Goal: Transaction & Acquisition: Book appointment/travel/reservation

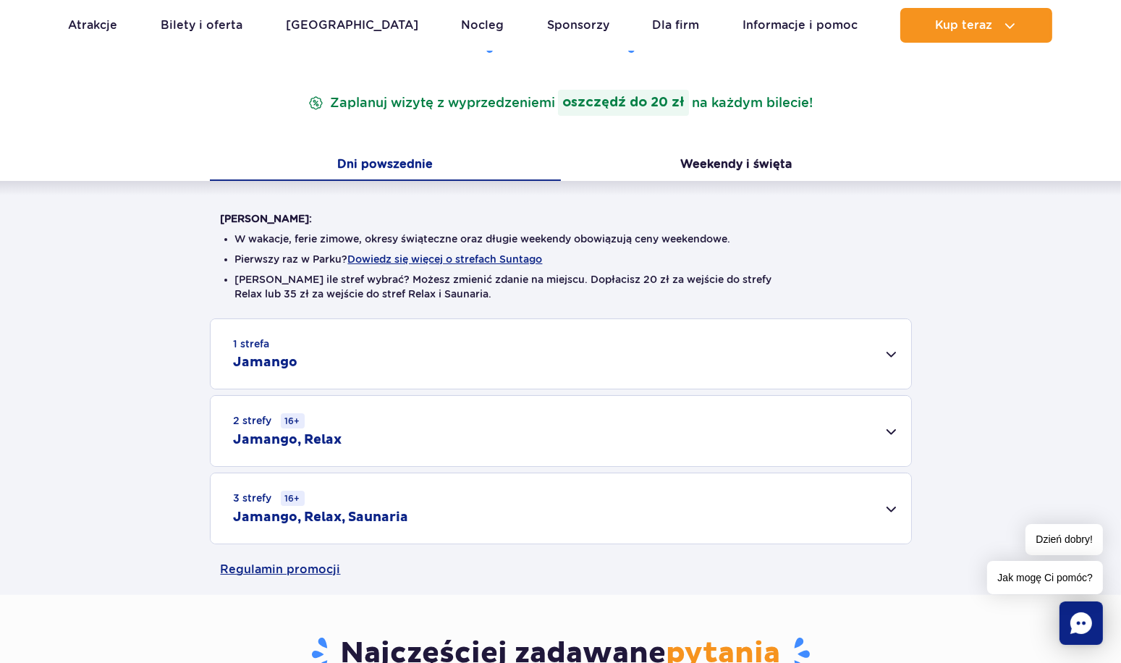
click at [862, 442] on div "2 strefy 16+ Jamango, Relax" at bounding box center [561, 431] width 700 height 70
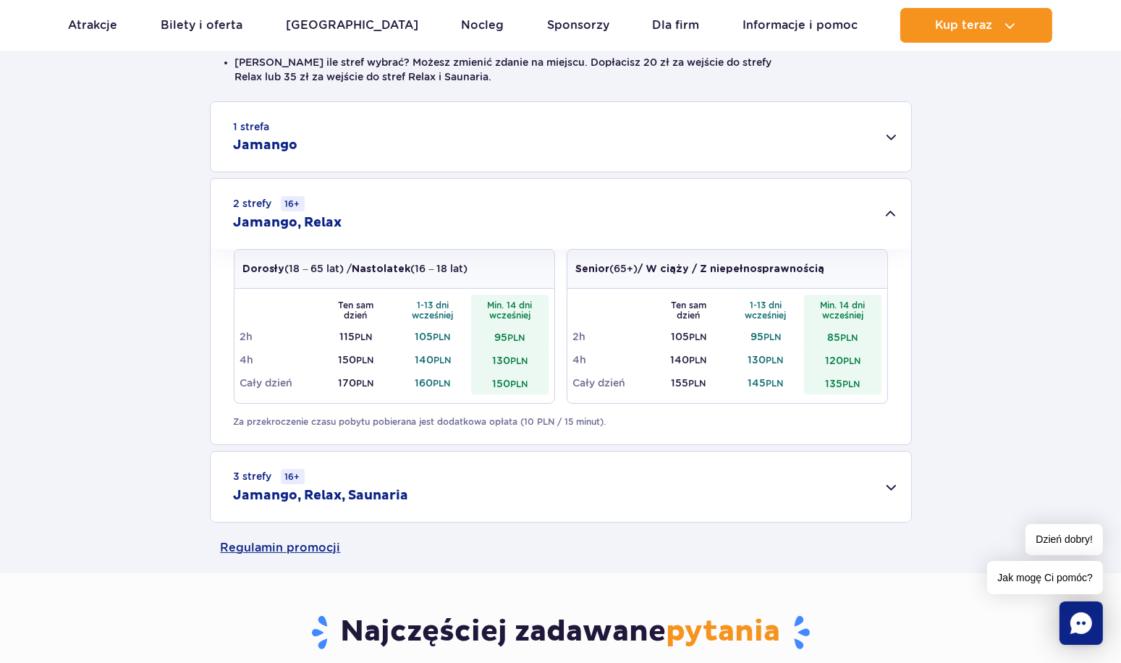
scroll to position [362, 0]
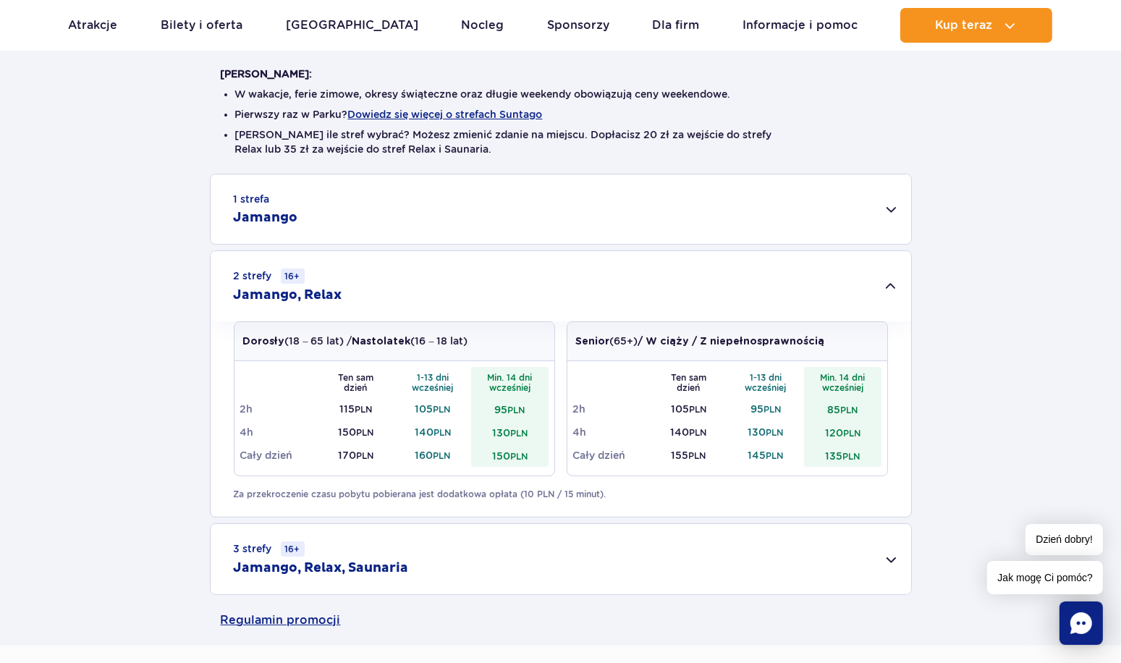
click at [329, 292] on h2 "Jamango, Relax" at bounding box center [288, 295] width 109 height 17
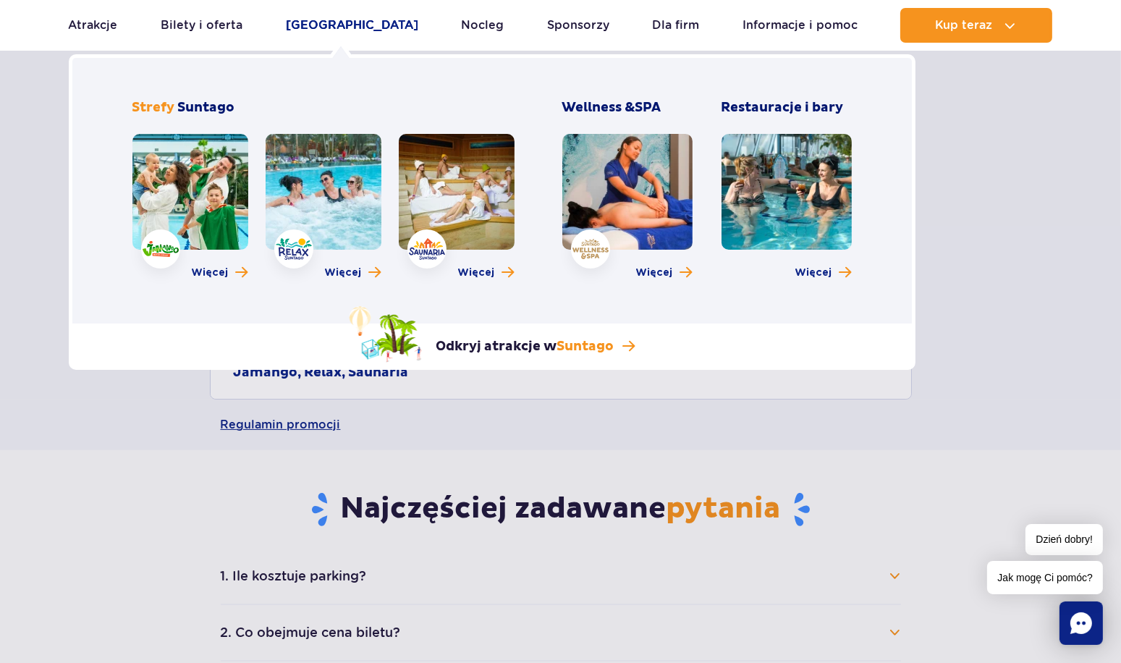
click at [350, 21] on link "[GEOGRAPHIC_DATA]" at bounding box center [352, 25] width 132 height 35
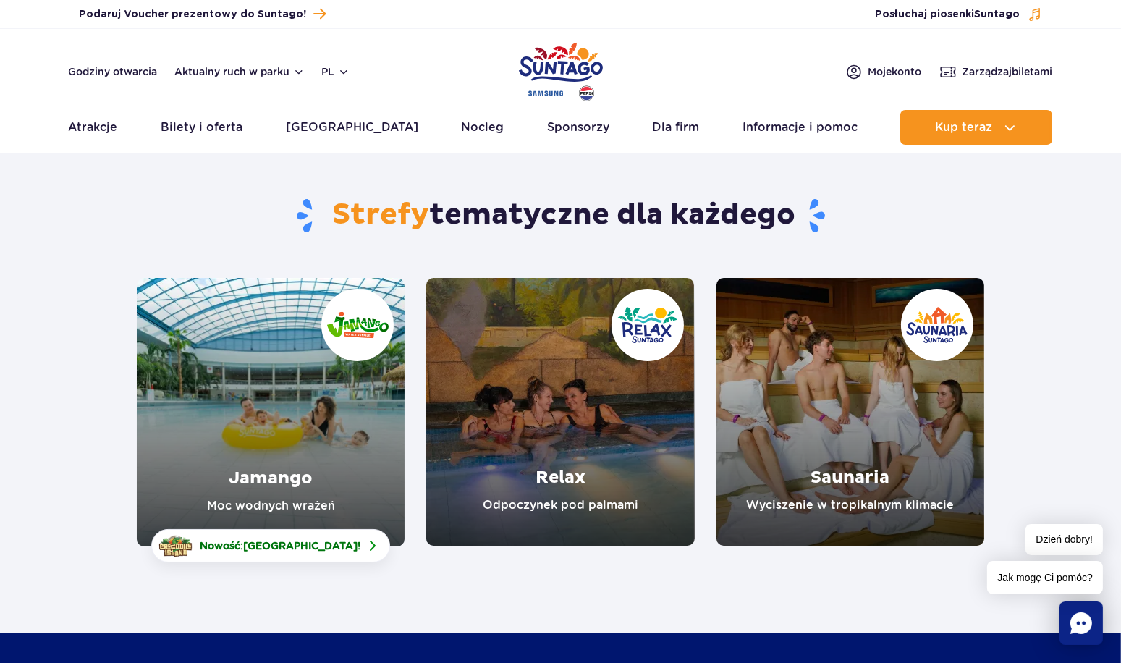
drag, startPoint x: 279, startPoint y: 438, endPoint x: 274, endPoint y: 424, distance: 15.3
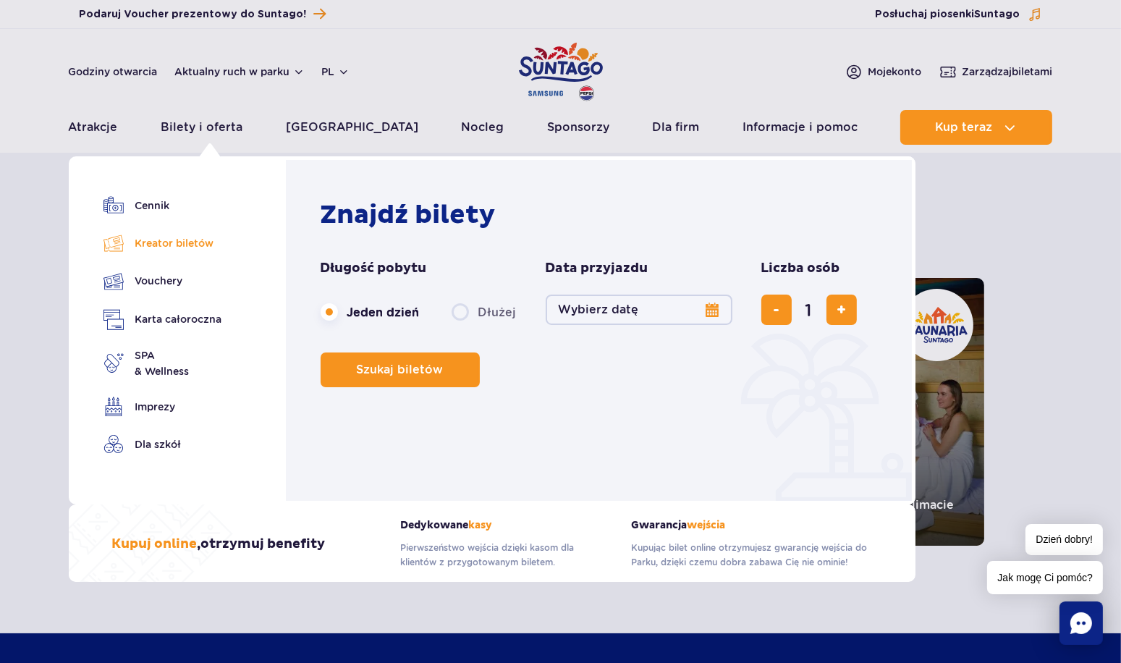
click at [177, 247] on link "Kreator biletów" at bounding box center [162, 243] width 119 height 20
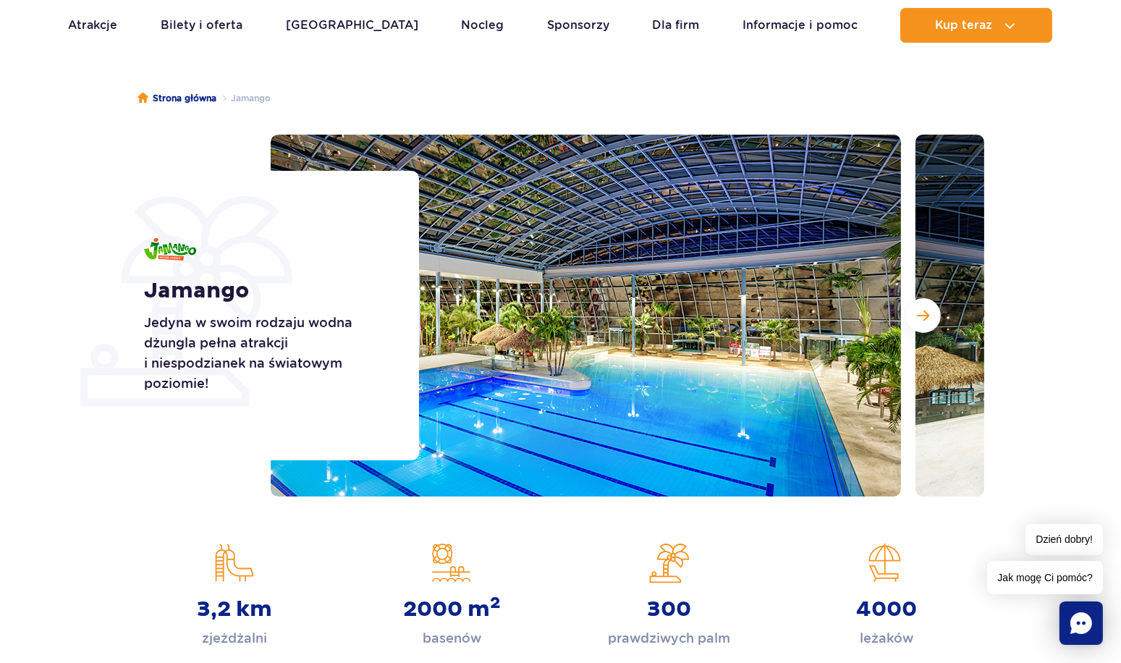
scroll to position [72, 0]
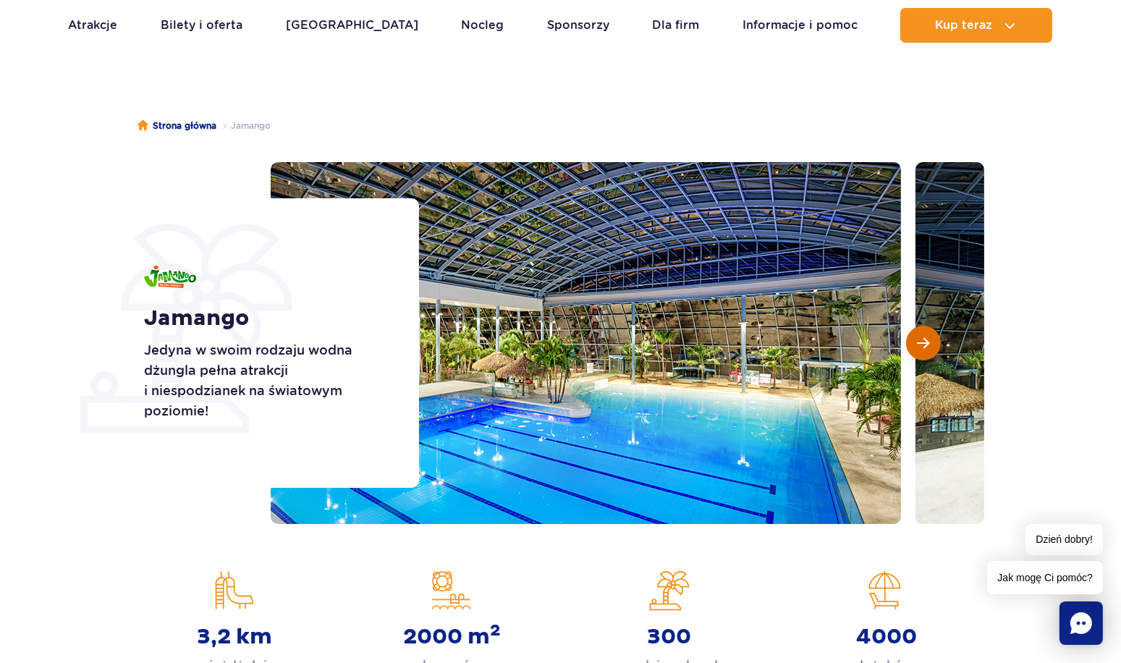
click at [928, 338] on span "Następny slajd" at bounding box center [923, 342] width 12 height 13
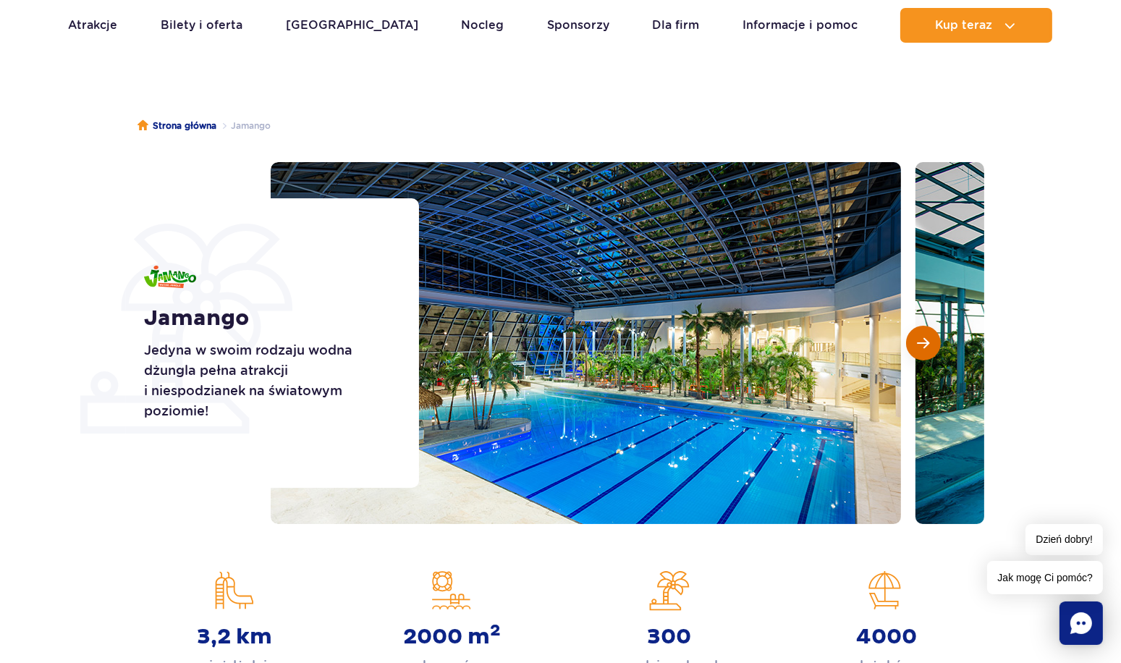
click at [928, 338] on span "Następny slajd" at bounding box center [923, 342] width 12 height 13
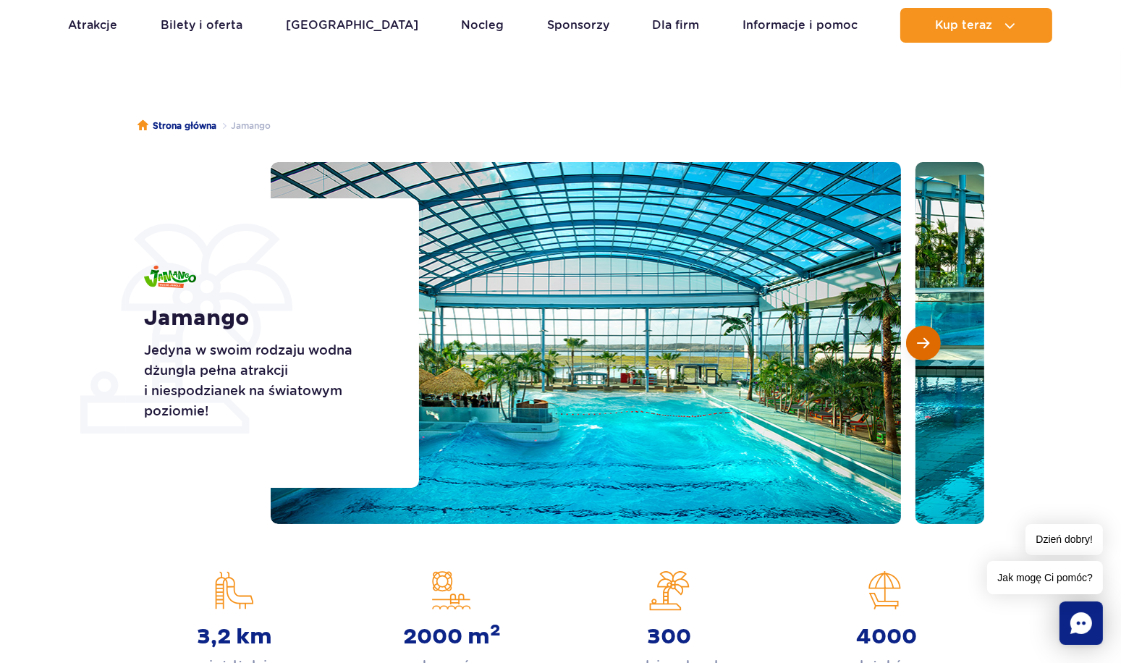
click at [928, 337] on span "Następny slajd" at bounding box center [923, 342] width 12 height 13
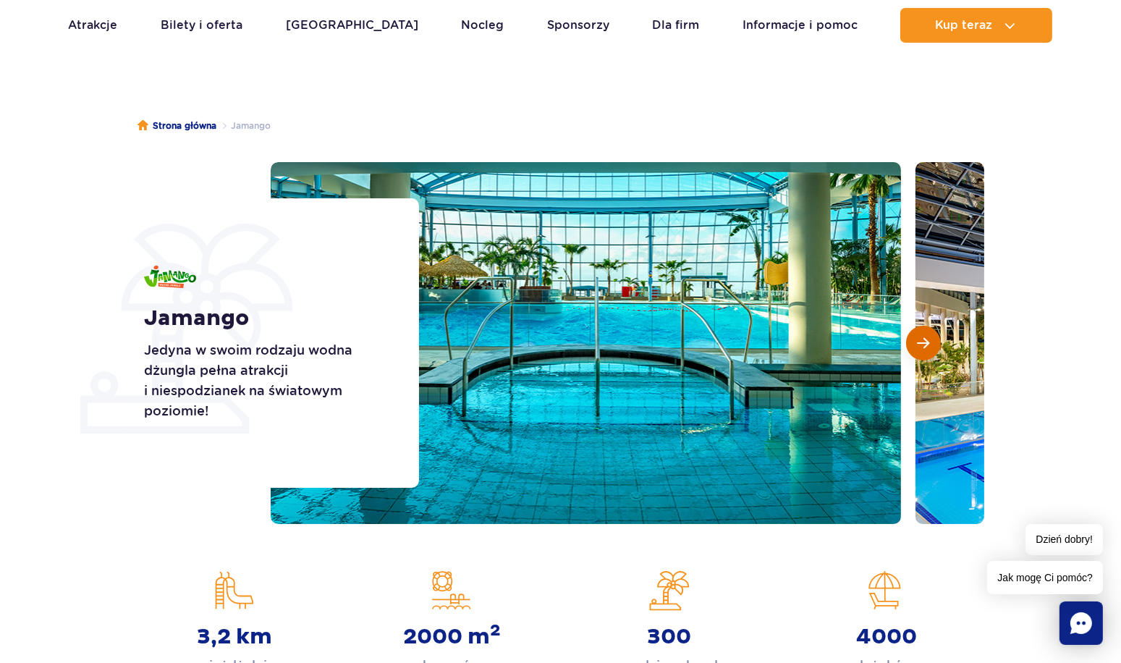
click at [927, 337] on span "Następny slajd" at bounding box center [923, 342] width 12 height 13
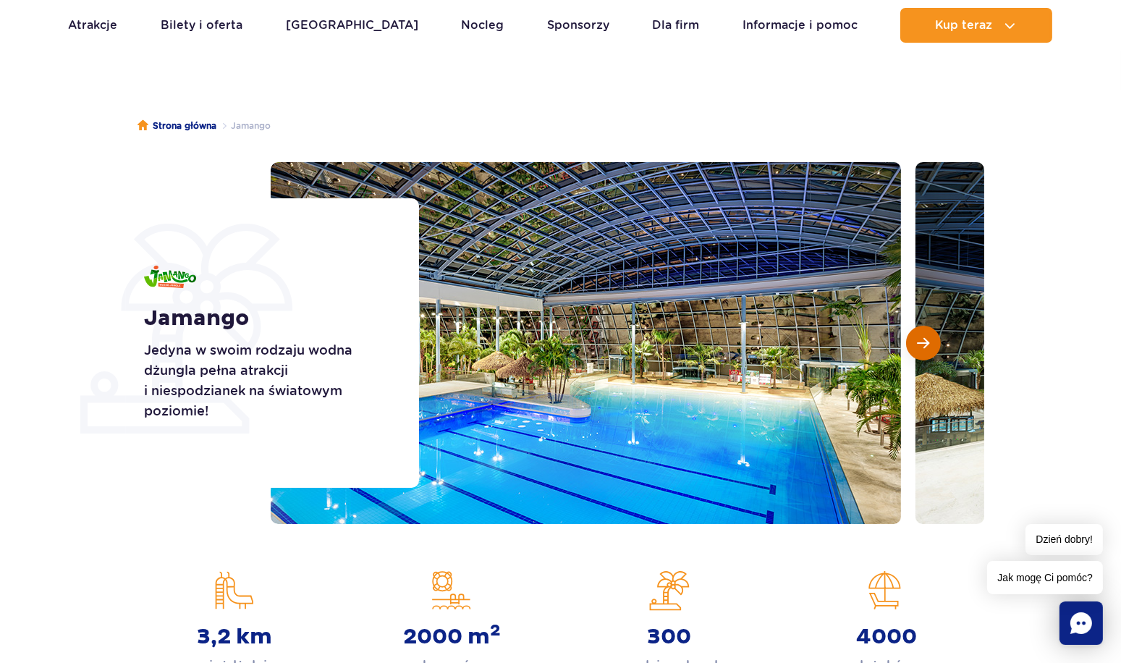
click at [927, 337] on span "Następny slajd" at bounding box center [923, 342] width 12 height 13
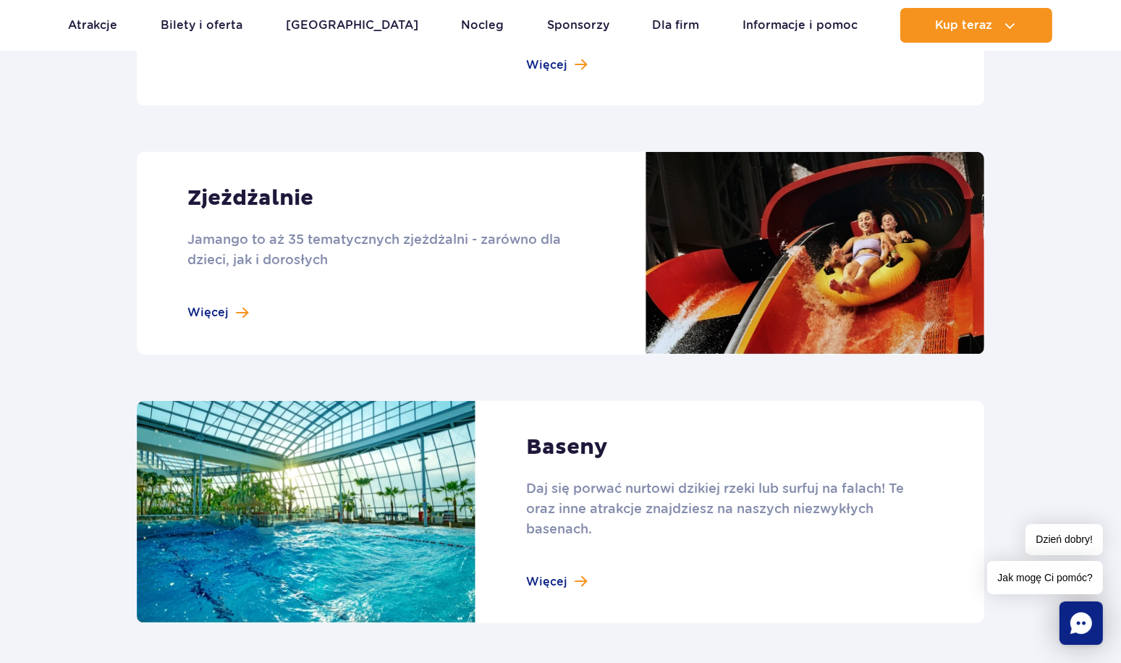
scroll to position [1274, 0]
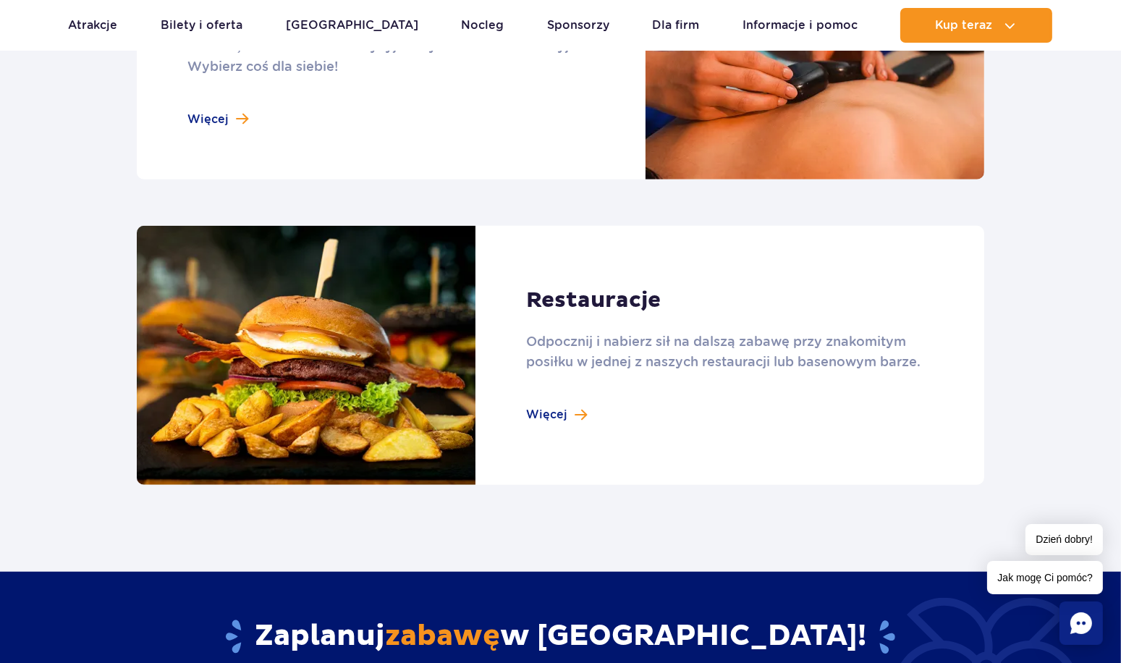
scroll to position [1447, 0]
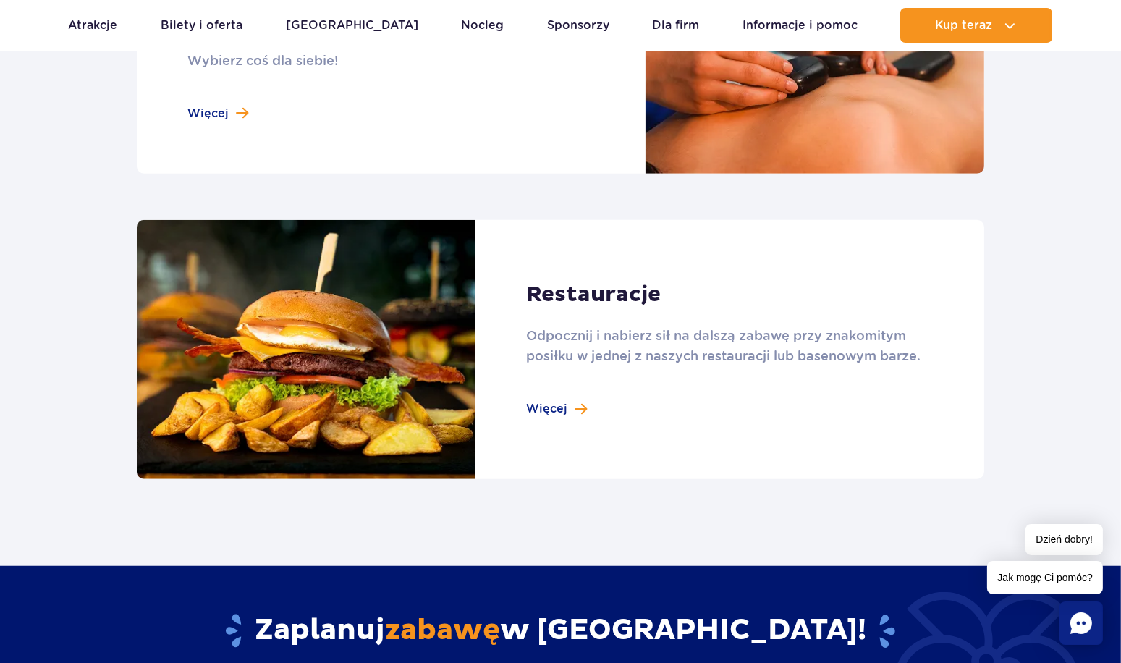
click at [554, 410] on link at bounding box center [560, 350] width 847 height 260
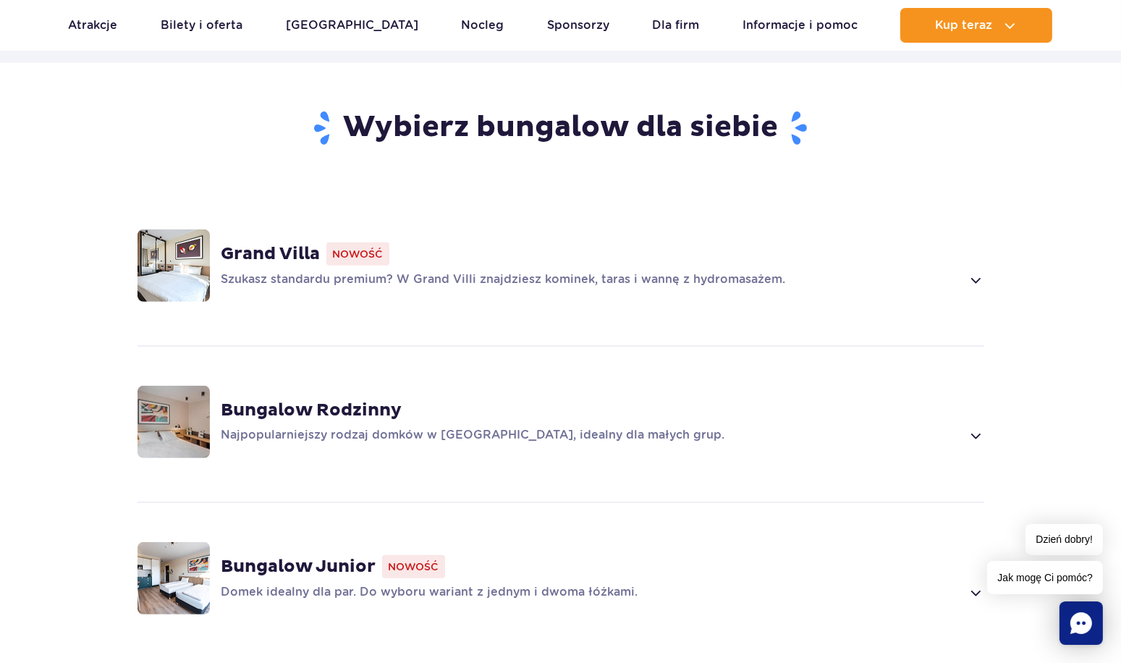
scroll to position [1230, 0]
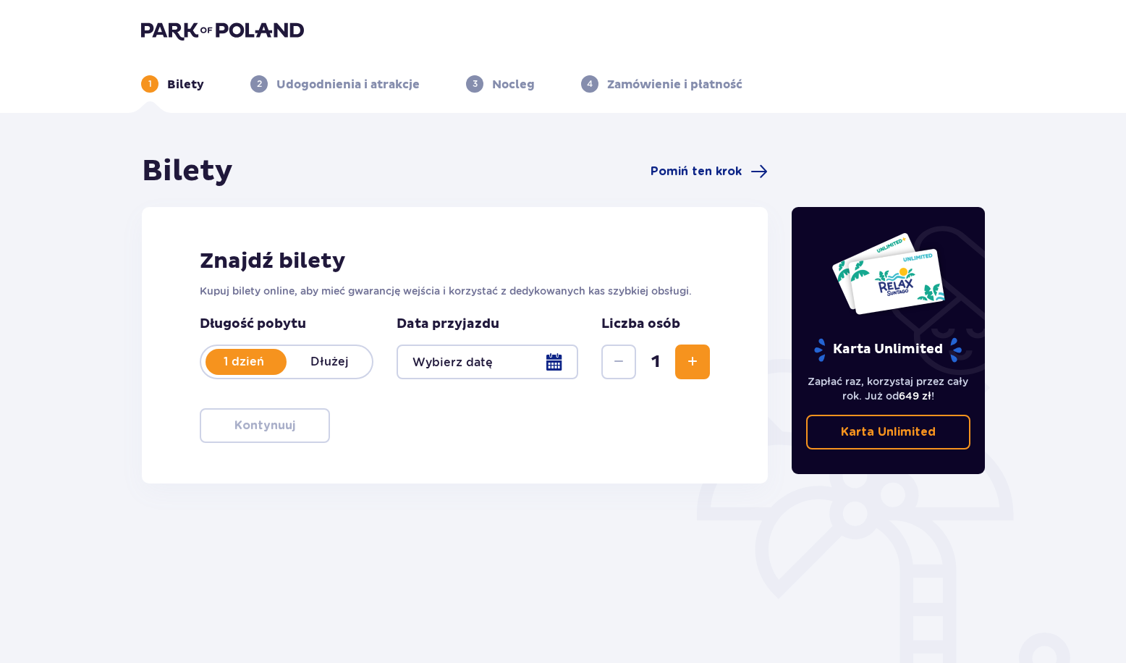
click at [324, 369] on p "Dłużej" at bounding box center [329, 362] width 85 height 16
click at [554, 368] on div at bounding box center [488, 361] width 182 height 35
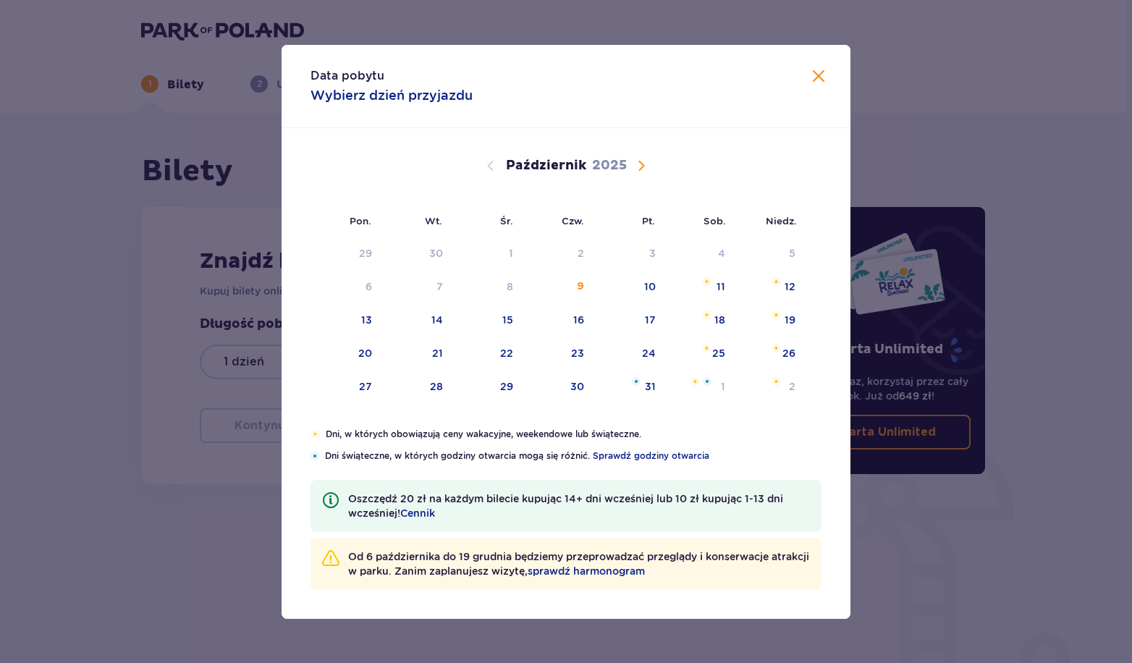
click at [629, 166] on div "Październik 2025" at bounding box center [565, 165] width 479 height 17
click at [644, 165] on span "Następny miesiąc" at bounding box center [640, 165] width 17 height 17
click at [711, 253] on div "1" at bounding box center [698, 254] width 70 height 32
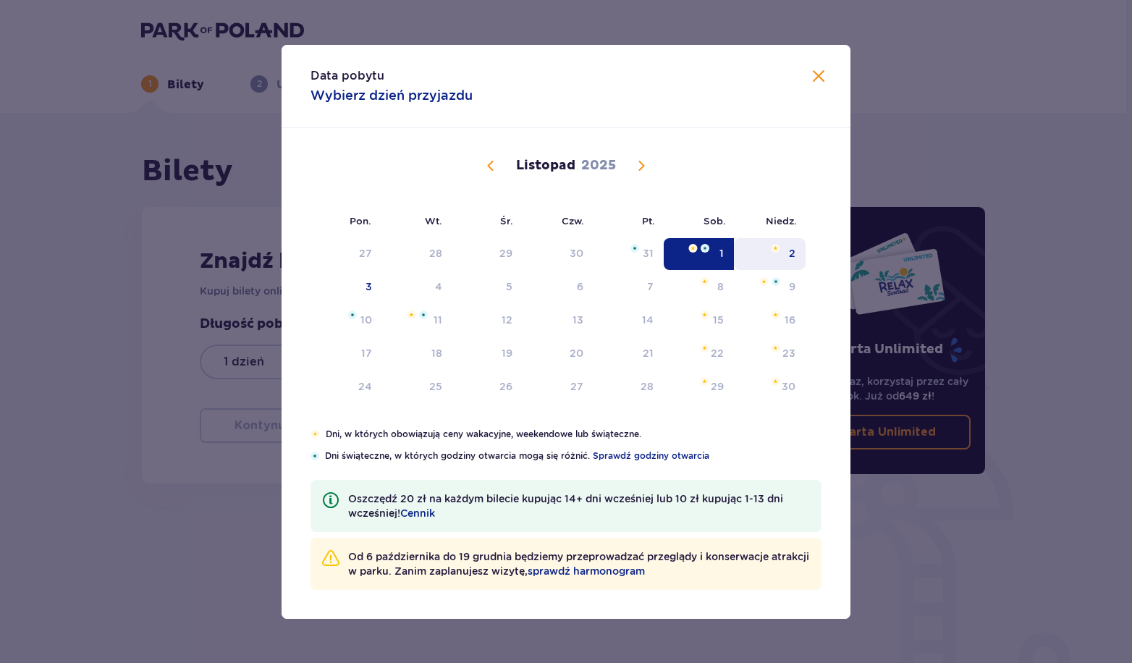
click at [784, 250] on div "2" at bounding box center [770, 254] width 72 height 32
type input "01.11.25 - 02.11.25"
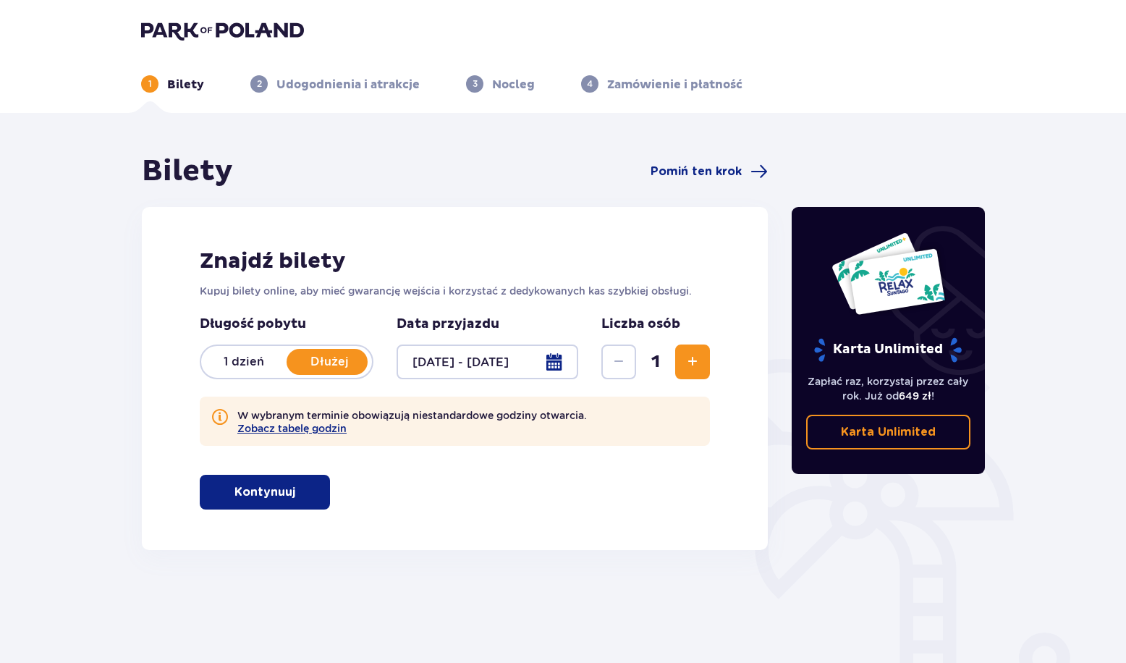
click at [692, 360] on span "Zwiększ" at bounding box center [692, 361] width 17 height 17
click at [290, 486] on span "button" at bounding box center [297, 491] width 17 height 17
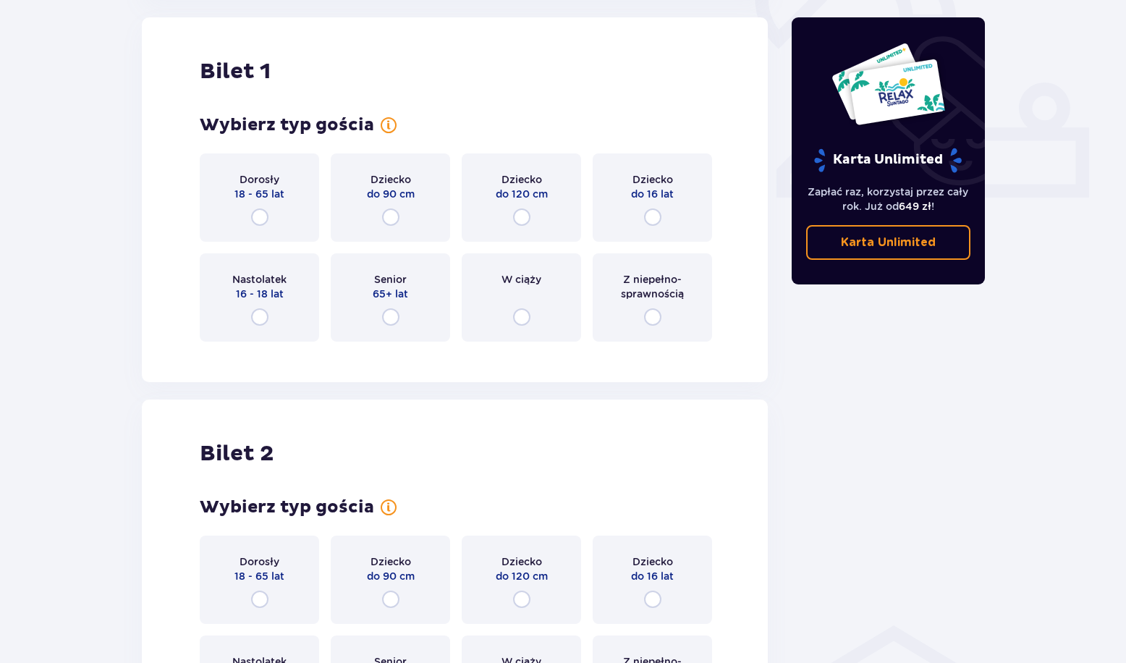
scroll to position [551, 0]
click at [258, 212] on input "radio" at bounding box center [259, 216] width 17 height 17
radio input "true"
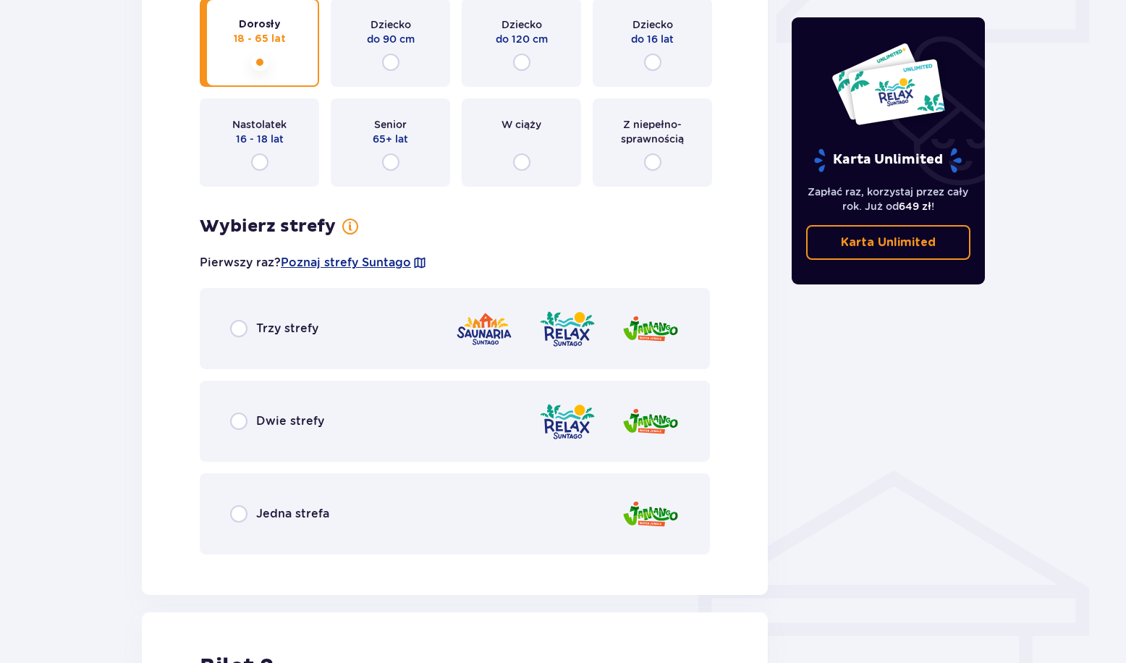
scroll to position [687, 0]
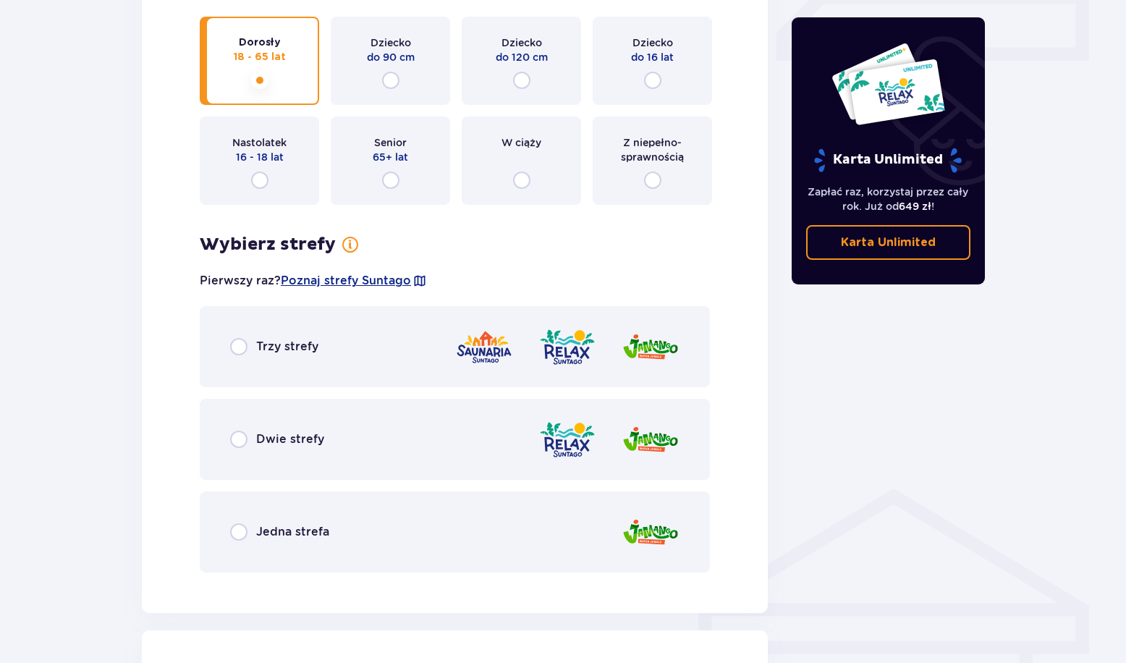
click at [238, 444] on input "radio" at bounding box center [238, 439] width 17 height 17
radio input "true"
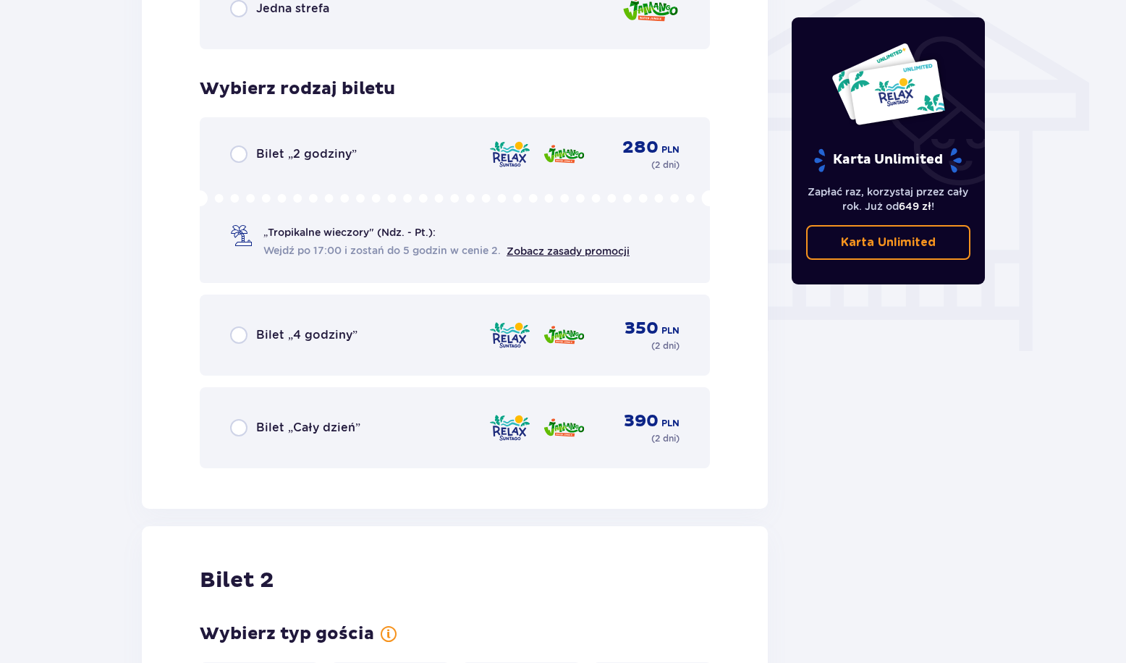
scroll to position [1230, 0]
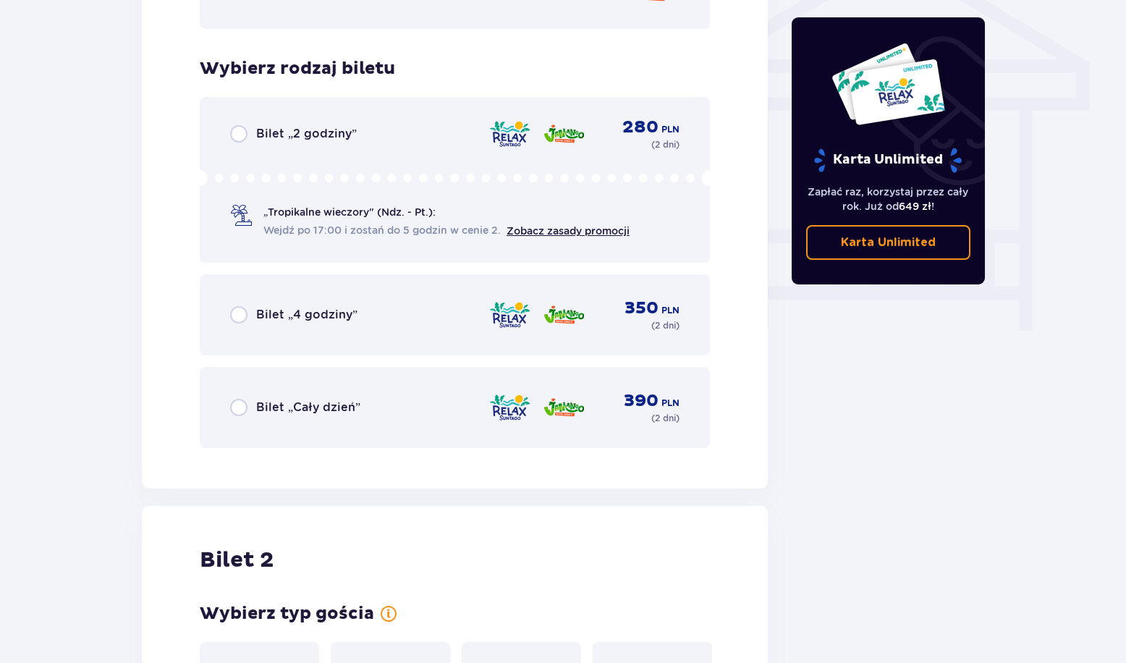
click at [237, 412] on input "radio" at bounding box center [238, 407] width 17 height 17
radio input "true"
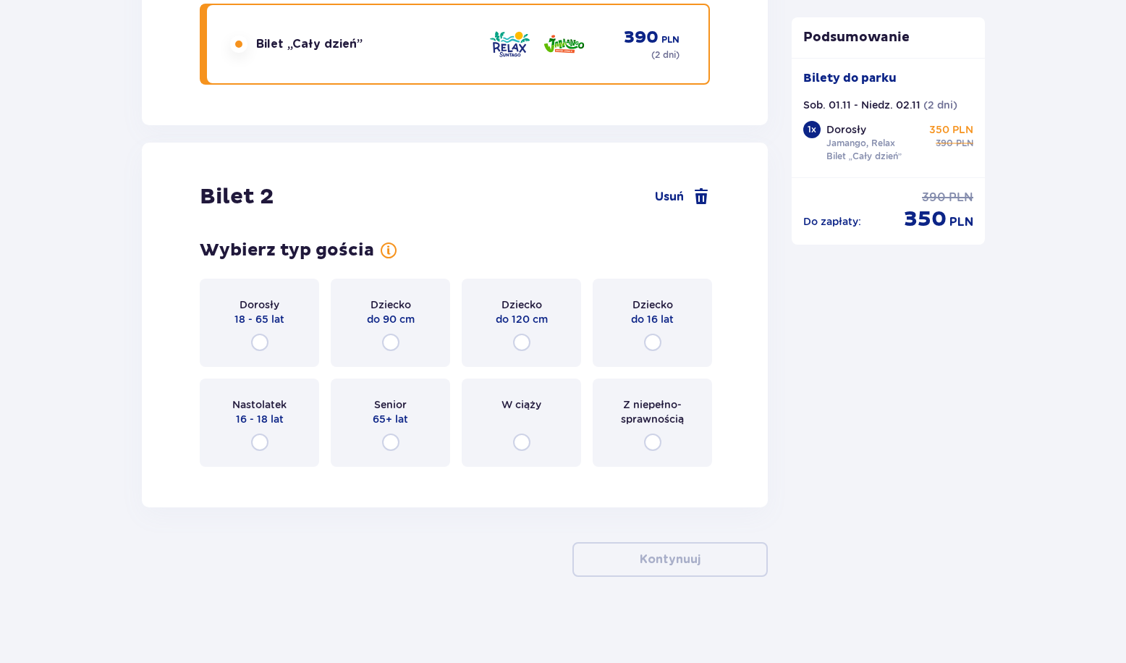
scroll to position [1594, 0]
click at [258, 343] on input "radio" at bounding box center [259, 341] width 17 height 17
radio input "true"
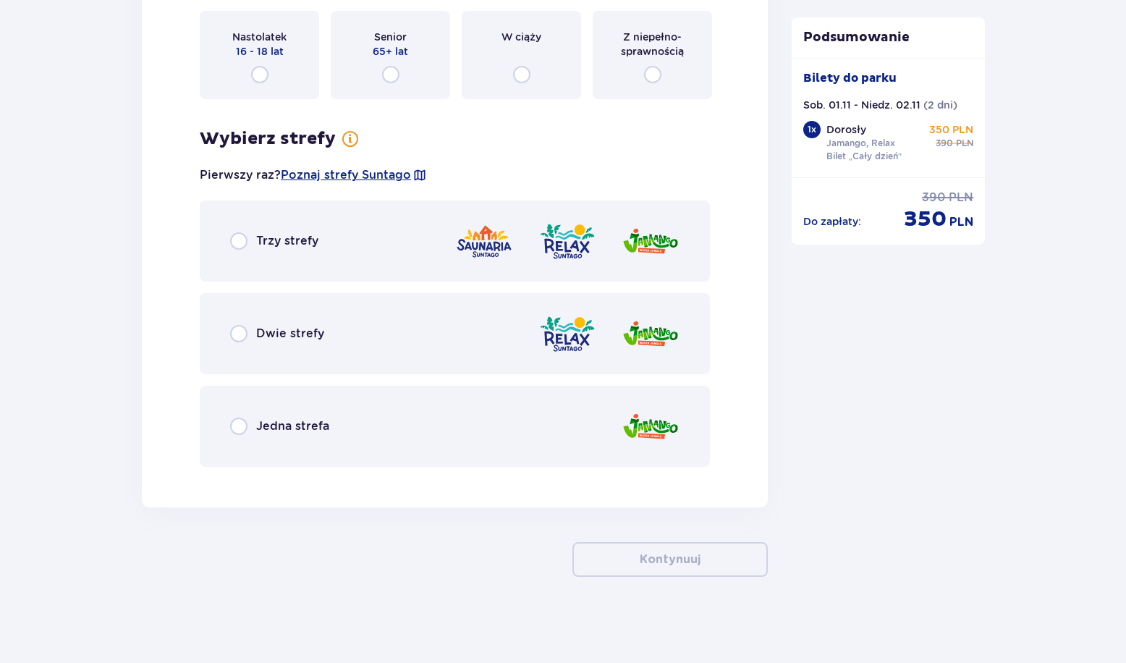
scroll to position [1962, 0]
click at [241, 331] on input "radio" at bounding box center [238, 332] width 17 height 17
radio input "true"
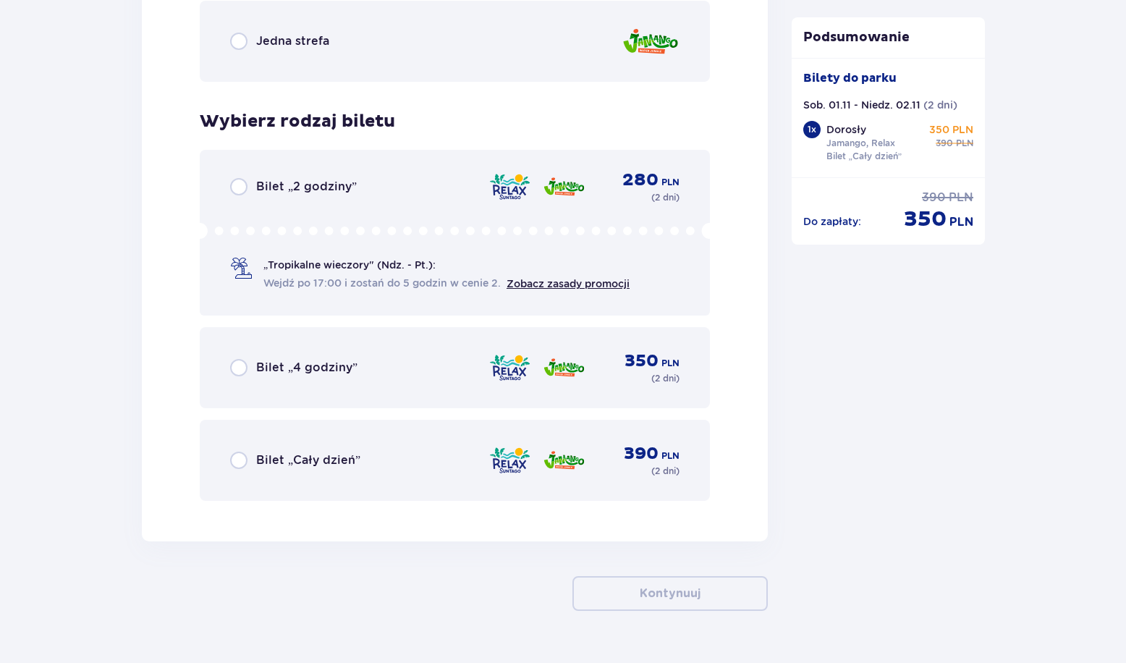
scroll to position [2380, 0]
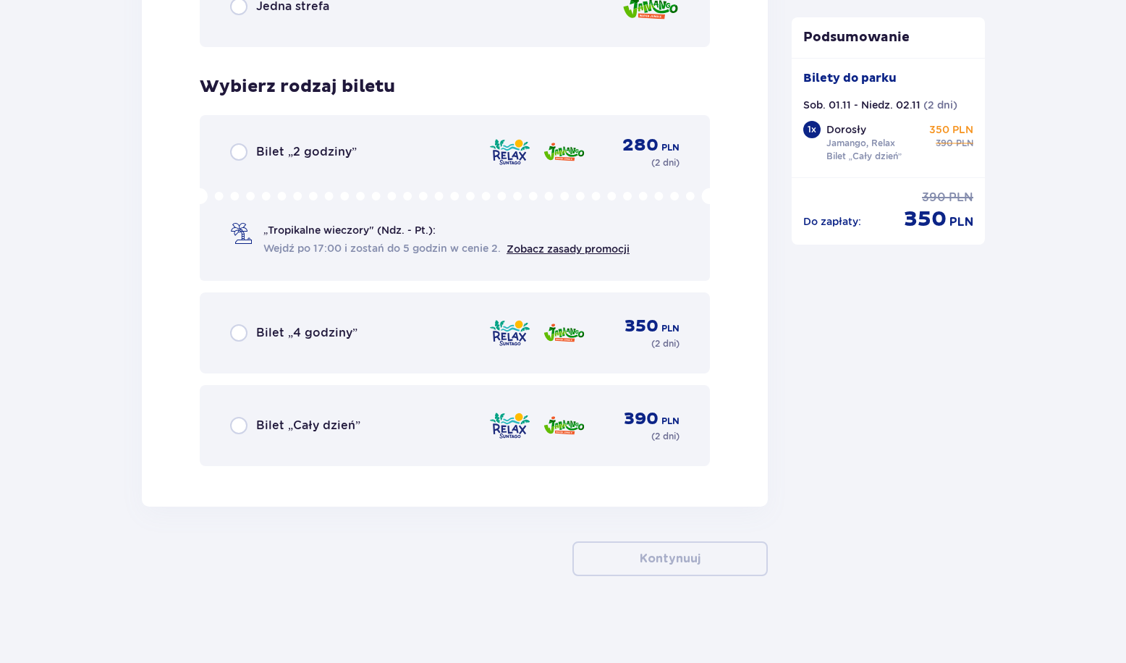
click at [238, 430] on input "radio" at bounding box center [238, 425] width 17 height 17
radio input "true"
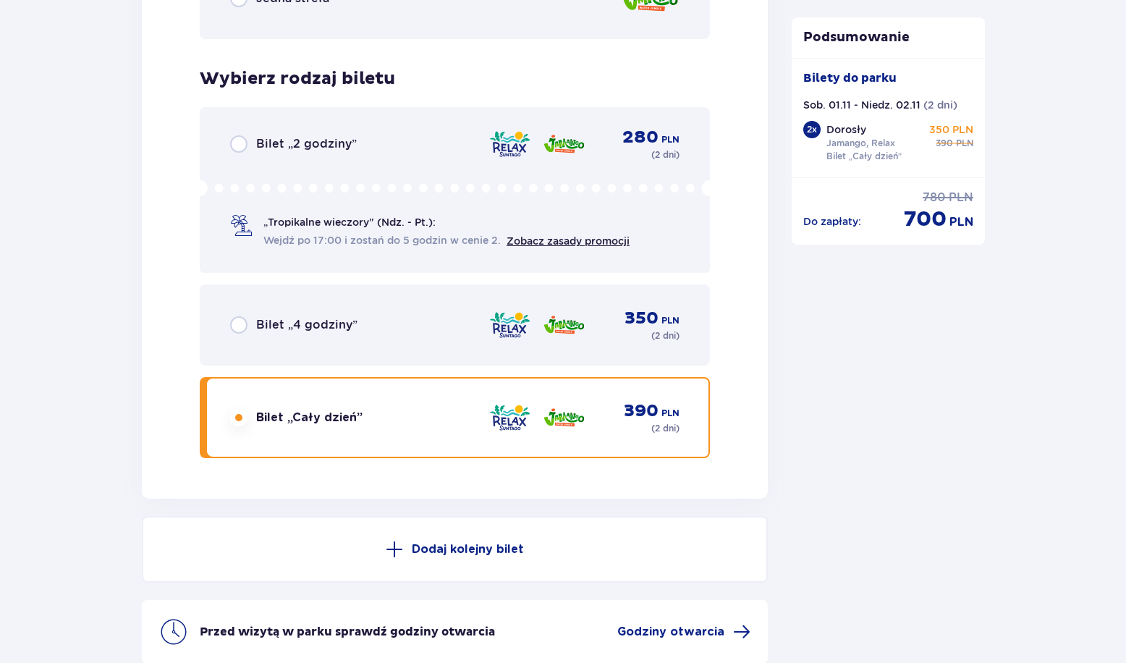
scroll to position [2527, 0]
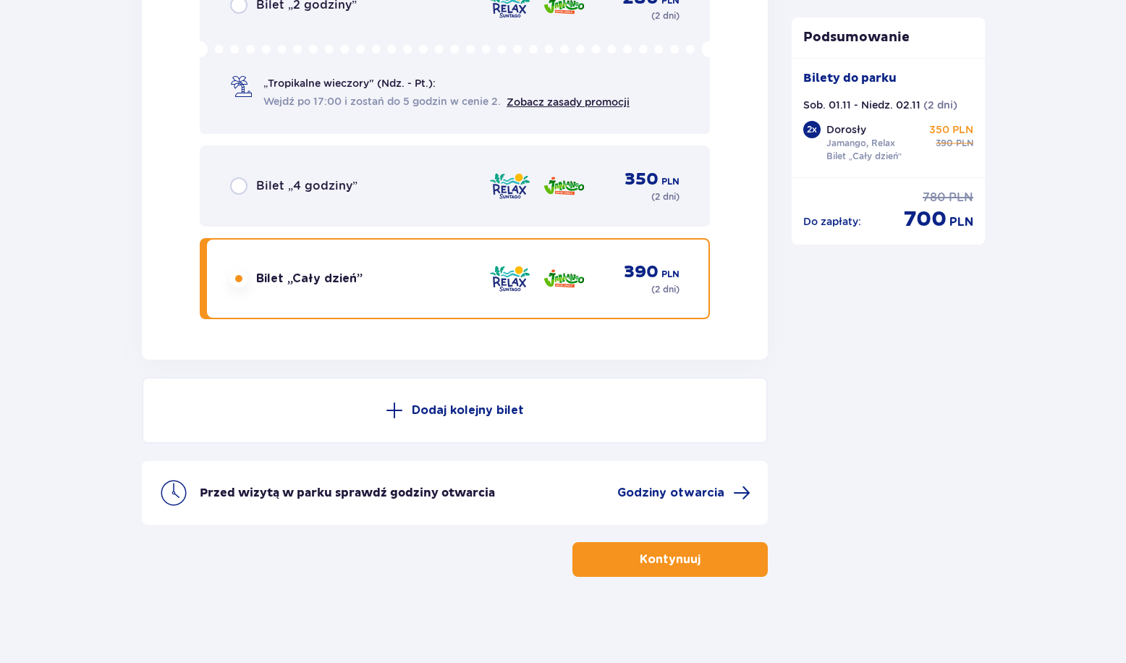
click at [669, 568] on button "Kontynuuj" at bounding box center [669, 559] width 195 height 35
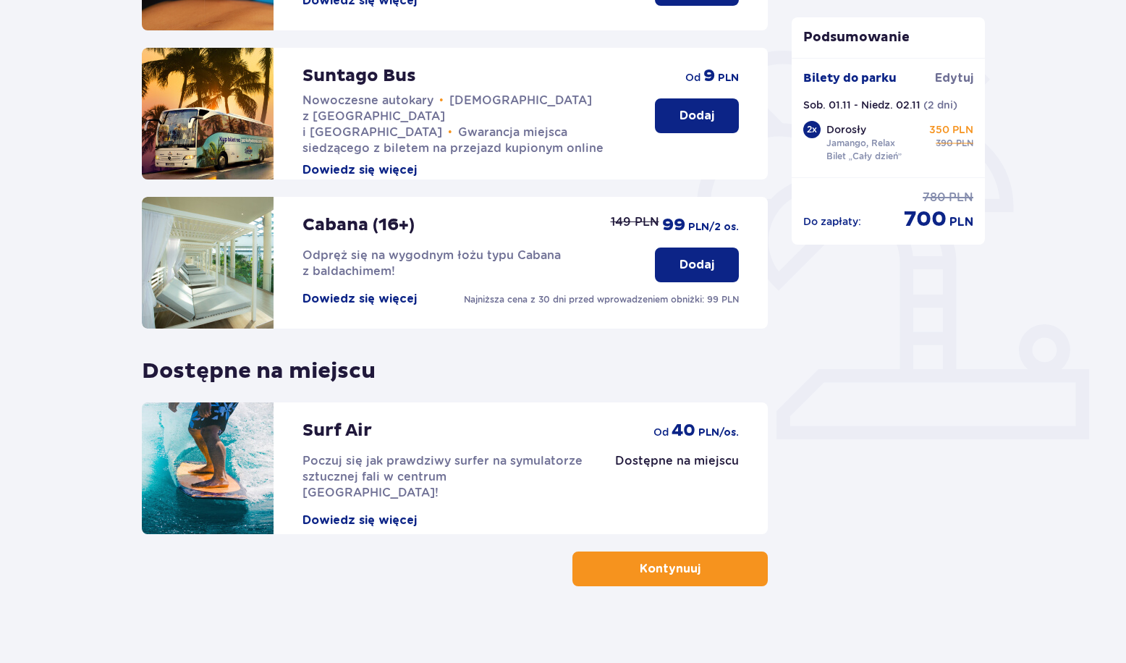
scroll to position [318, 0]
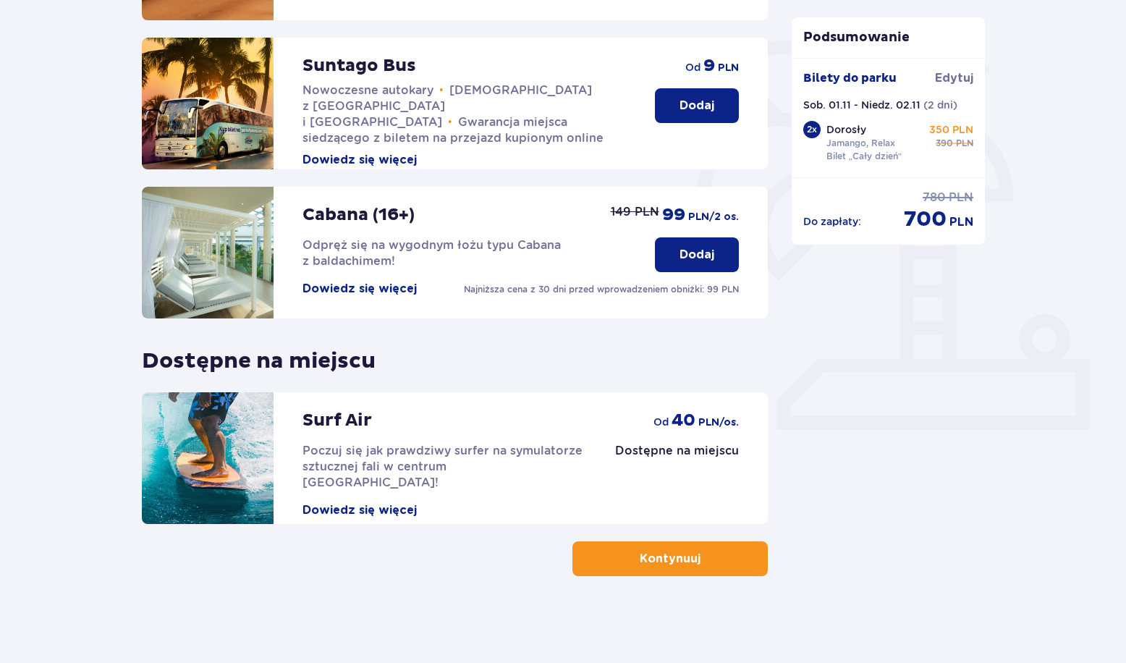
click at [718, 556] on button "Kontynuuj" at bounding box center [669, 558] width 195 height 35
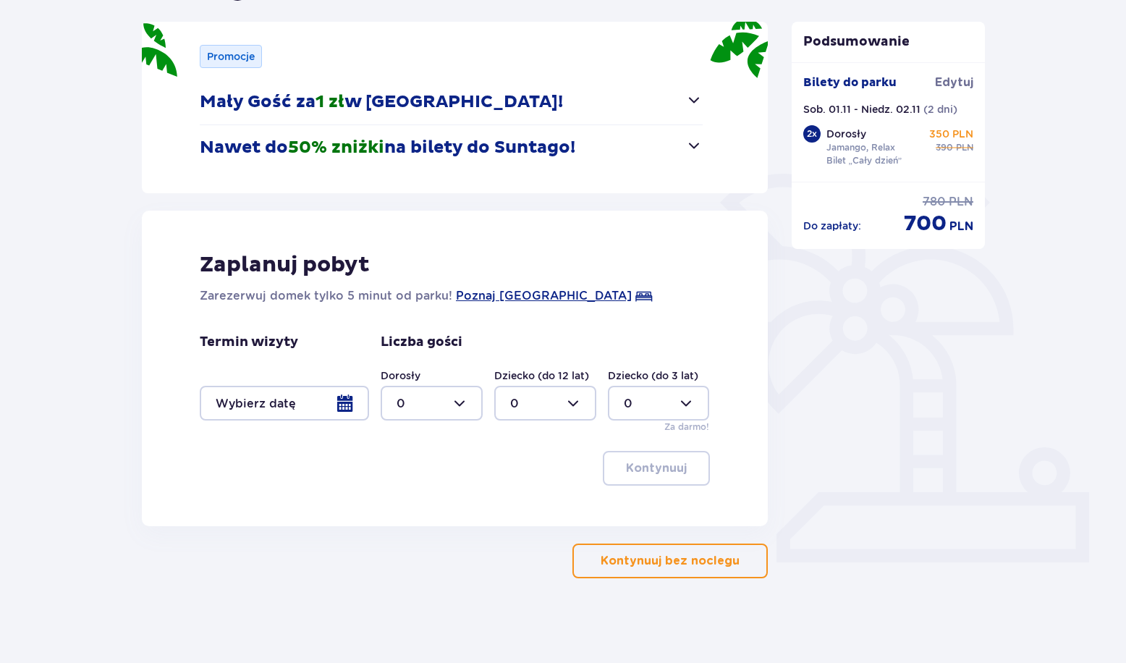
scroll to position [186, 0]
click at [308, 404] on div at bounding box center [284, 402] width 169 height 35
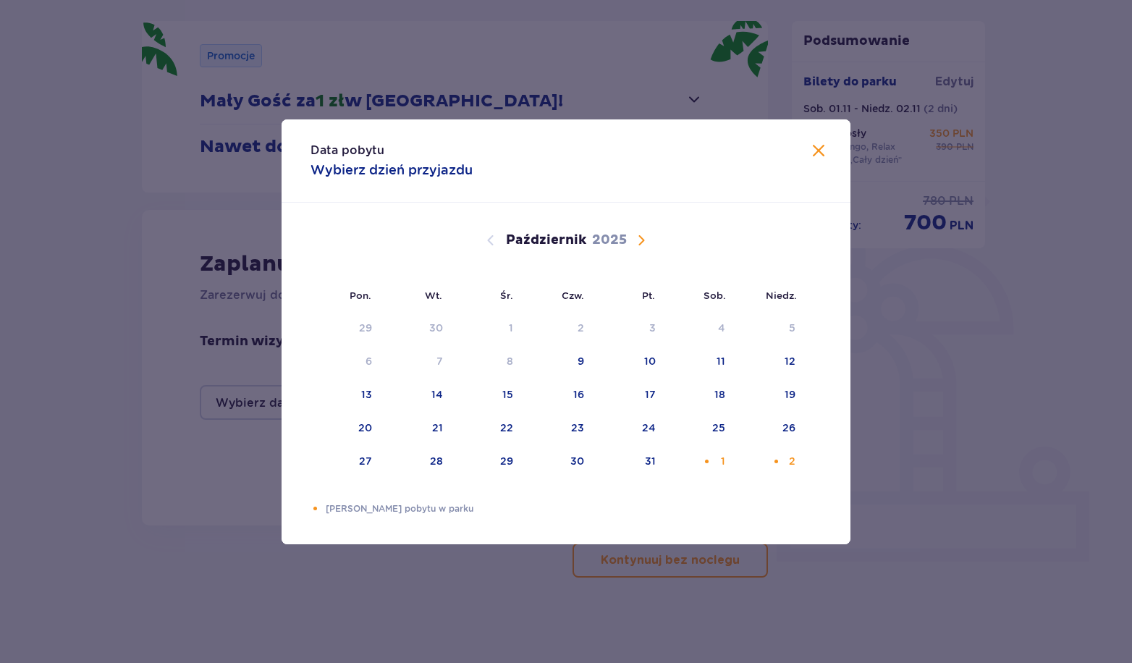
click at [643, 234] on span "Następny miesiąc" at bounding box center [640, 240] width 17 height 17
click at [708, 323] on div "Pomarańczowa kropka" at bounding box center [704, 327] width 9 height 9
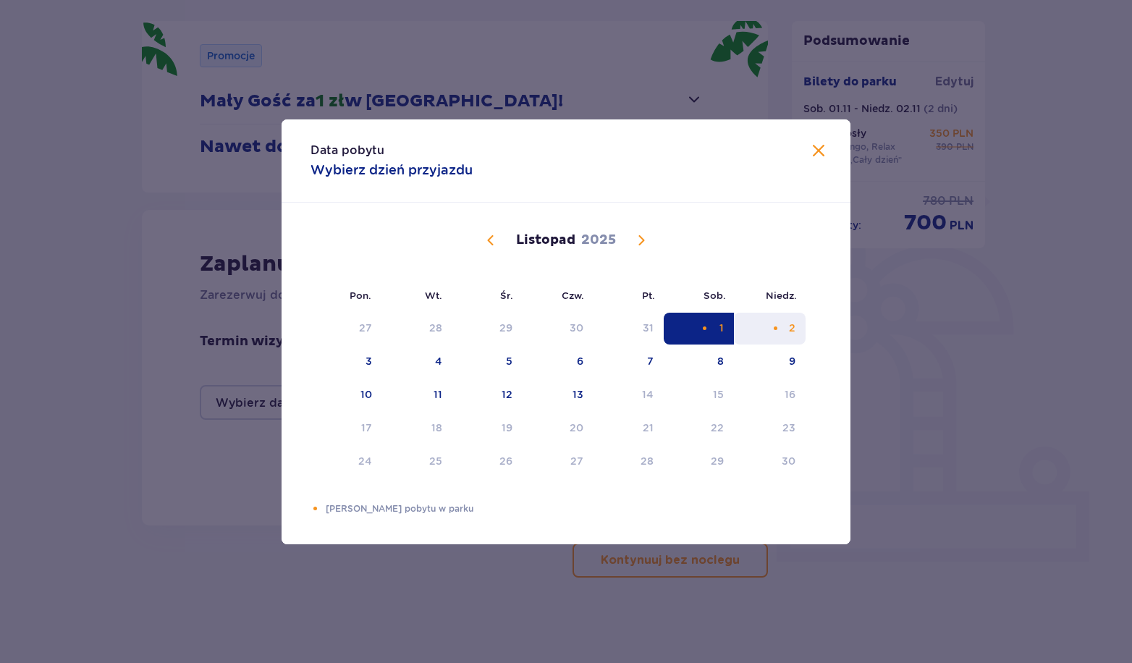
click at [768, 328] on div "2" at bounding box center [770, 329] width 72 height 32
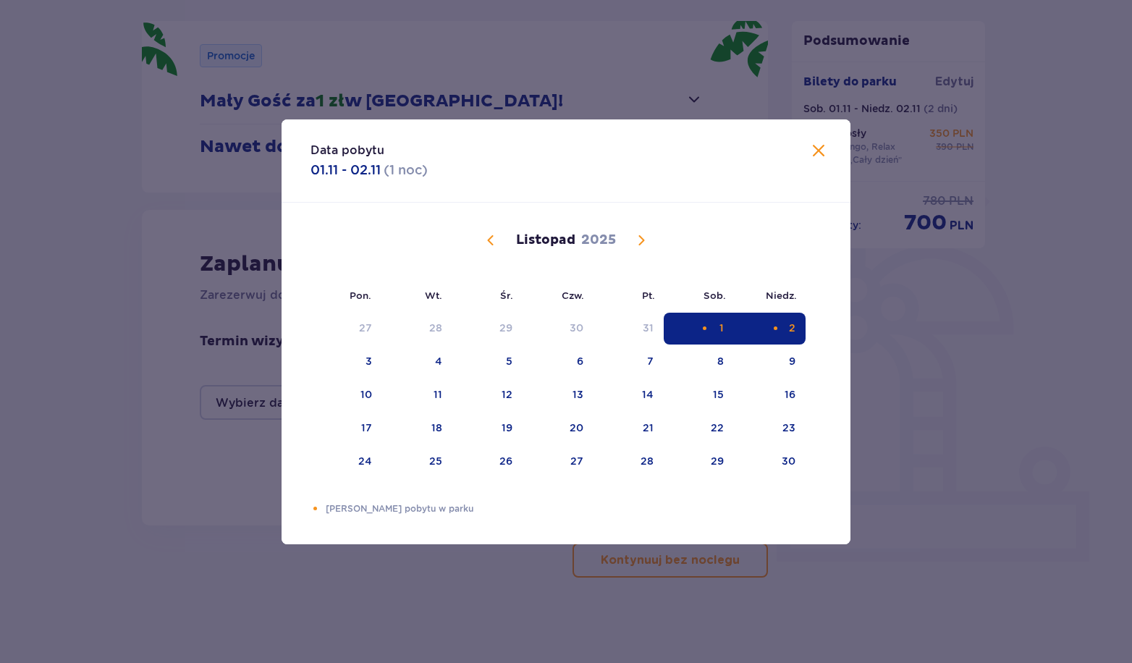
type input "01.11.25 - 02.11.25"
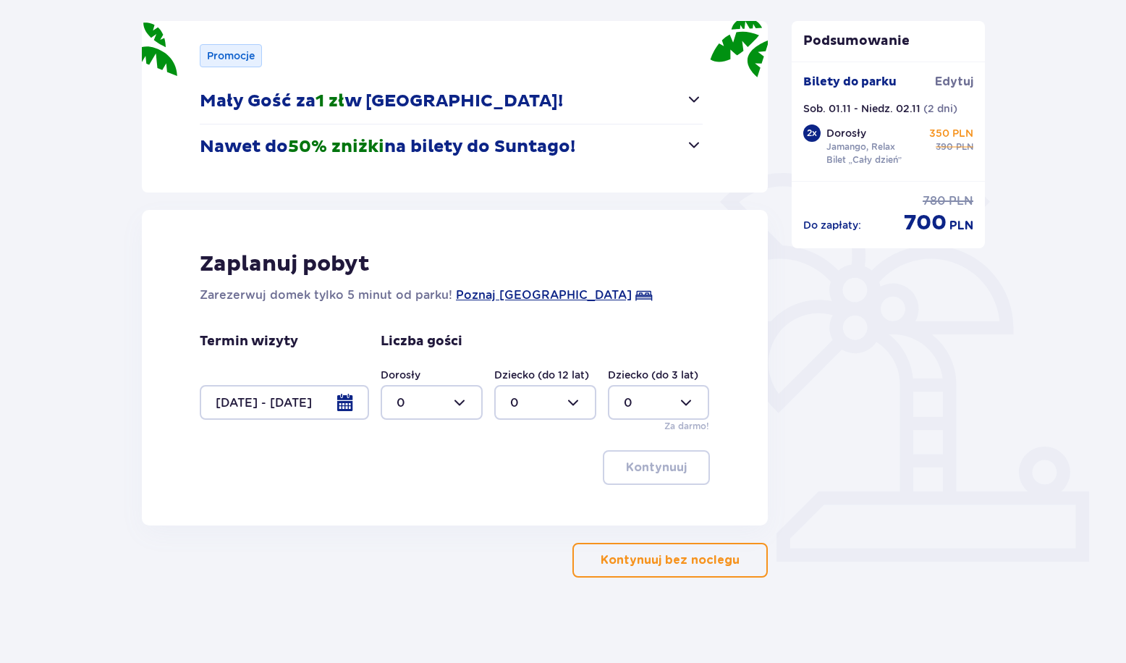
click at [450, 402] on div at bounding box center [432, 402] width 102 height 35
click at [425, 504] on div "2" at bounding box center [432, 507] width 70 height 16
type input "2"
click at [643, 471] on p "Kontynuuj" at bounding box center [656, 467] width 61 height 16
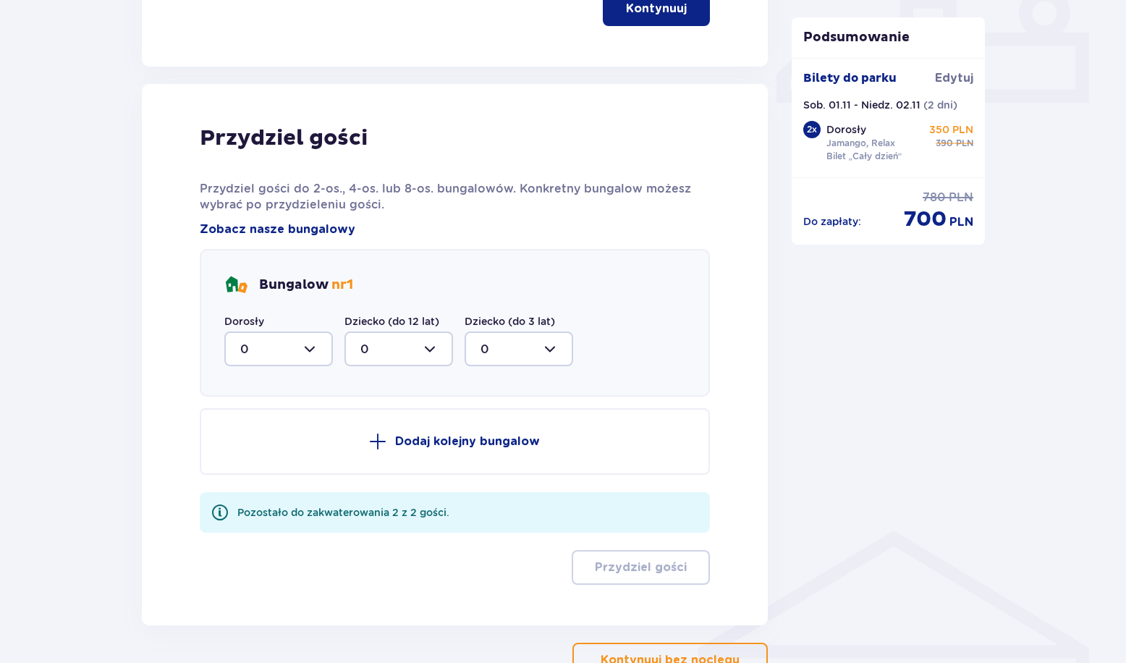
scroll to position [710, 0]
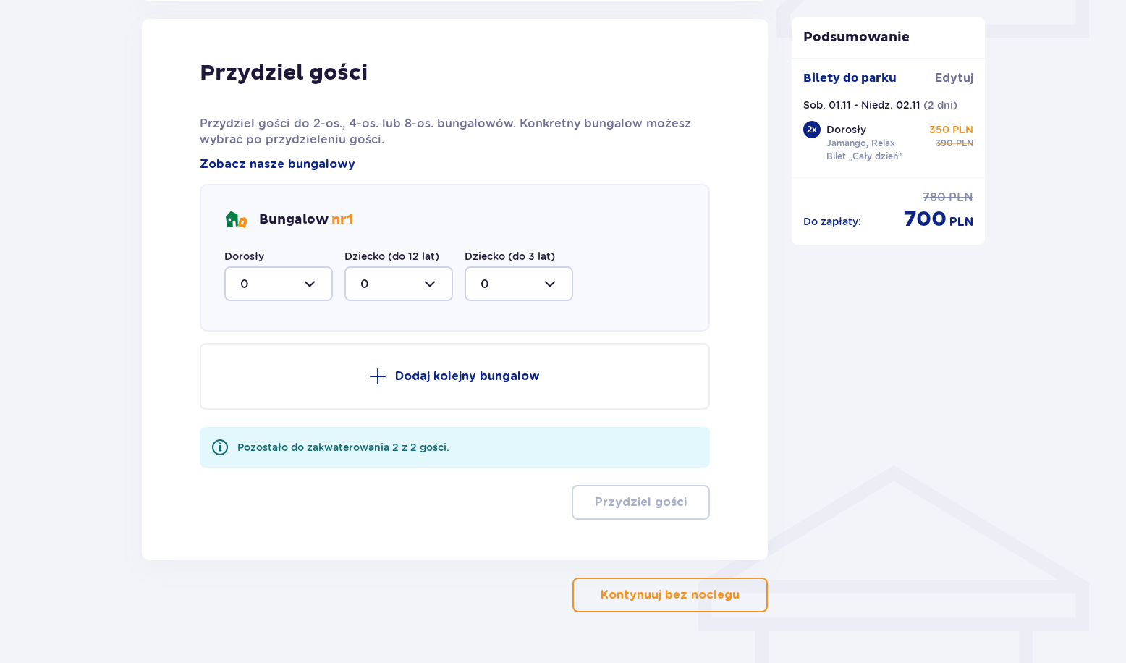
click at [302, 282] on div at bounding box center [278, 283] width 109 height 35
click at [263, 391] on div "2" at bounding box center [278, 389] width 77 height 16
type input "2"
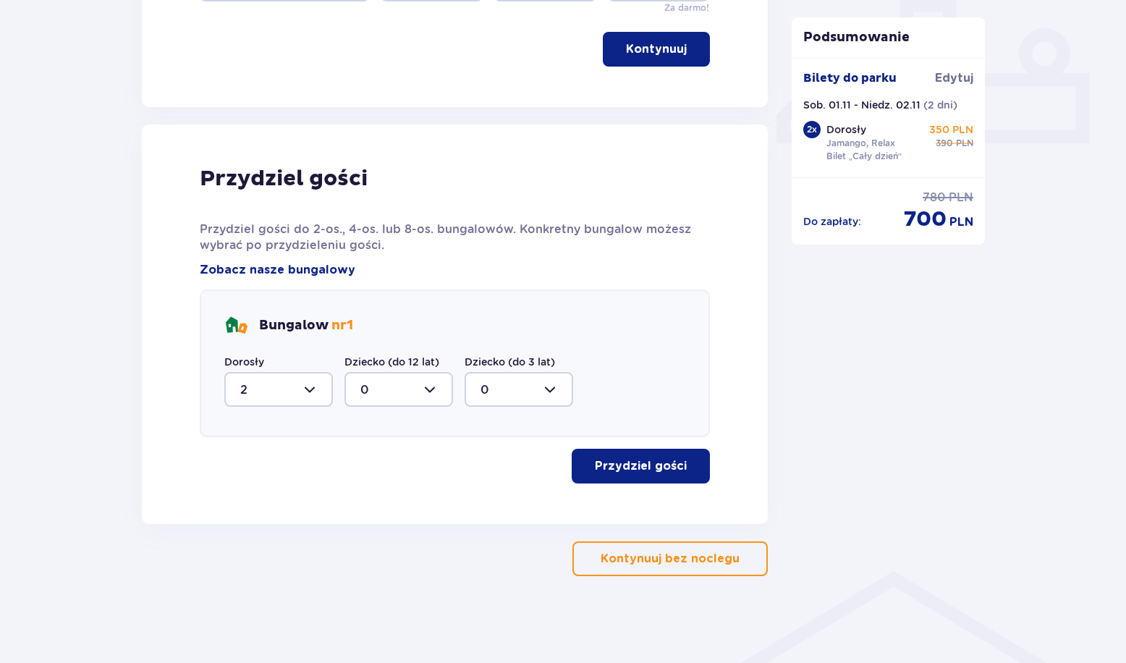
scroll to position [603, 0]
click at [614, 468] on p "Przydziel gości" at bounding box center [641, 467] width 92 height 16
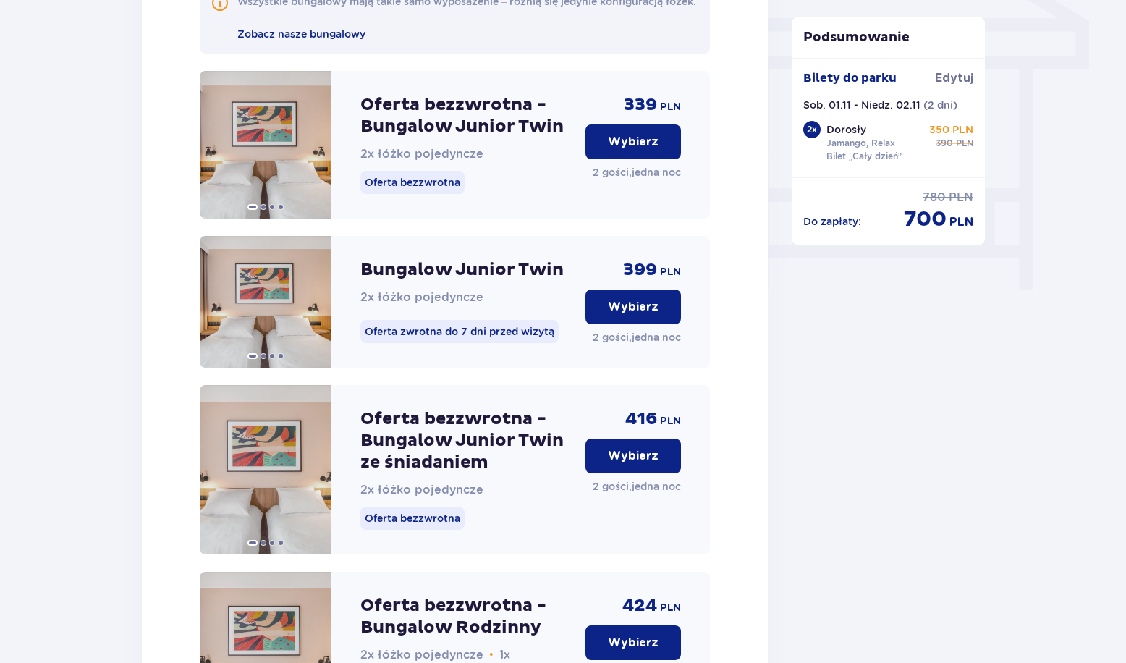
scroll to position [1054, 0]
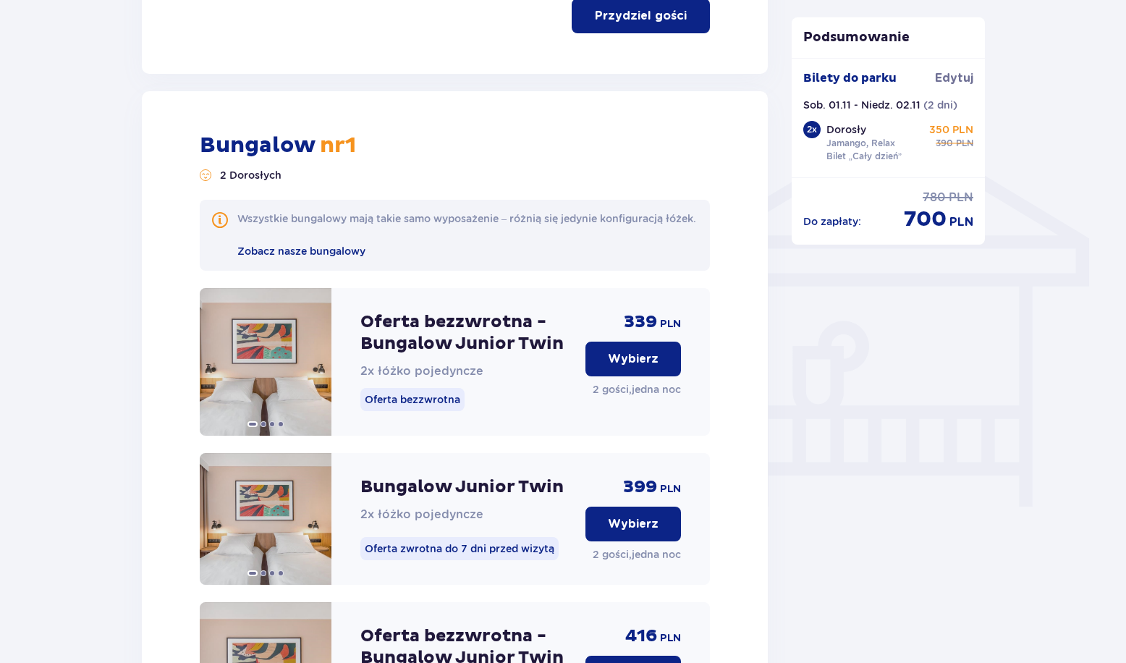
click at [641, 367] on p "Wybierz" at bounding box center [633, 359] width 51 height 16
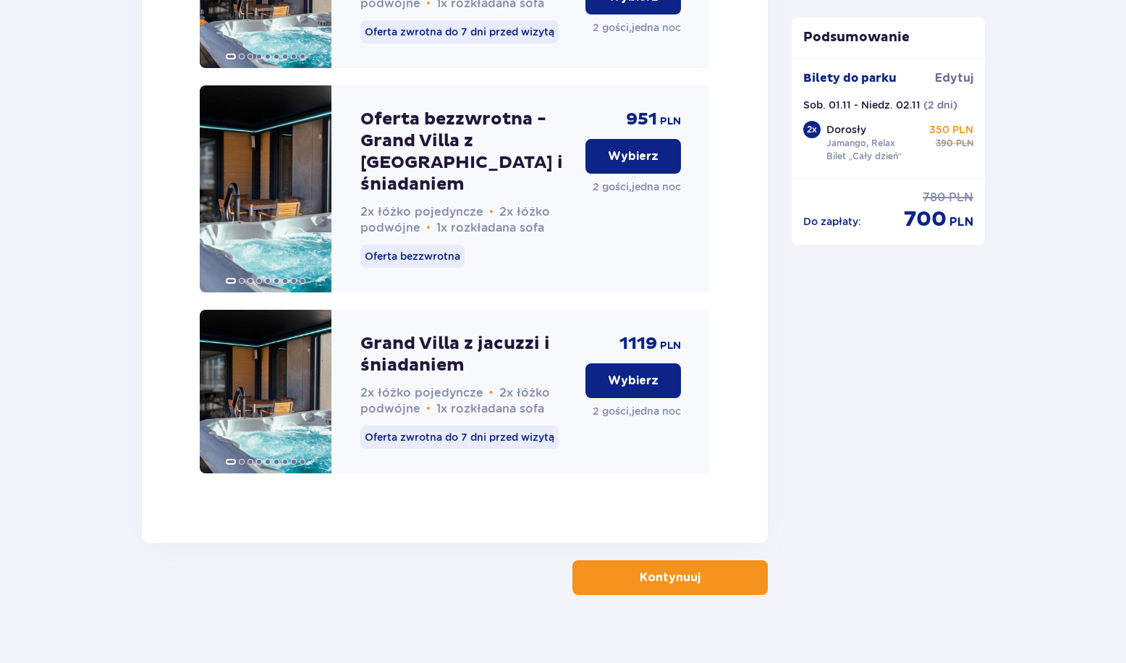
scroll to position [3733, 0]
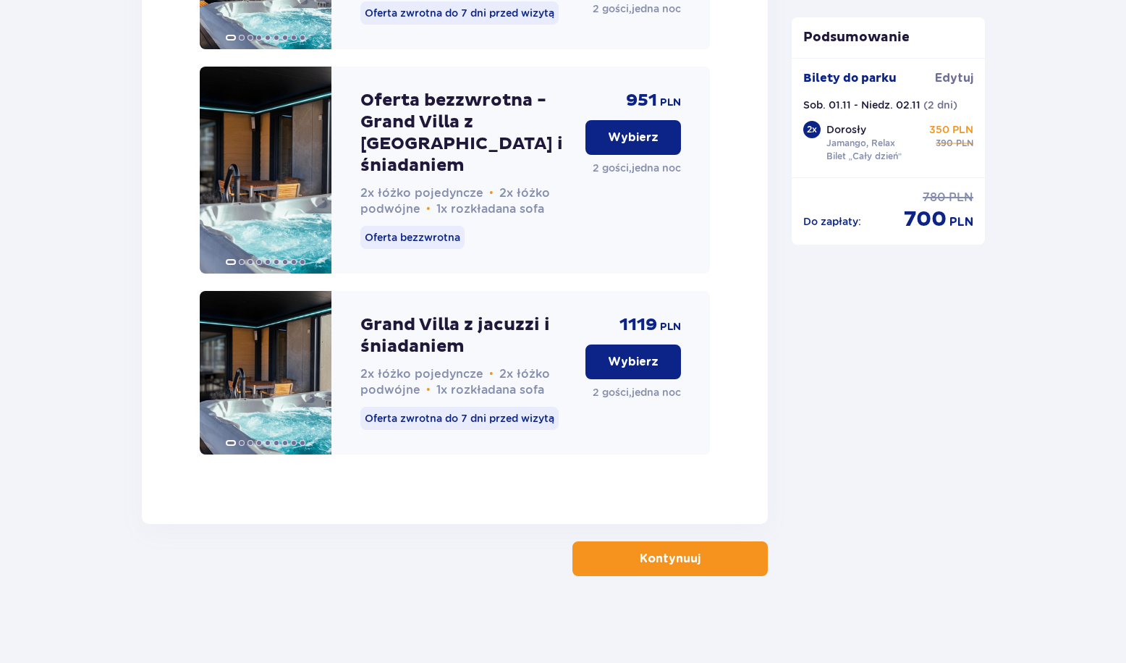
click at [698, 565] on span "button" at bounding box center [703, 558] width 17 height 17
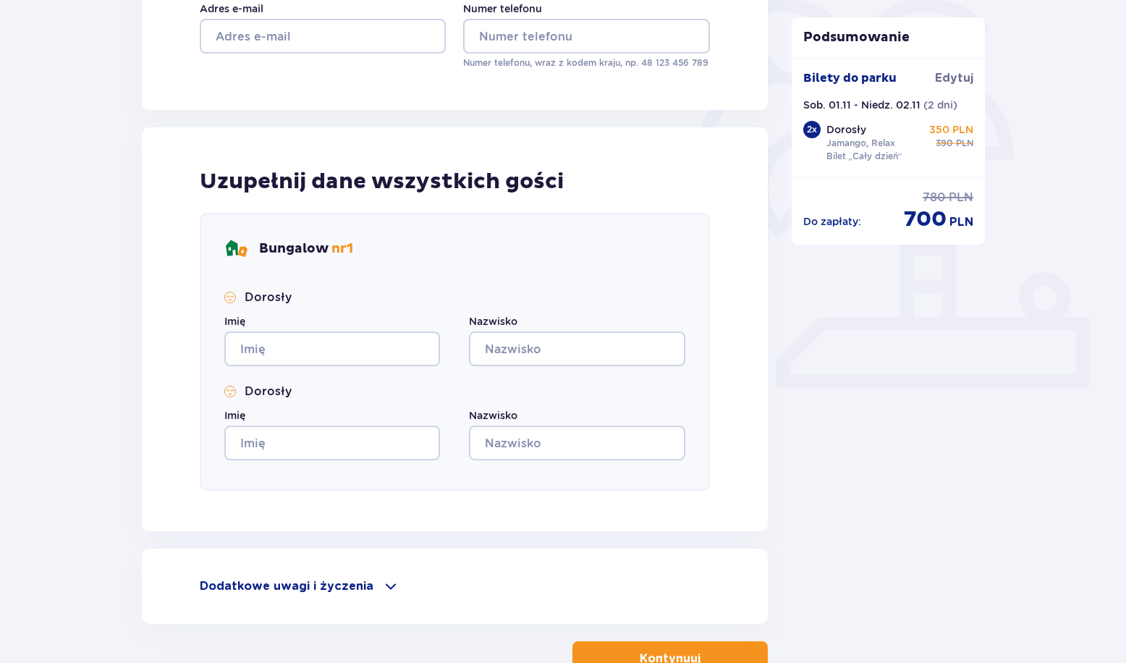
scroll to position [459, 0]
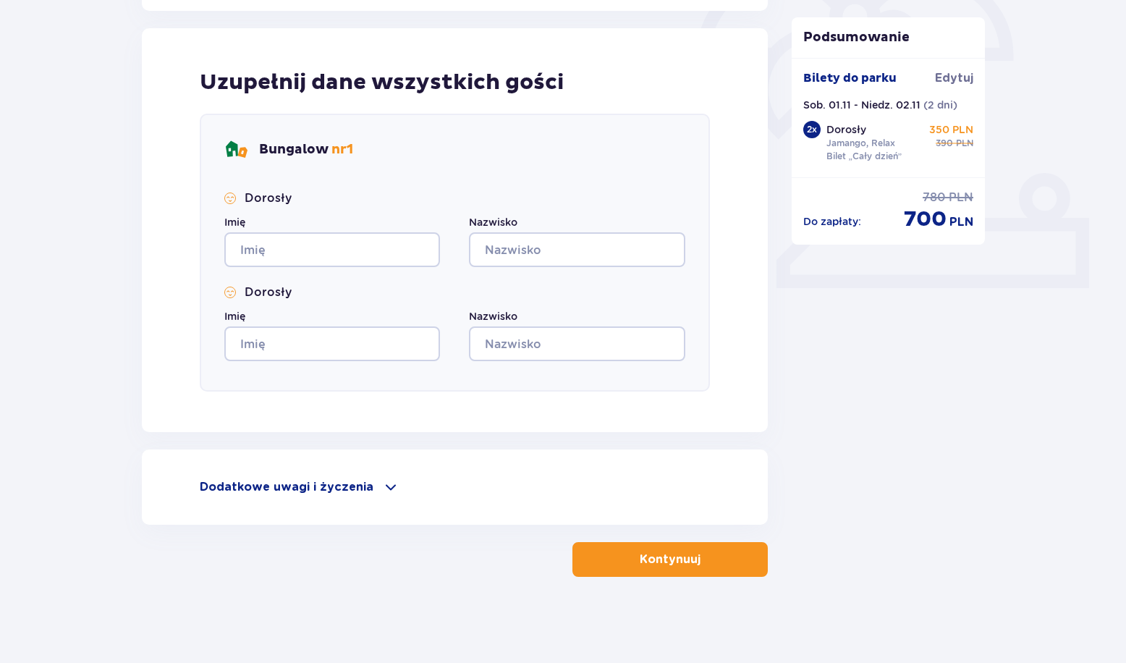
click at [382, 484] on span at bounding box center [390, 486] width 17 height 17
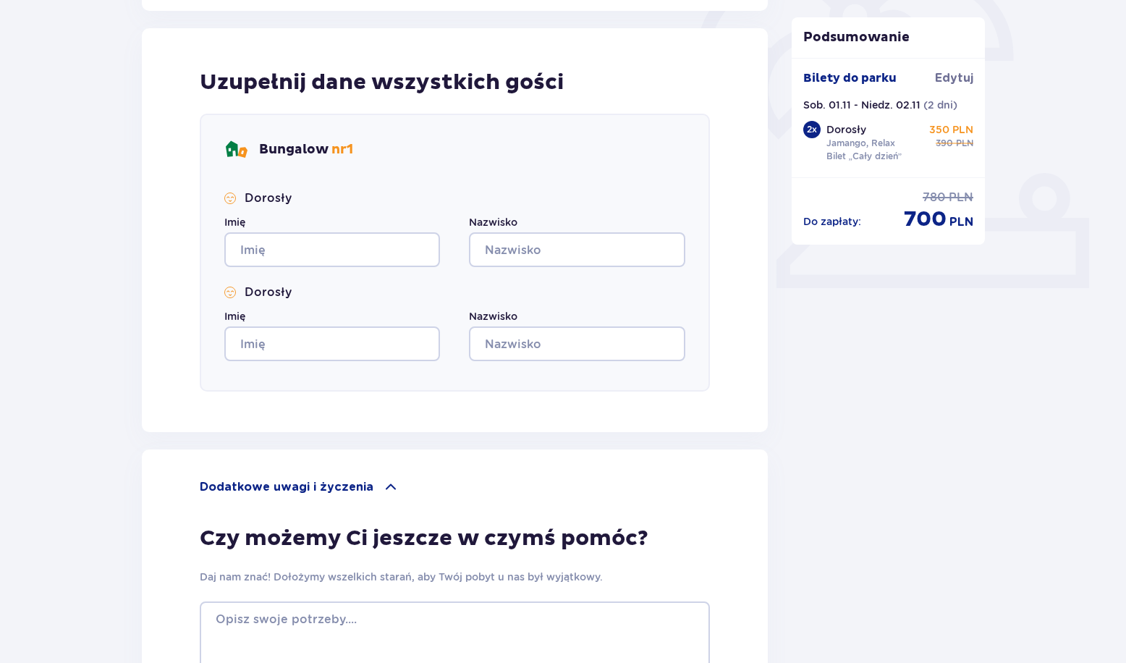
click at [382, 484] on span at bounding box center [390, 486] width 17 height 17
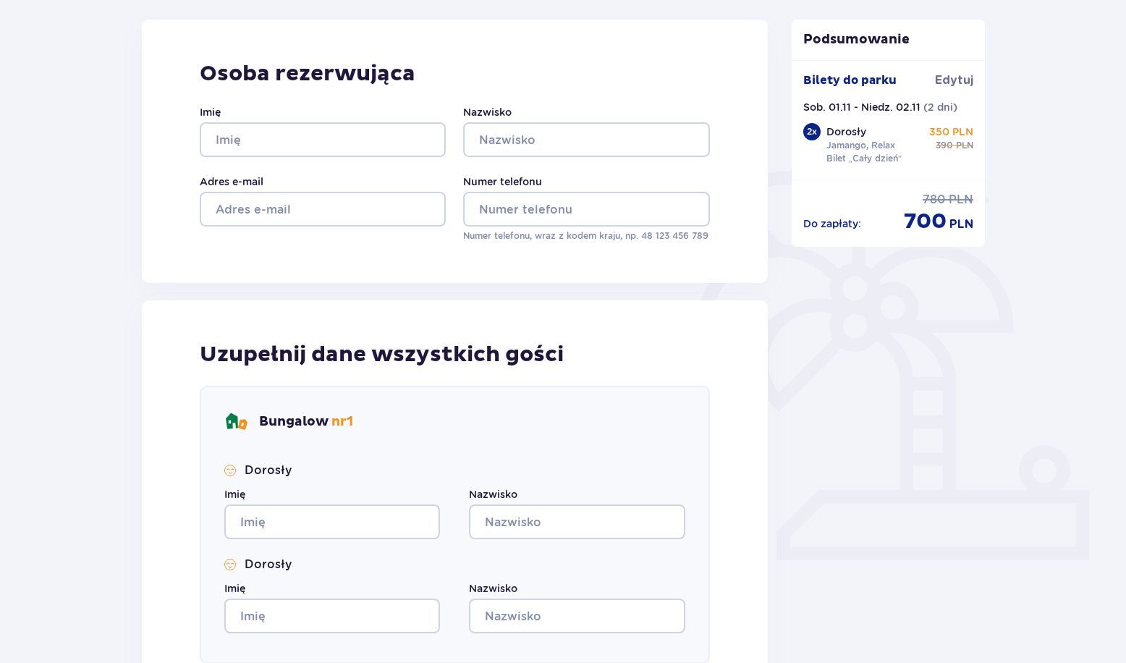
scroll to position [170, 0]
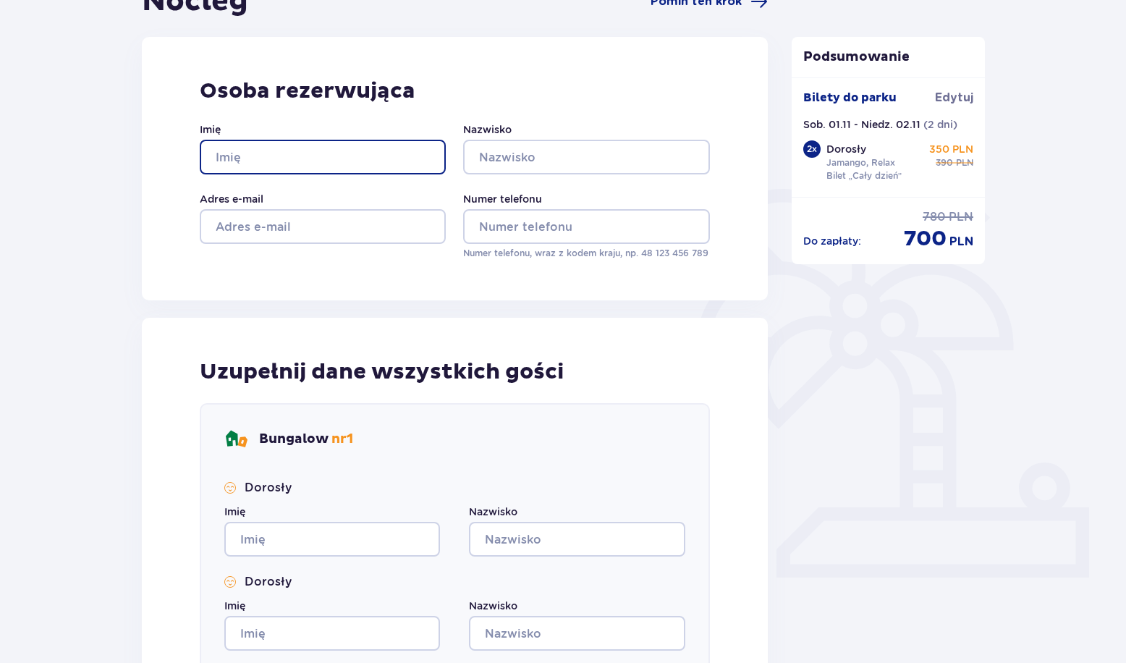
click at [342, 160] on input "Imię" at bounding box center [323, 157] width 246 height 35
type input "Angelika"
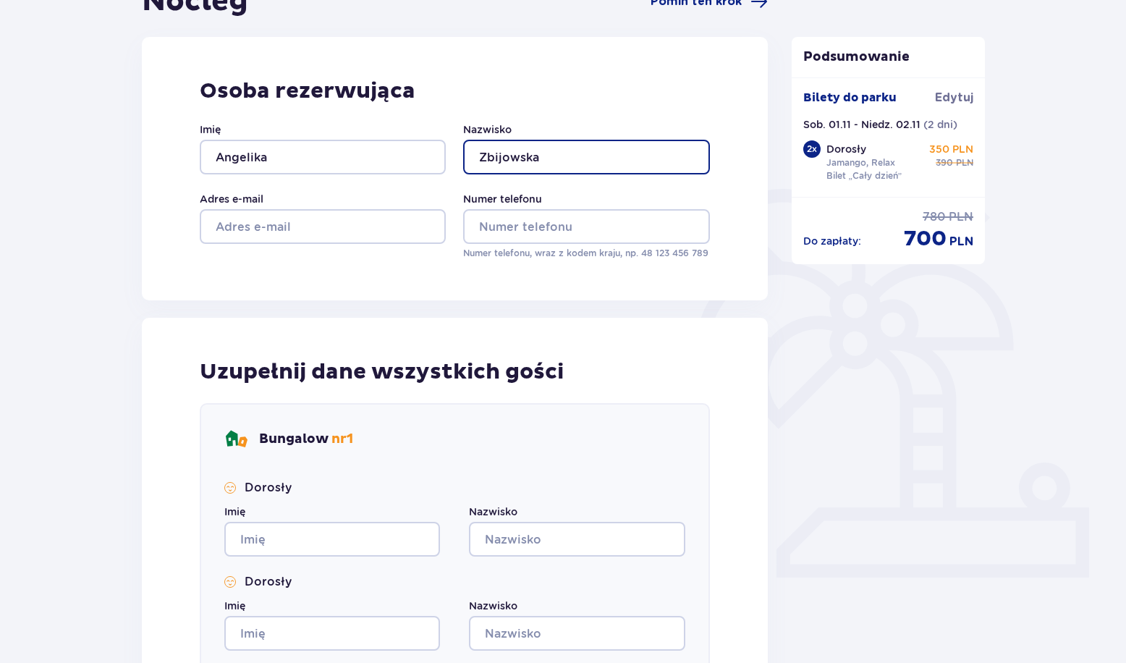
type input "Zbijowska"
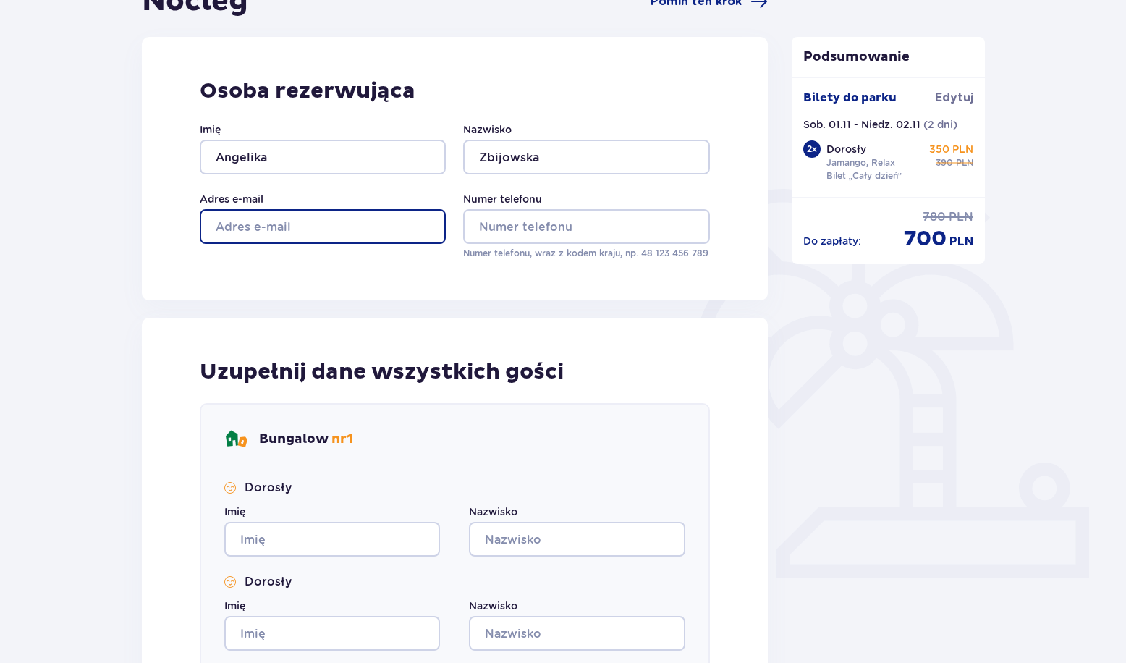
click at [309, 218] on input "Adres e-mail" at bounding box center [323, 226] width 246 height 35
type input "ang3lika.zbijowska99@gmail.com"
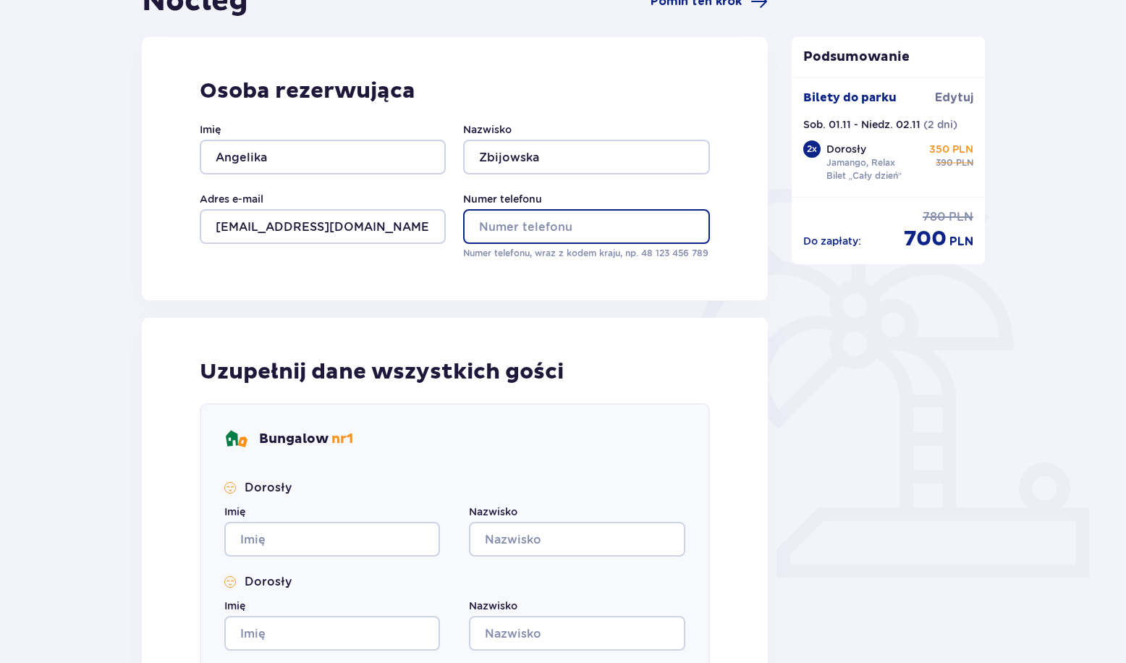
click at [499, 229] on input "Numer telefonu" at bounding box center [586, 226] width 246 height 35
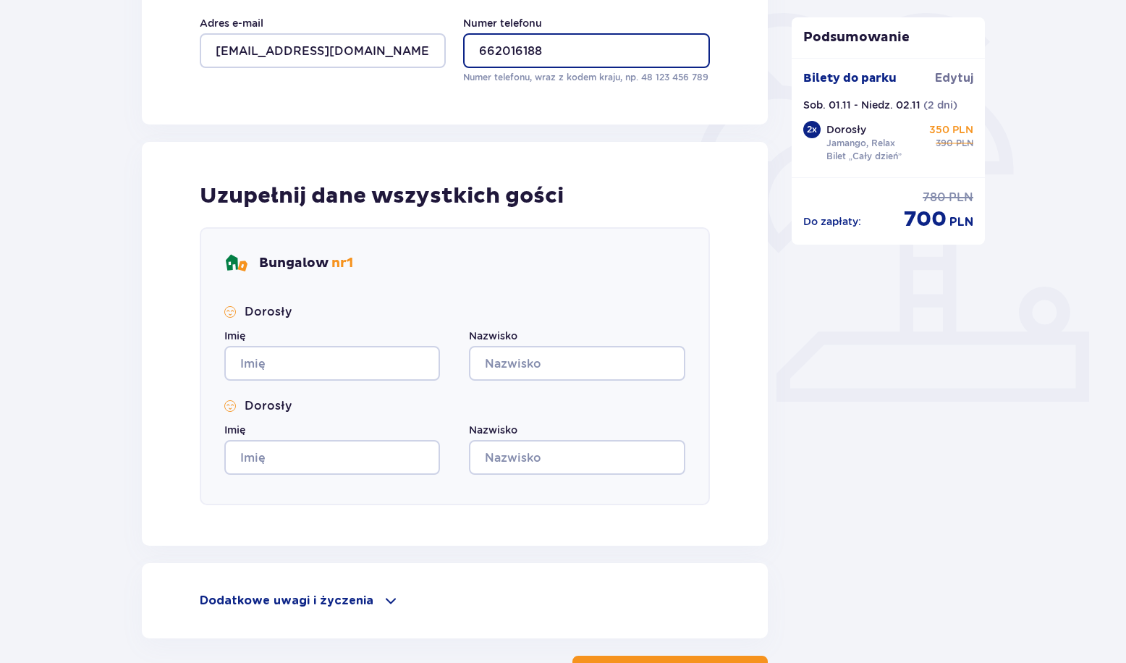
scroll to position [387, 0]
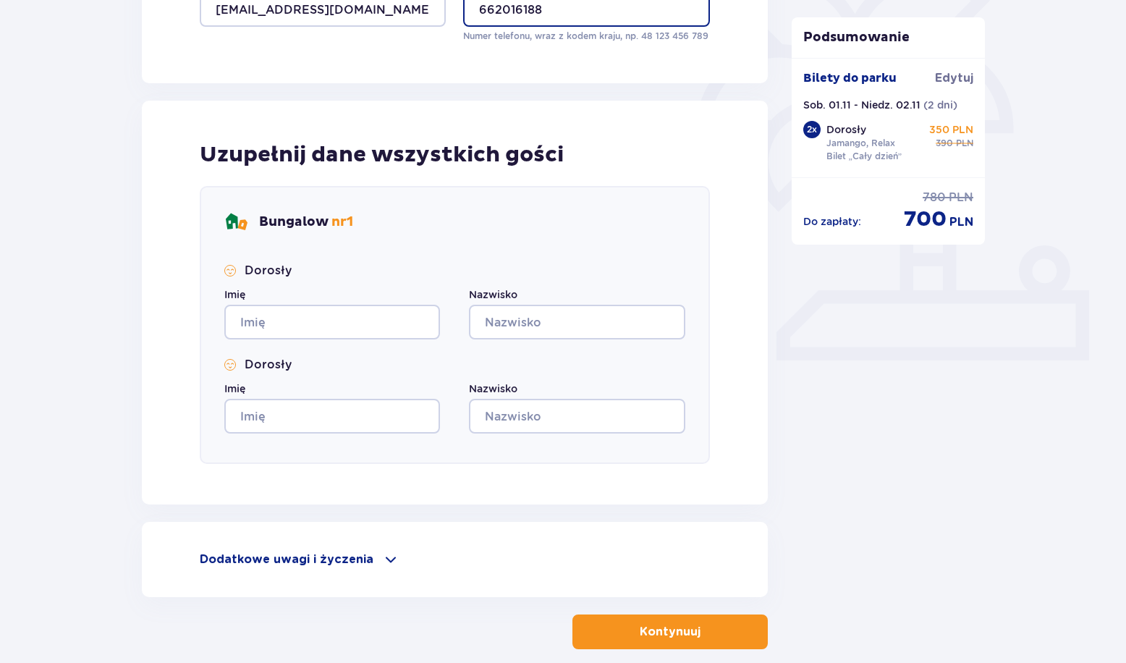
type input "662016188"
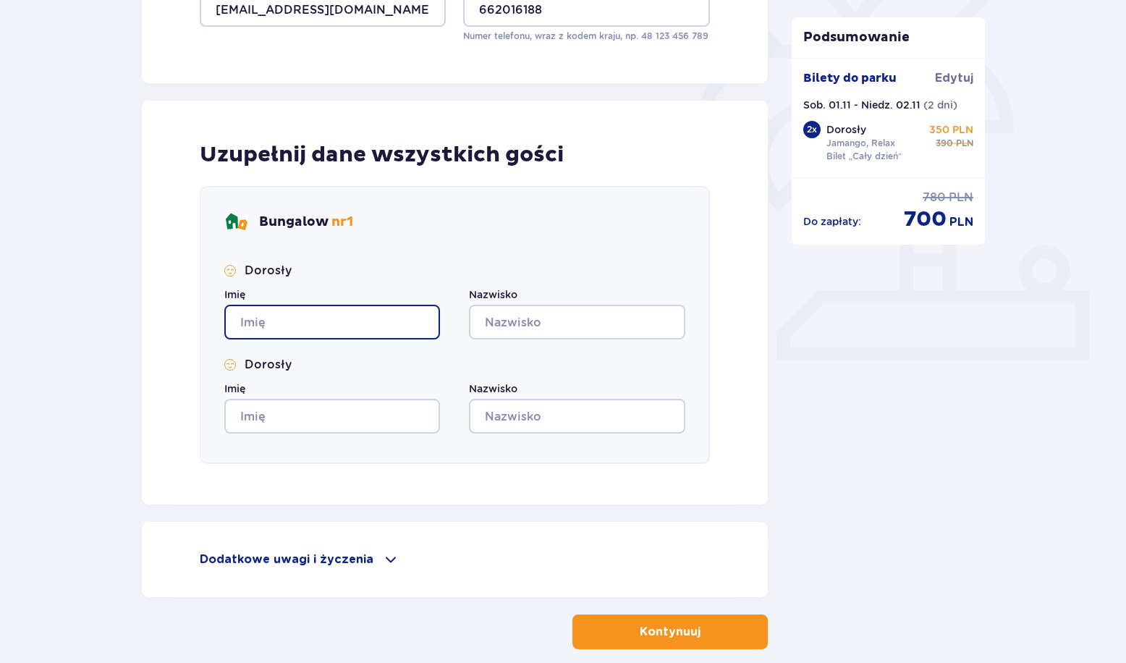
click at [380, 324] on input "Imię" at bounding box center [332, 322] width 216 height 35
type input "Angelika"
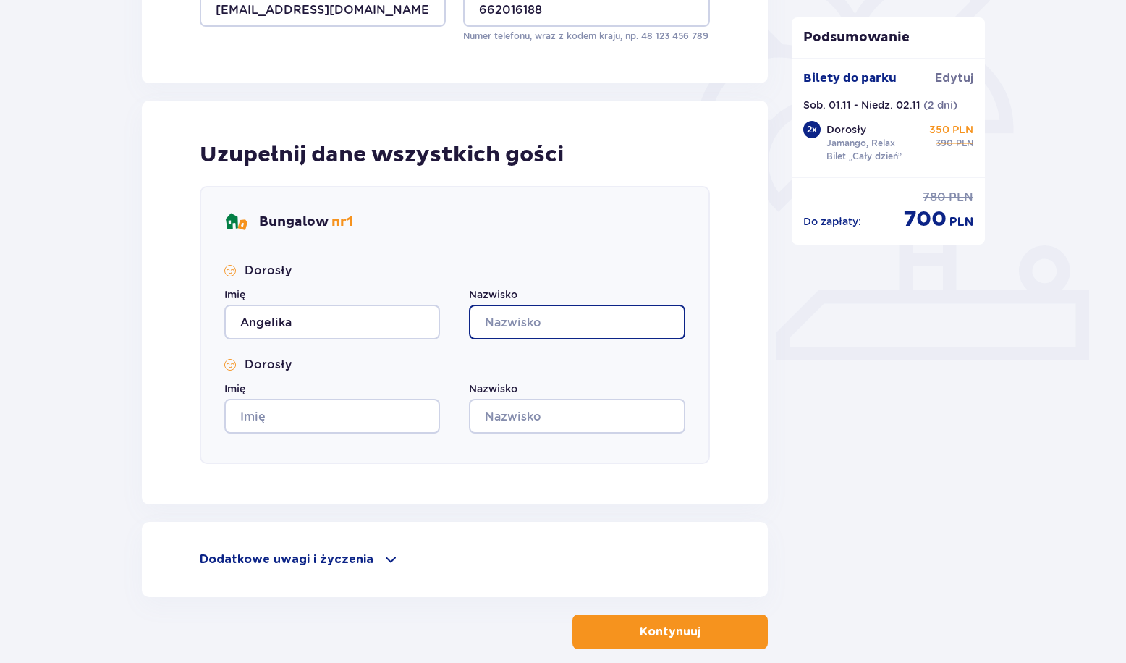
click at [557, 326] on input "Nazwisko" at bounding box center [577, 322] width 216 height 35
type input "Zbijowska"
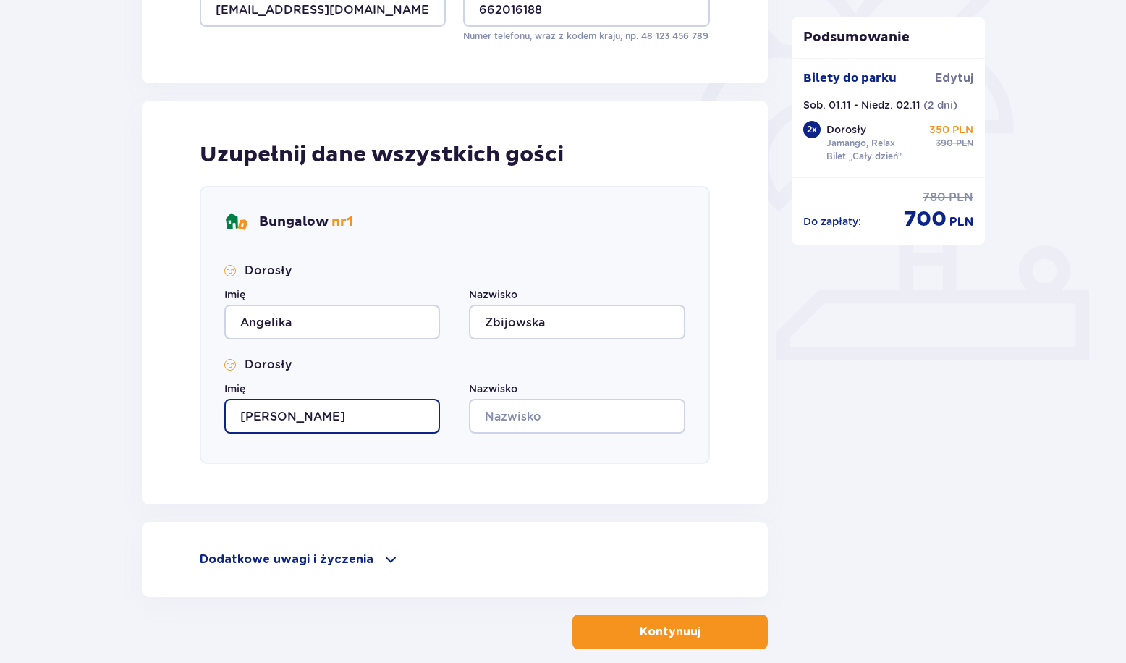
type input "Martin"
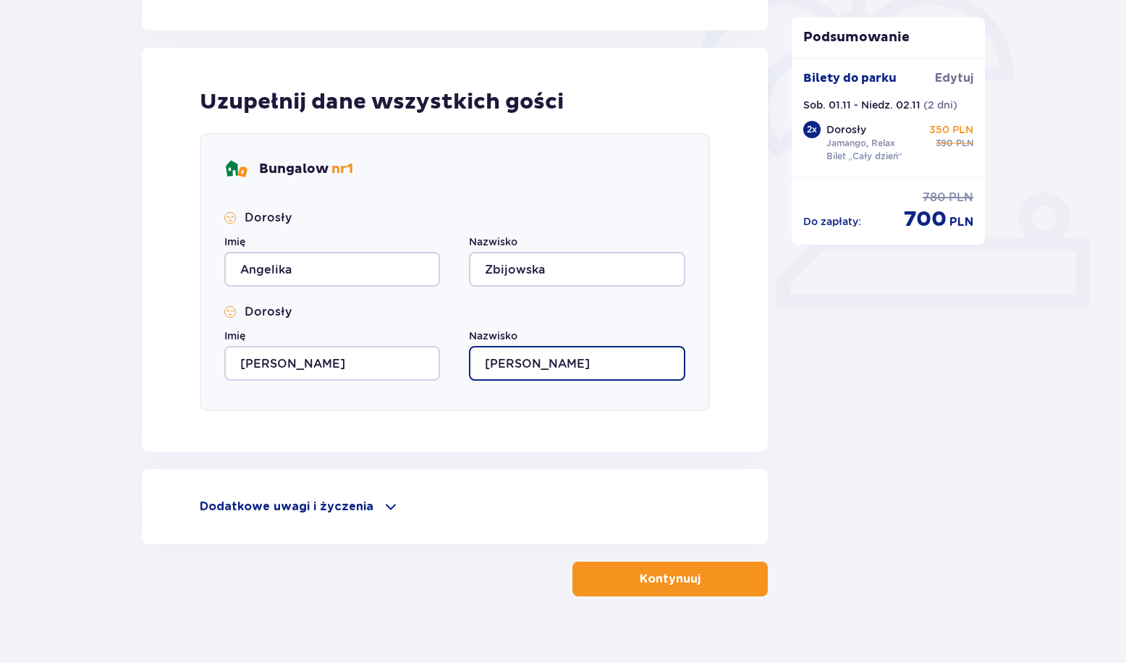
scroll to position [459, 0]
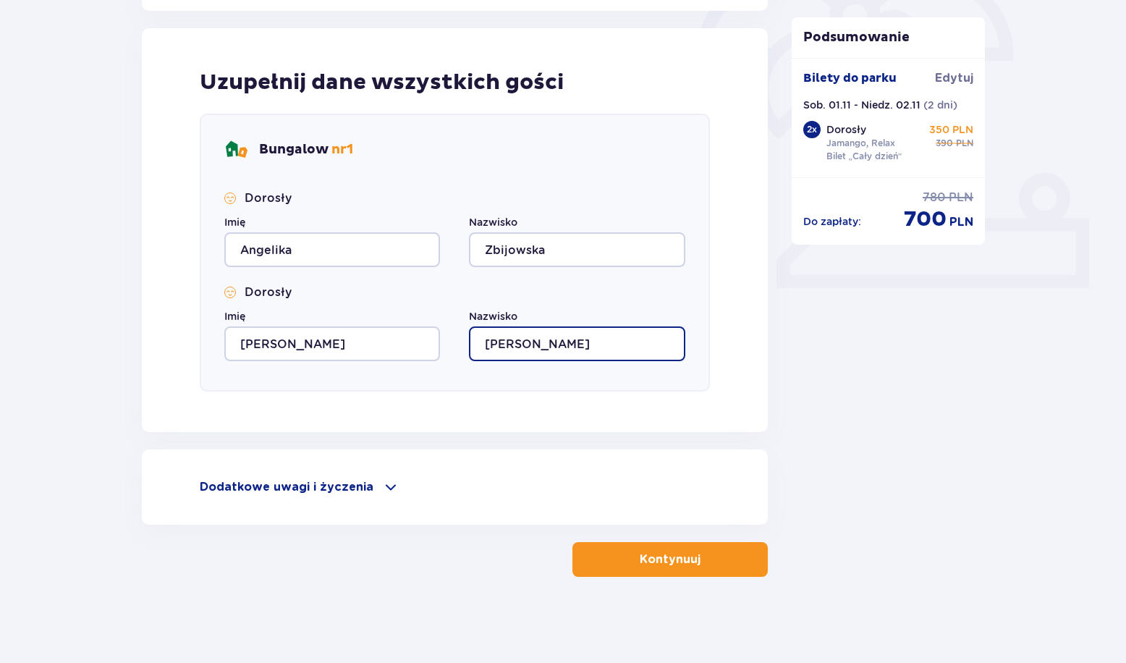
type input "Różycki"
click at [382, 487] on span at bounding box center [390, 486] width 17 height 17
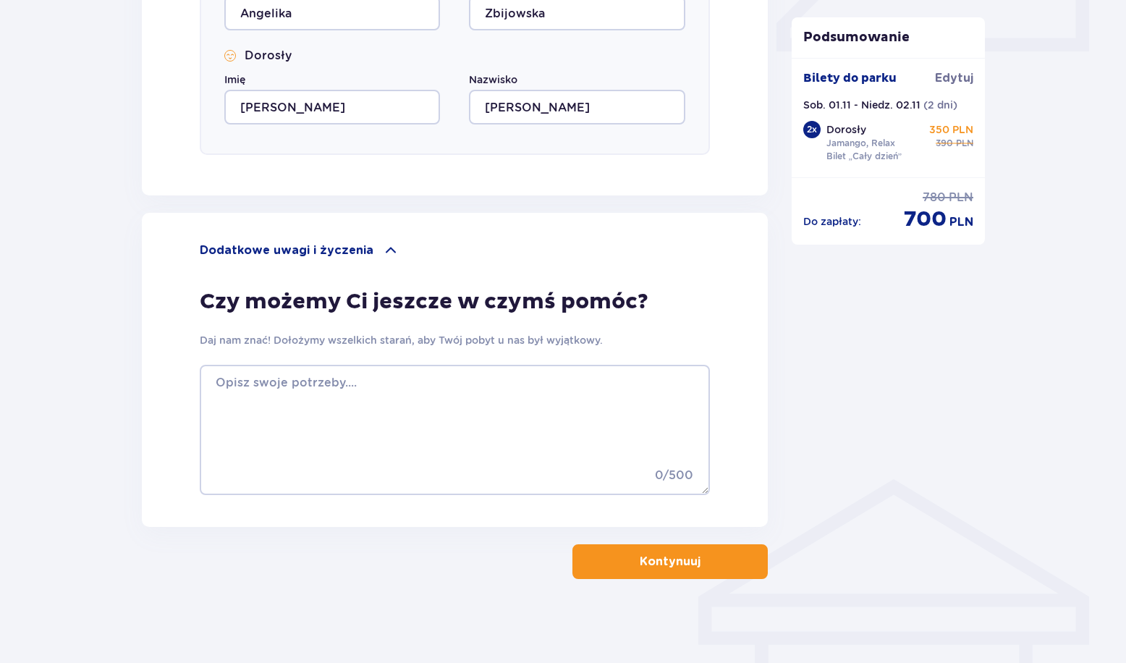
scroll to position [698, 0]
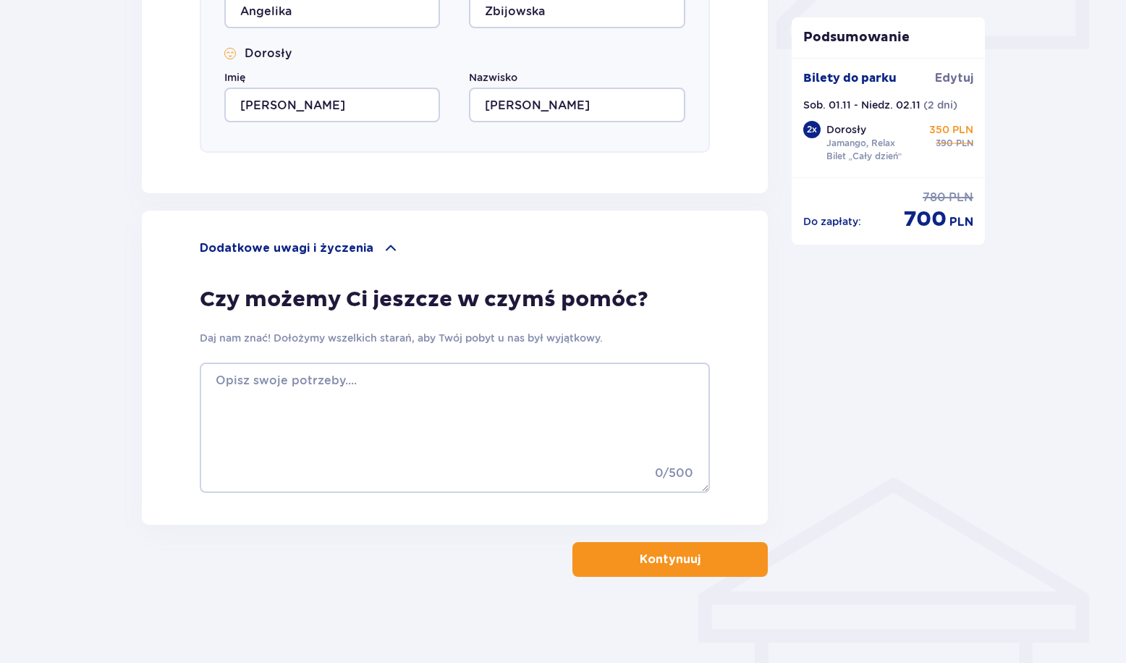
click at [640, 551] on p "Kontynuuj" at bounding box center [670, 559] width 61 height 16
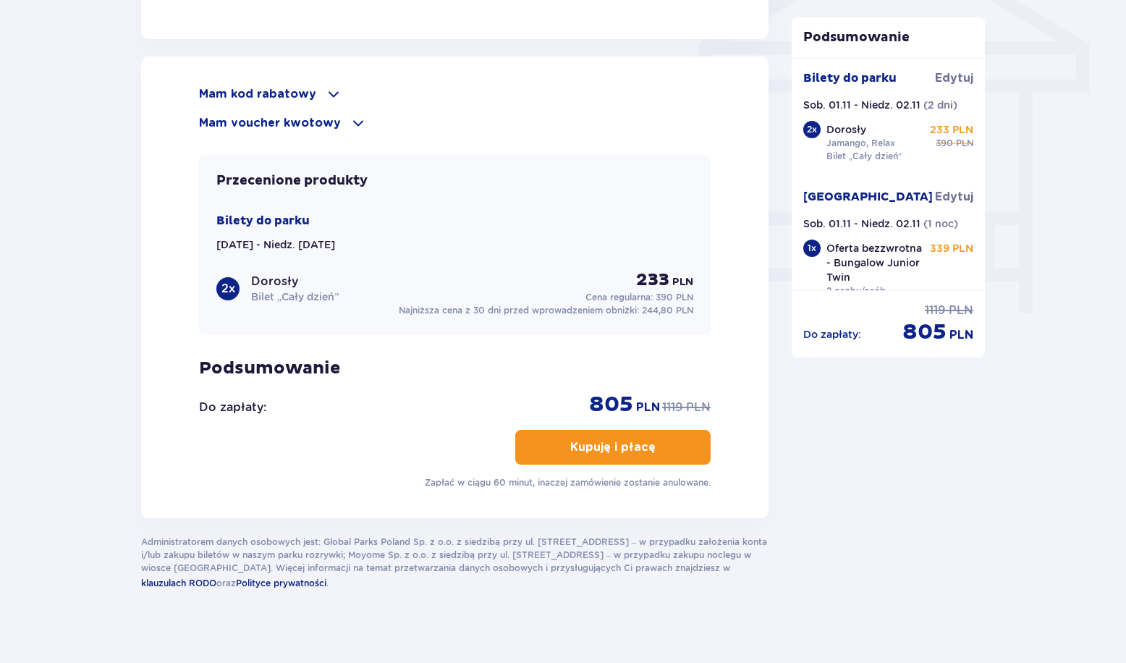
scroll to position [1259, 0]
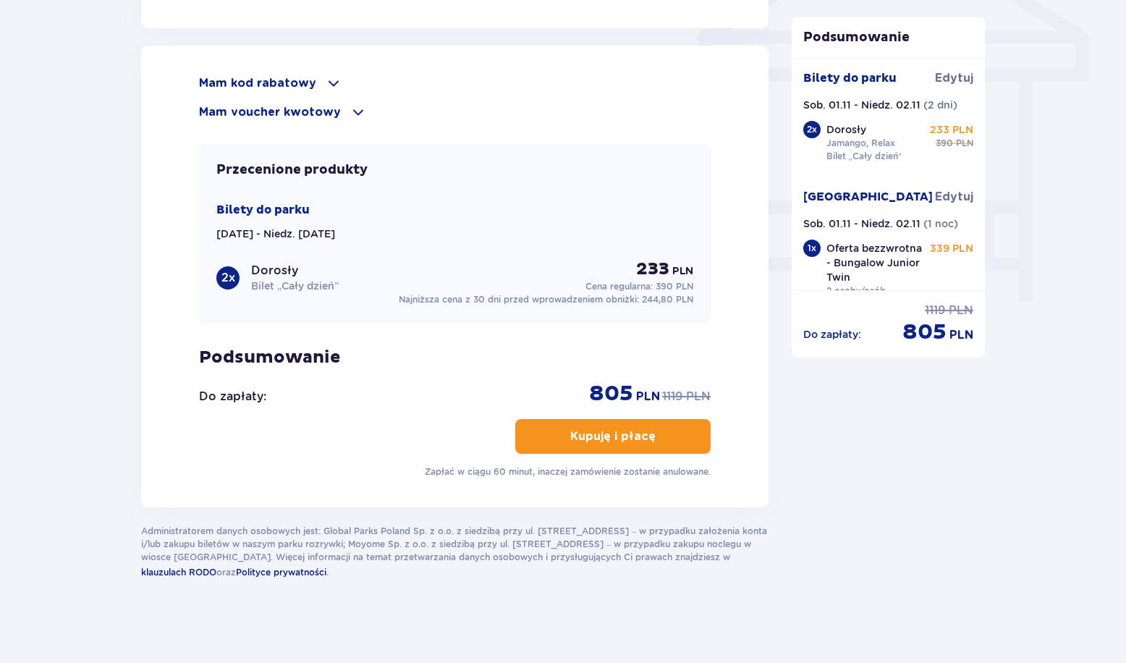
click at [328, 115] on p "Mam voucher kwotowy" at bounding box center [270, 112] width 142 height 16
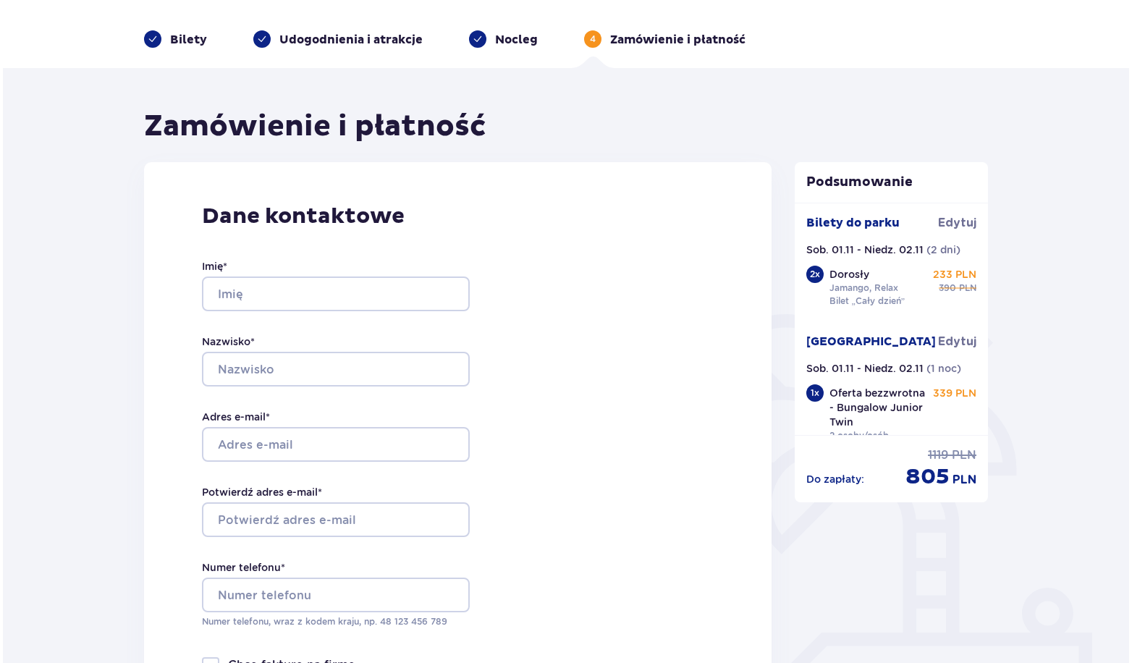
scroll to position [0, 0]
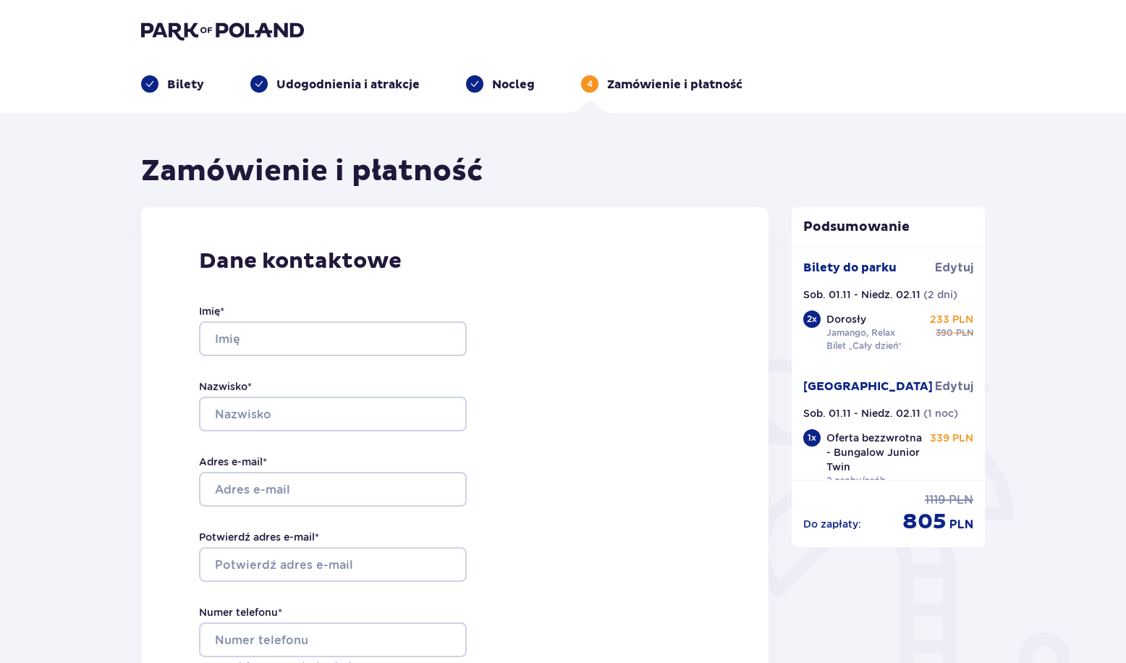
click at [168, 81] on p "Bilety" at bounding box center [185, 85] width 37 height 16
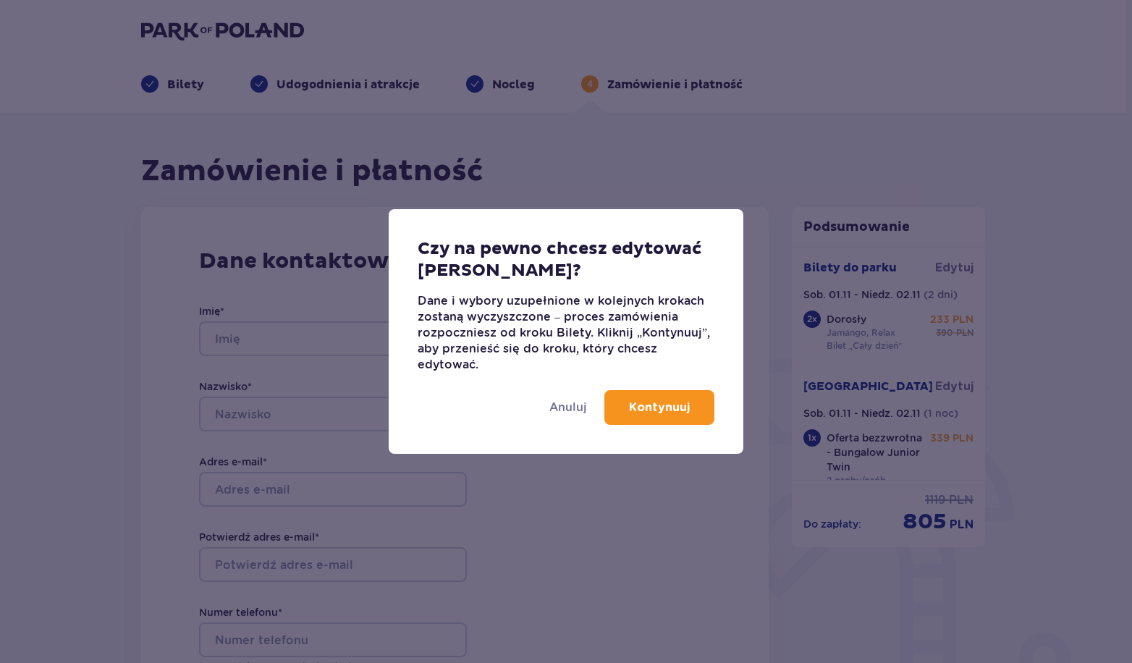
click at [661, 418] on button "Kontynuuj" at bounding box center [659, 407] width 110 height 35
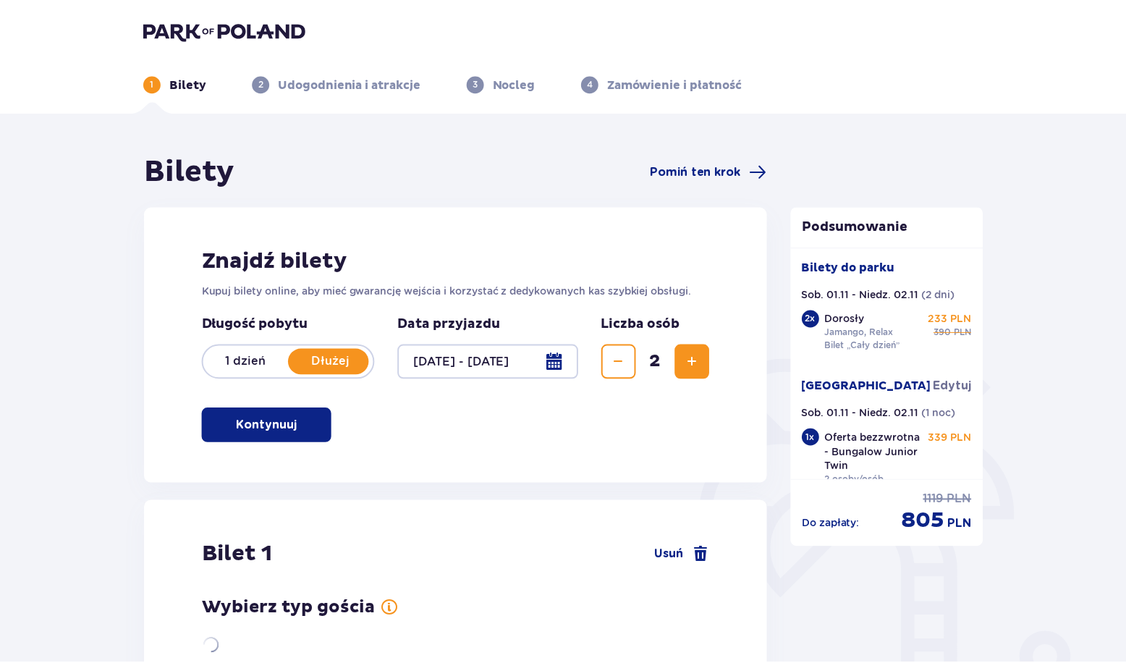
scroll to position [145, 0]
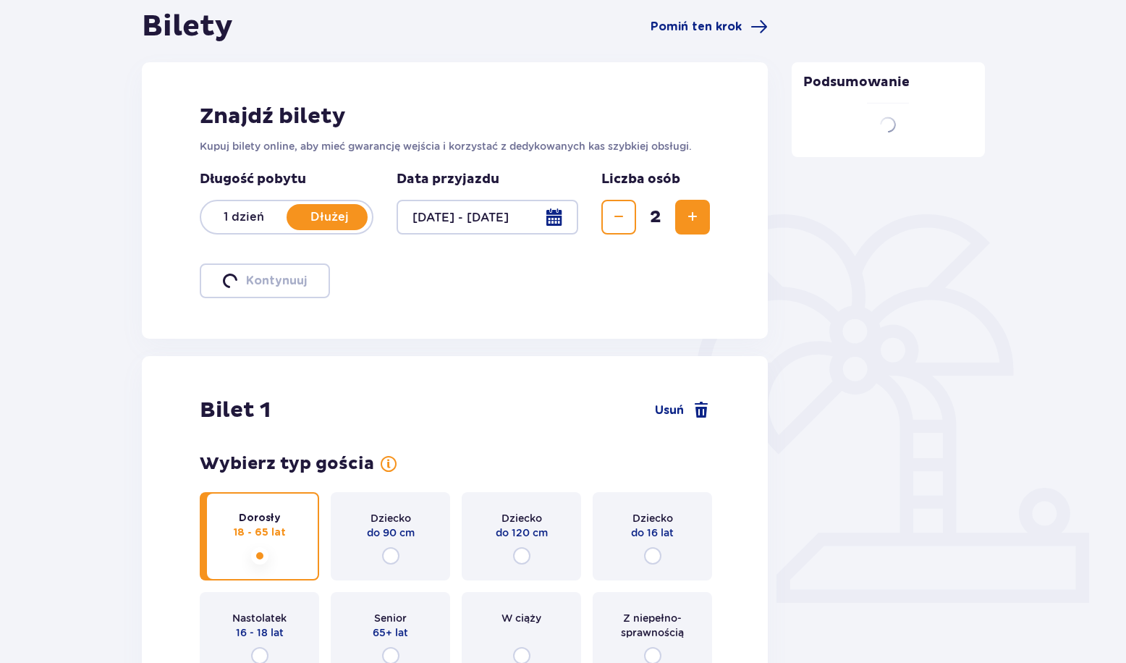
click at [247, 221] on p "1 dzień" at bounding box center [243, 217] width 85 height 16
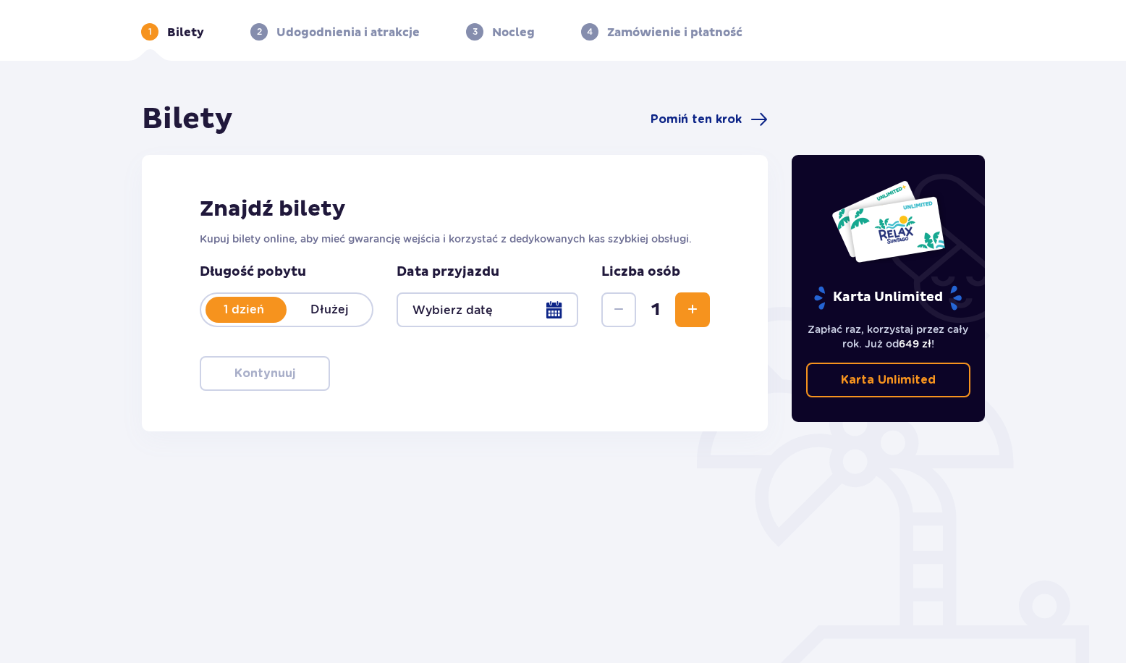
scroll to position [74, 0]
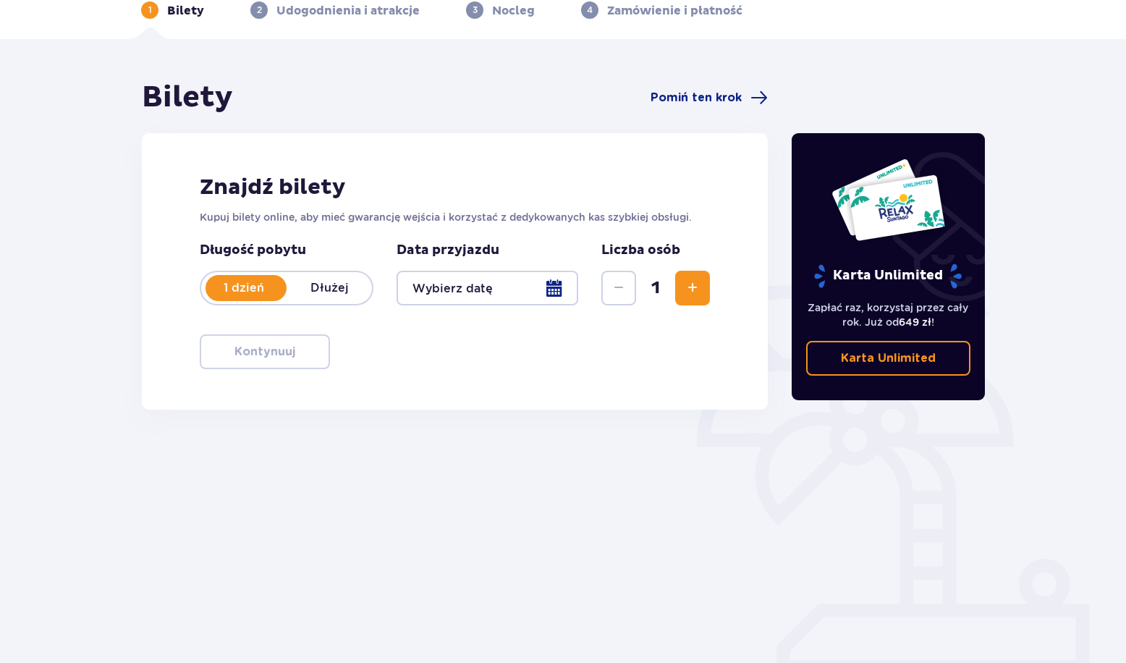
click at [539, 287] on div at bounding box center [488, 288] width 182 height 35
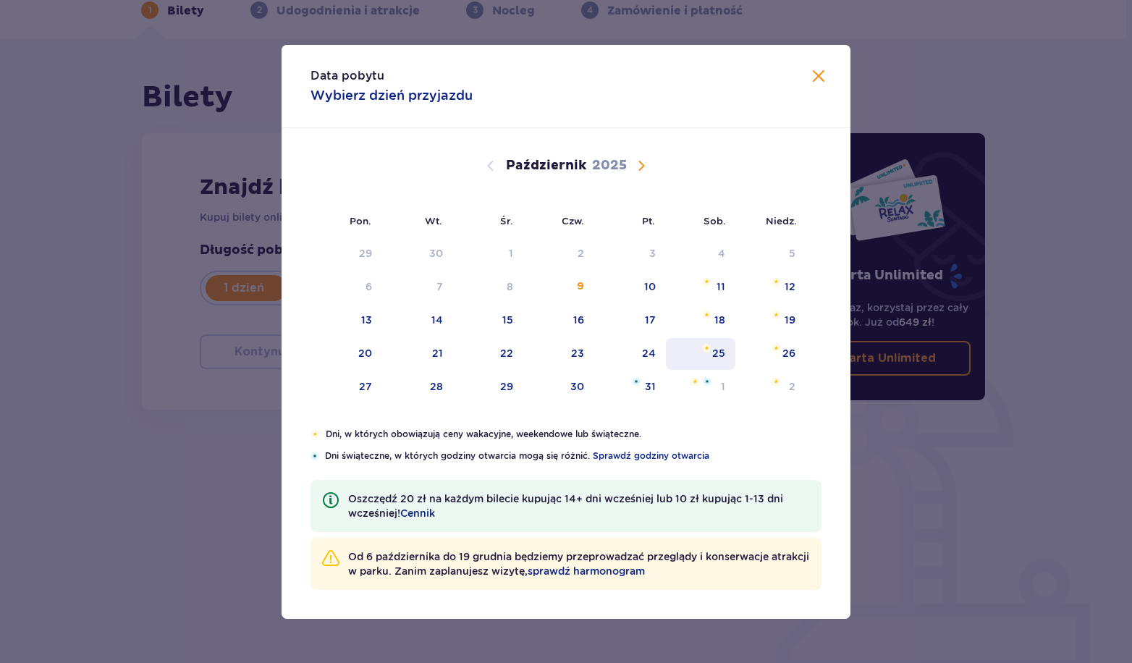
click at [726, 352] on div "25" at bounding box center [701, 354] width 70 height 32
type input "25.10.25"
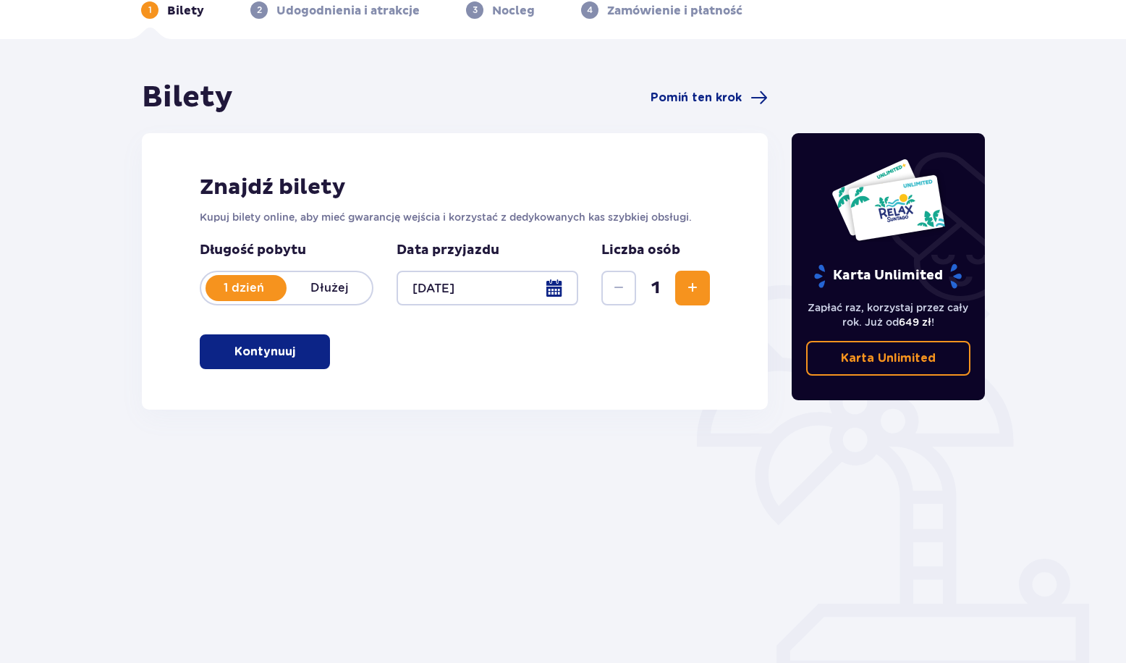
click at [691, 302] on button "Zwiększ" at bounding box center [692, 288] width 35 height 35
click at [303, 357] on span "button" at bounding box center [297, 351] width 17 height 17
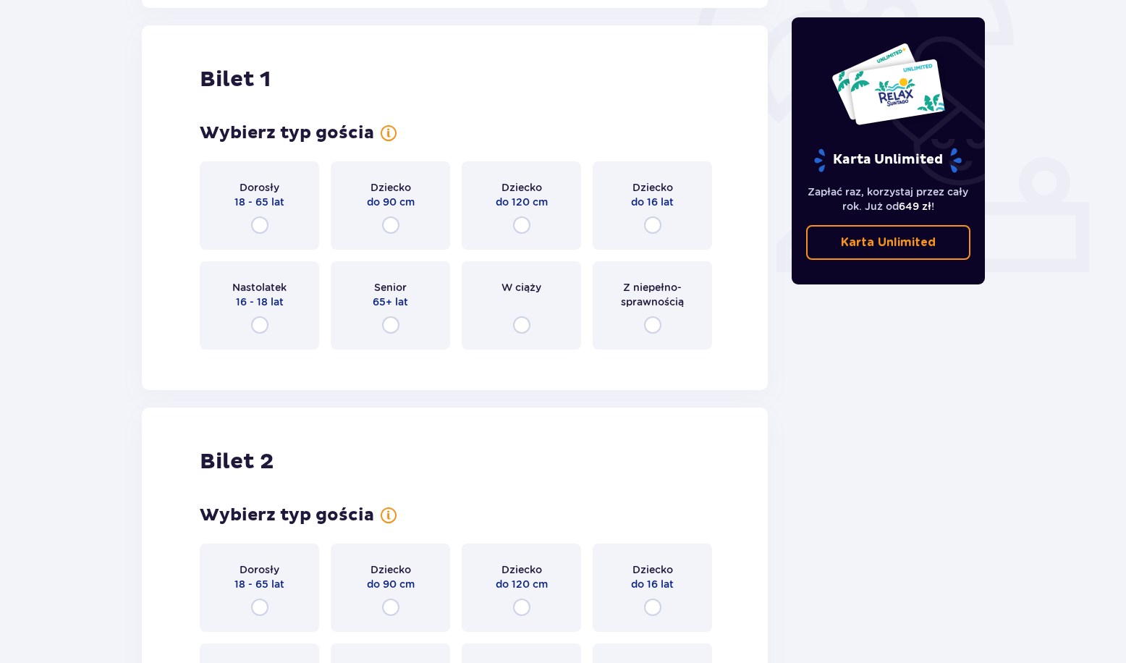
scroll to position [483, 0]
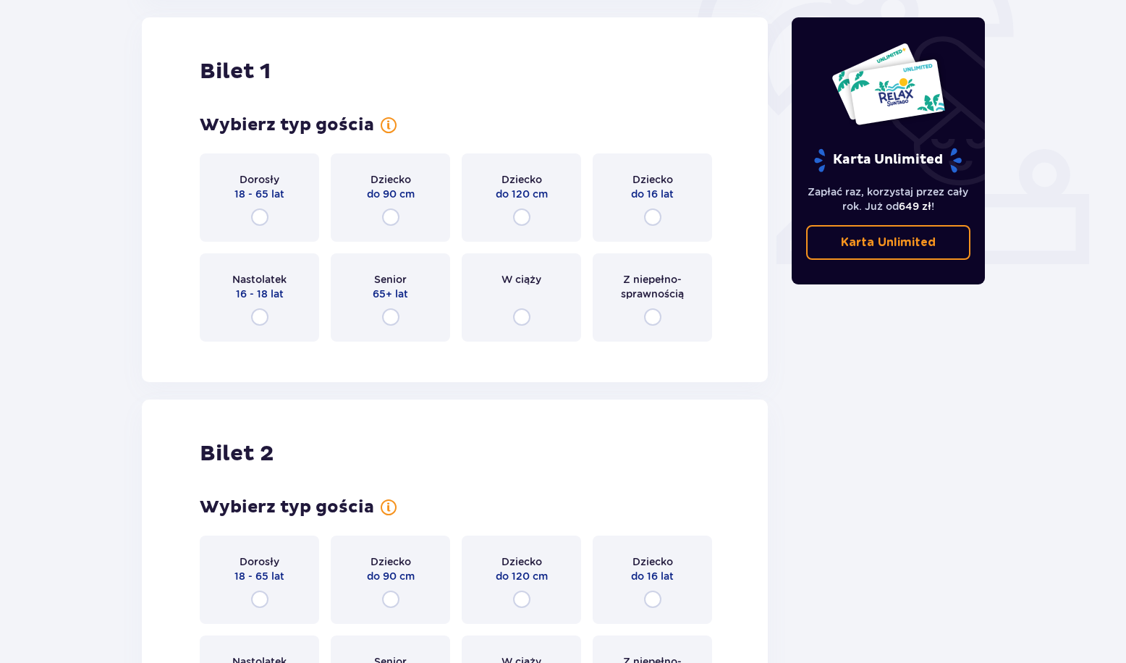
click at [258, 215] on input "radio" at bounding box center [259, 216] width 17 height 17
radio input "true"
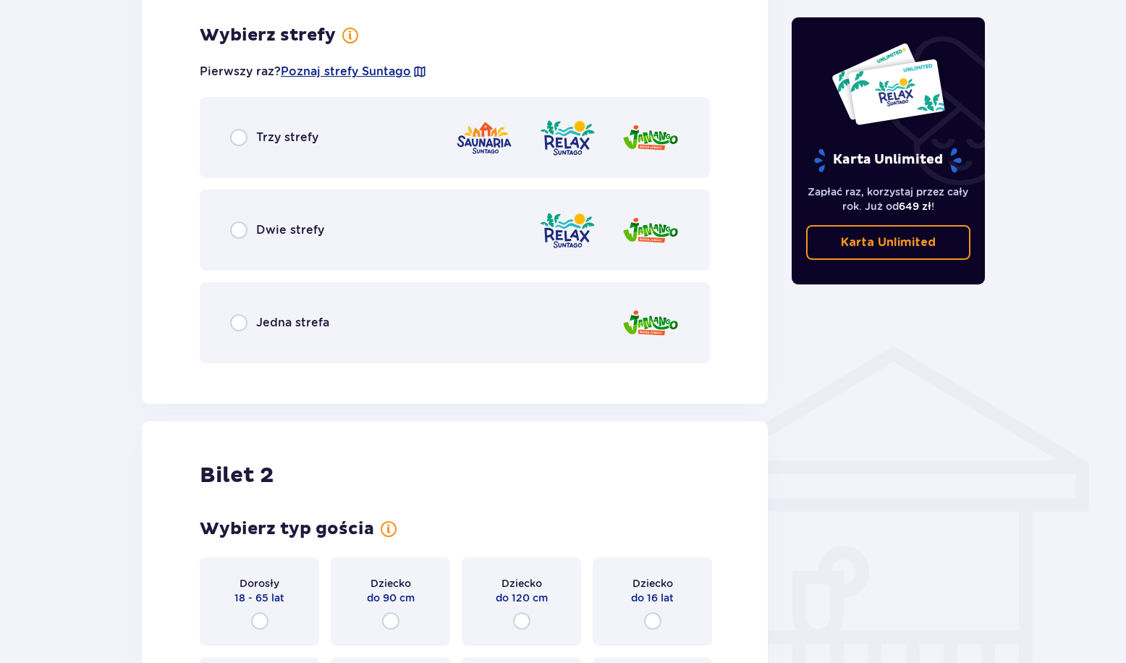
scroll to position [836, 0]
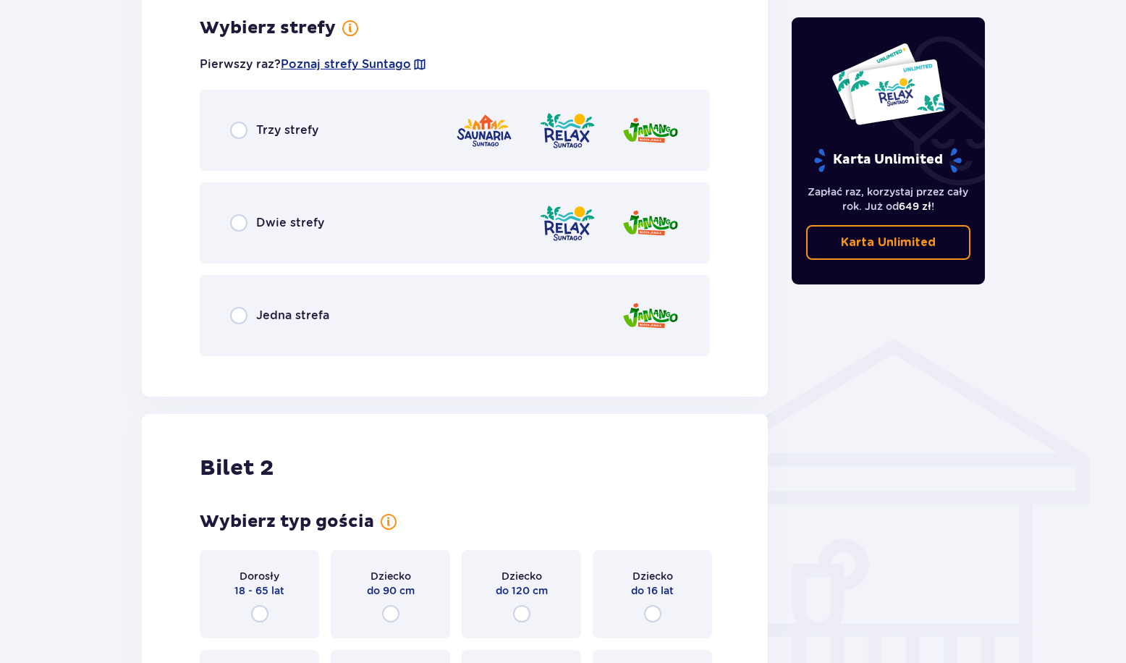
click at [228, 127] on div "Trzy strefy" at bounding box center [455, 130] width 510 height 81
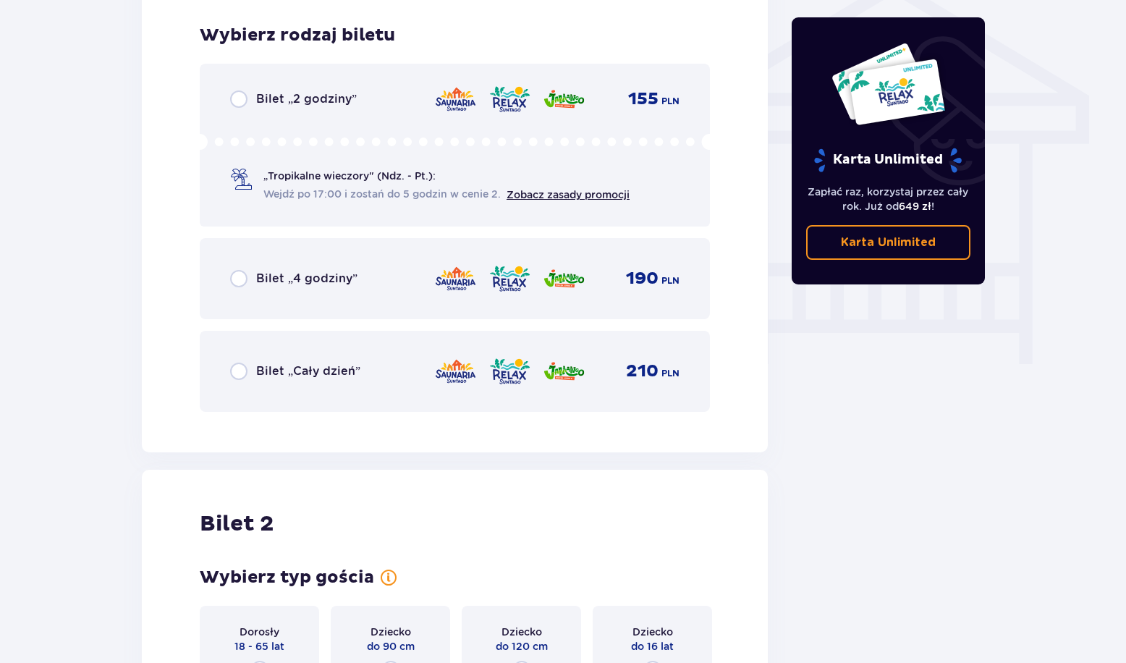
scroll to position [1204, 0]
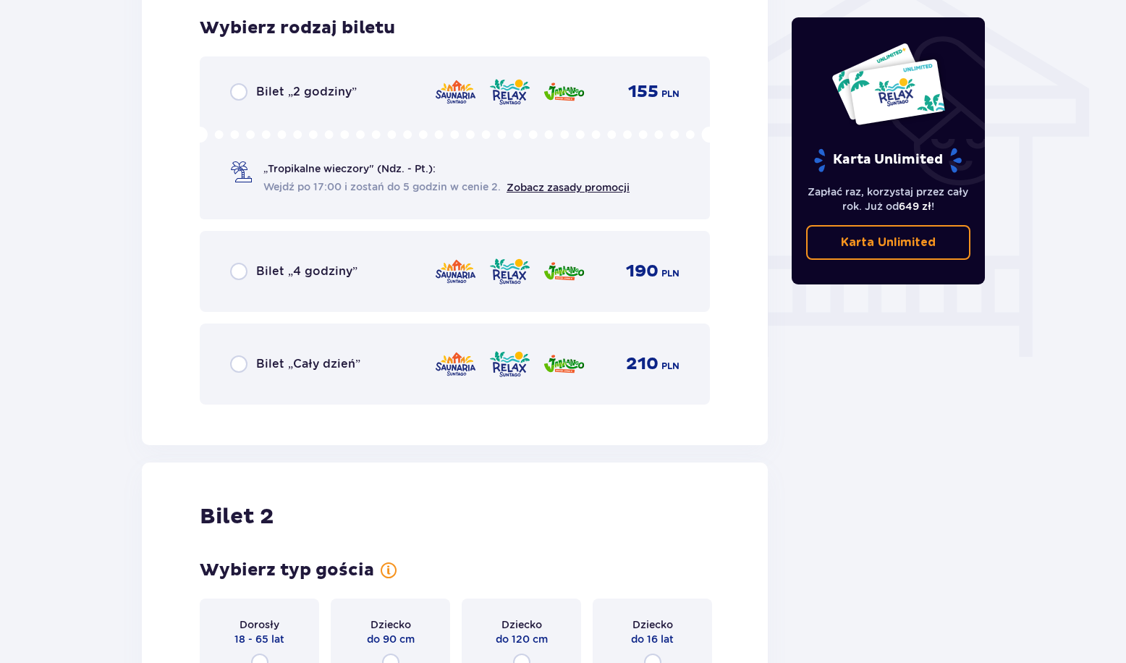
click at [237, 366] on input "radio" at bounding box center [238, 363] width 17 height 17
radio input "true"
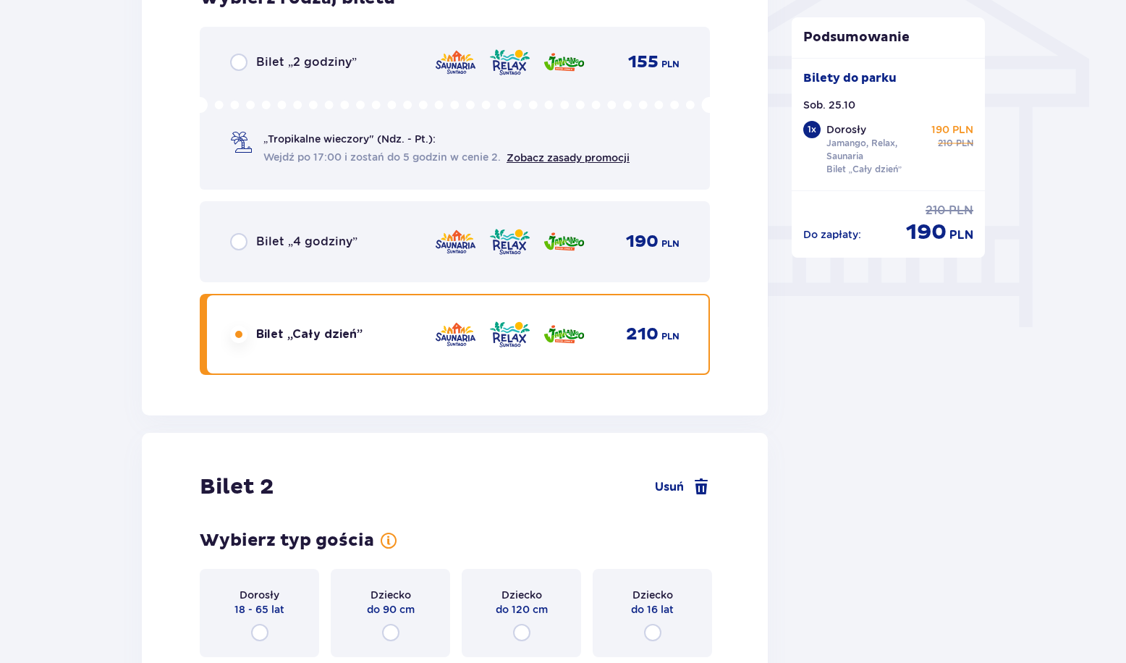
scroll to position [1524, 0]
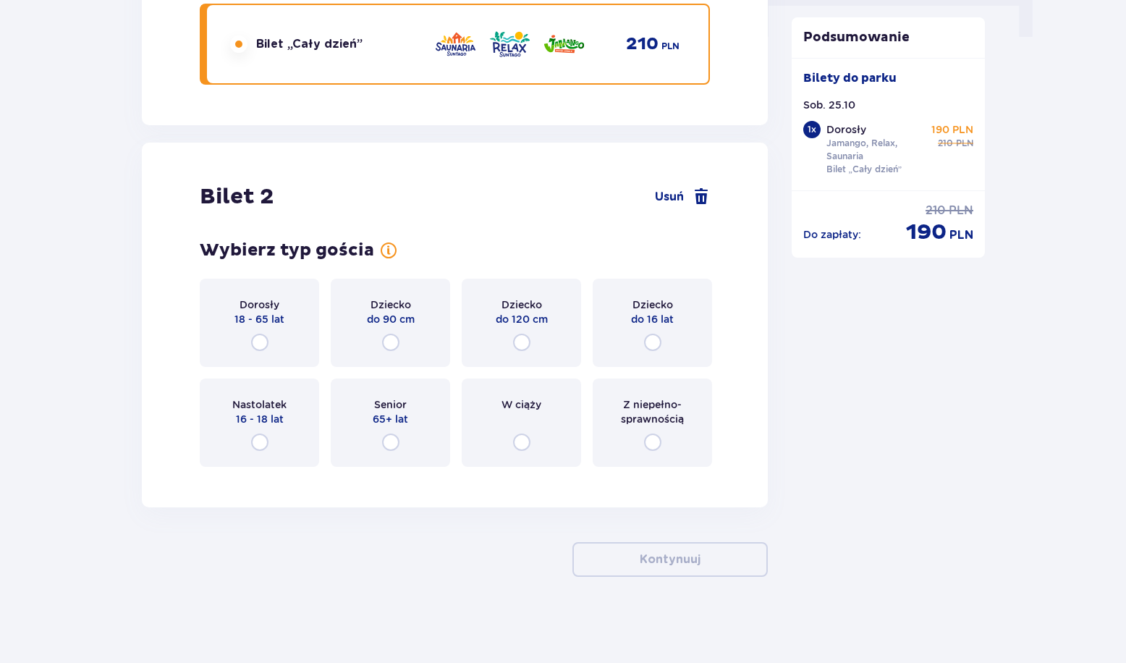
click at [255, 335] on input "radio" at bounding box center [259, 342] width 17 height 17
radio input "true"
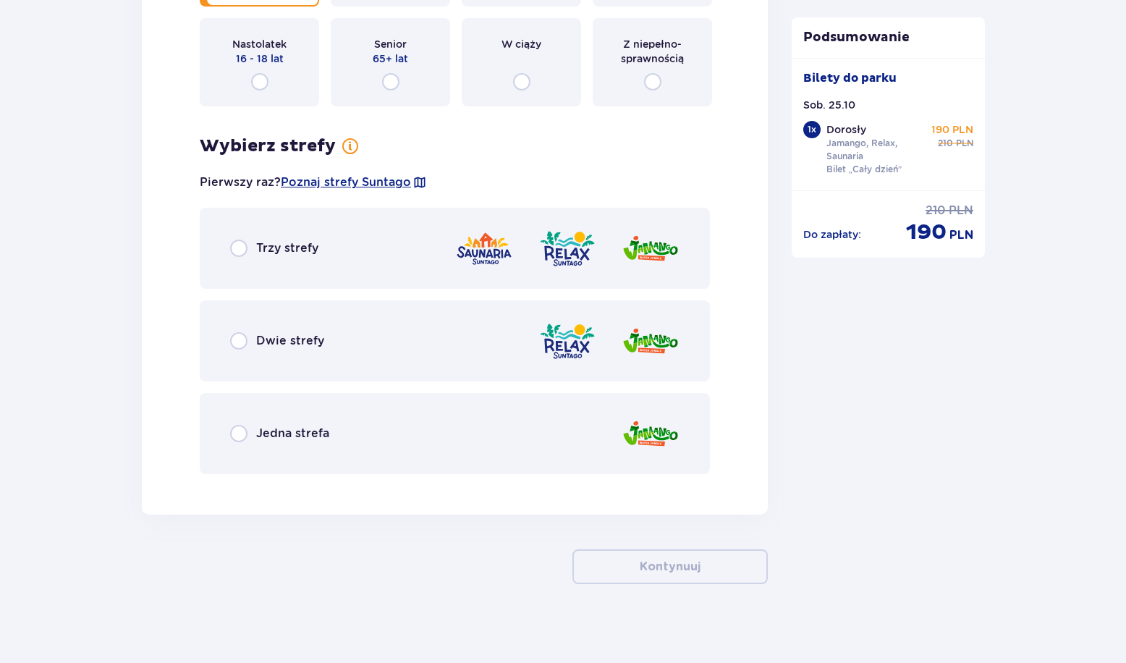
scroll to position [1891, 0]
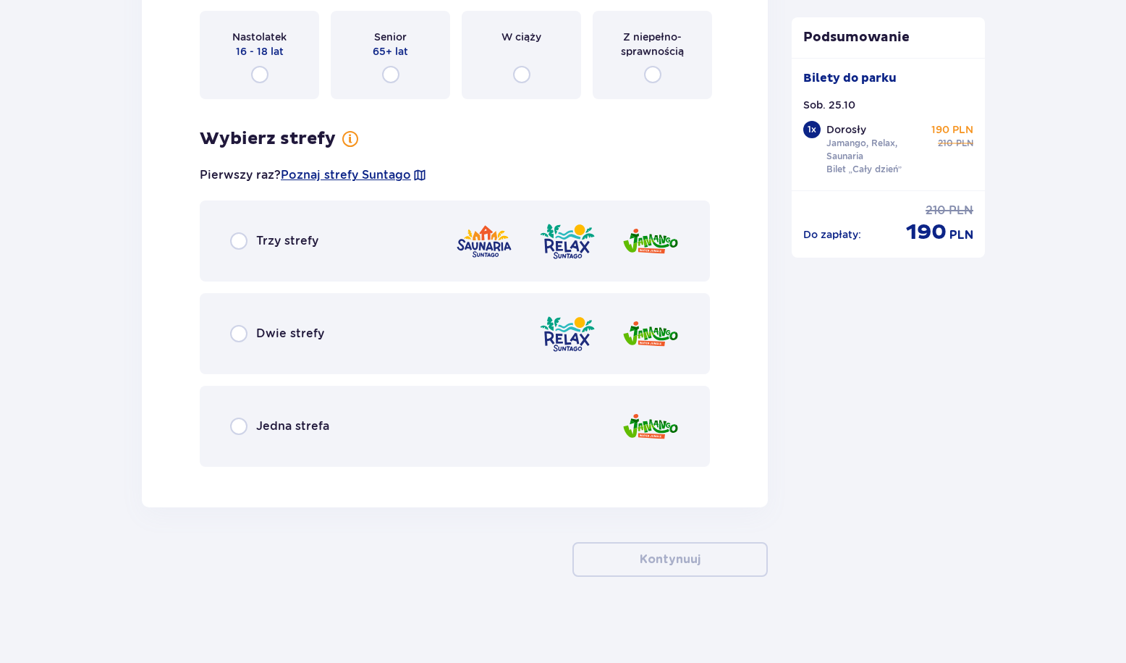
click at [235, 241] on input "radio" at bounding box center [238, 240] width 17 height 17
radio input "true"
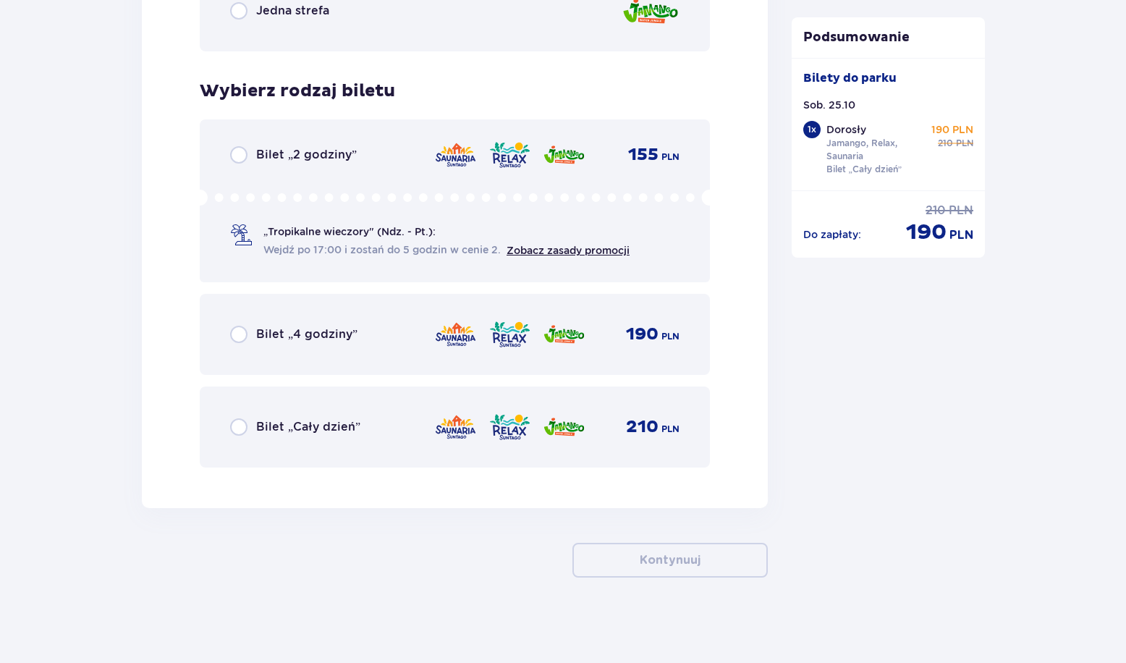
scroll to position [2307, 0]
click at [235, 418] on input "radio" at bounding box center [238, 425] width 17 height 17
radio input "true"
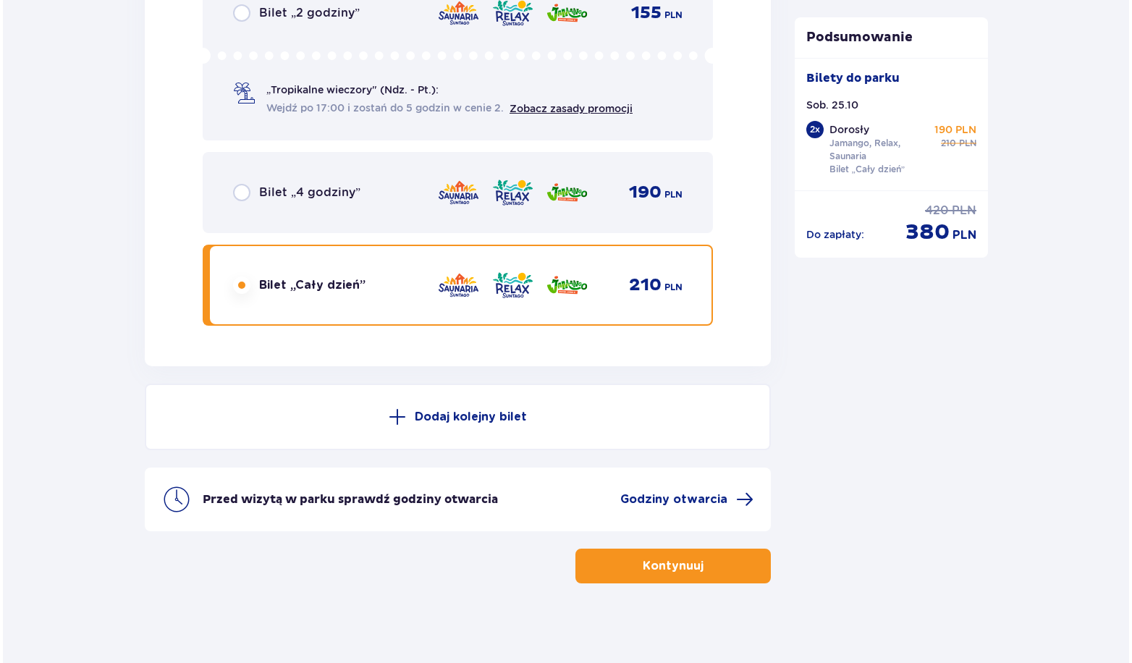
scroll to position [2454, 0]
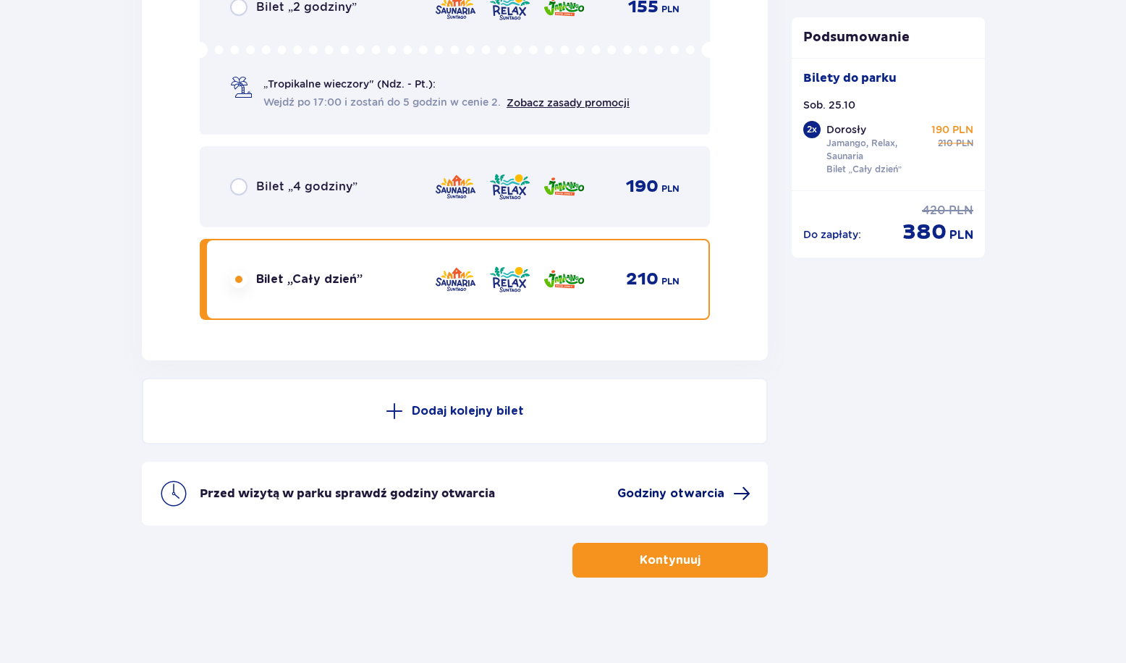
click at [687, 494] on span "Godziny otwarcia" at bounding box center [670, 494] width 107 height 16
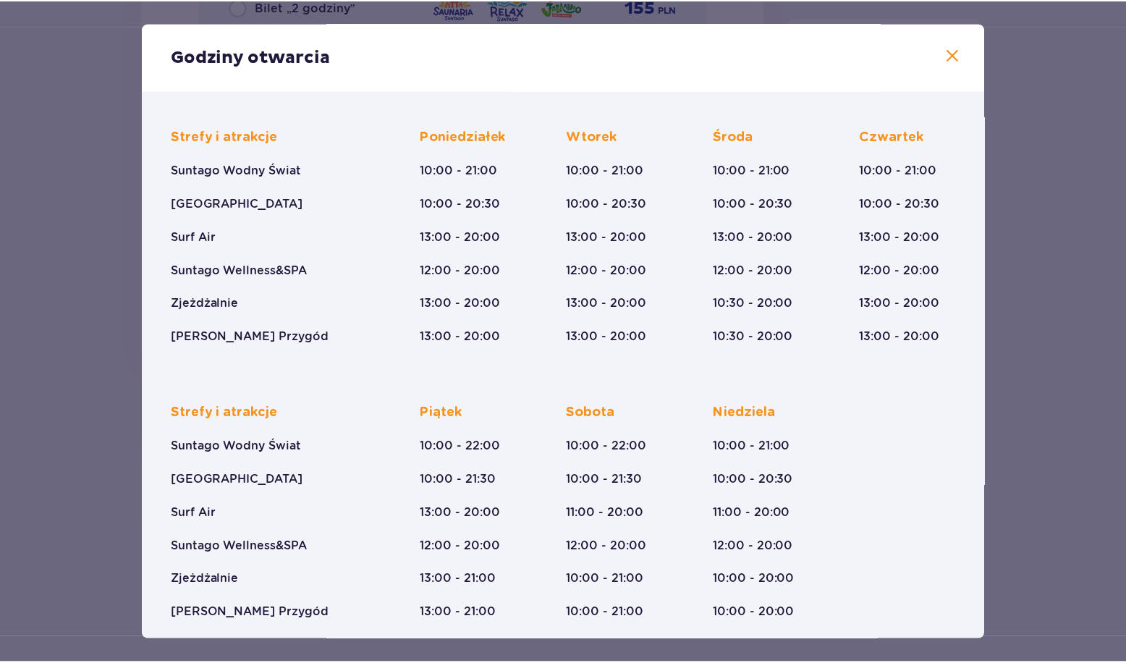
scroll to position [103, 0]
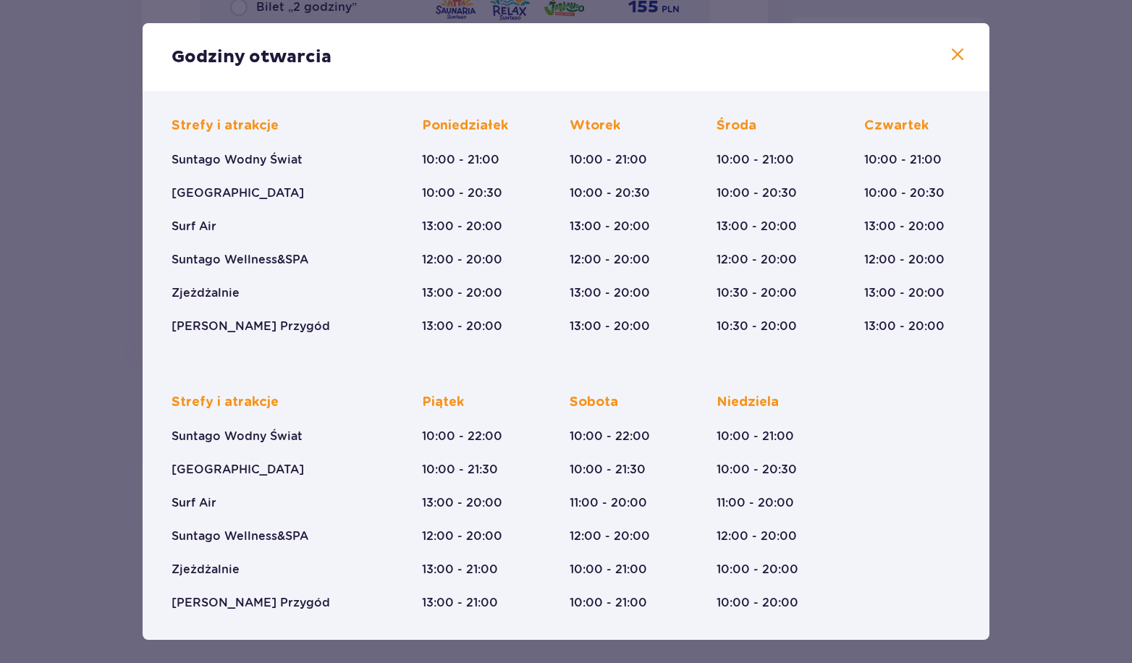
click at [949, 59] on span at bounding box center [957, 54] width 17 height 17
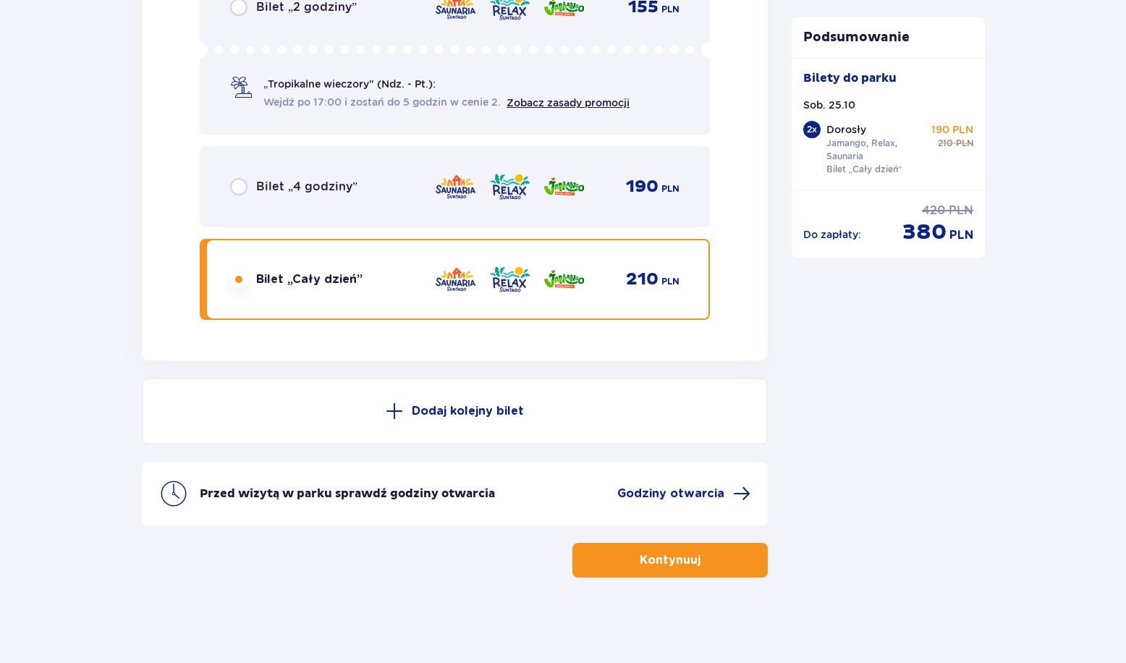
click at [666, 567] on button "Kontynuuj" at bounding box center [669, 560] width 195 height 35
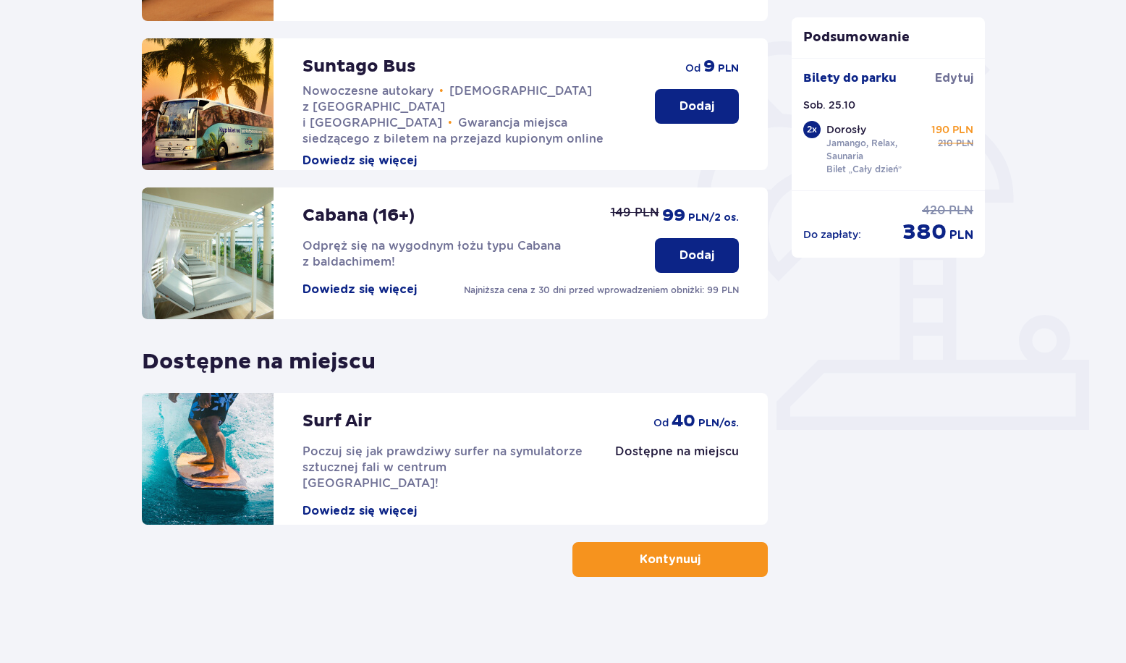
scroll to position [318, 0]
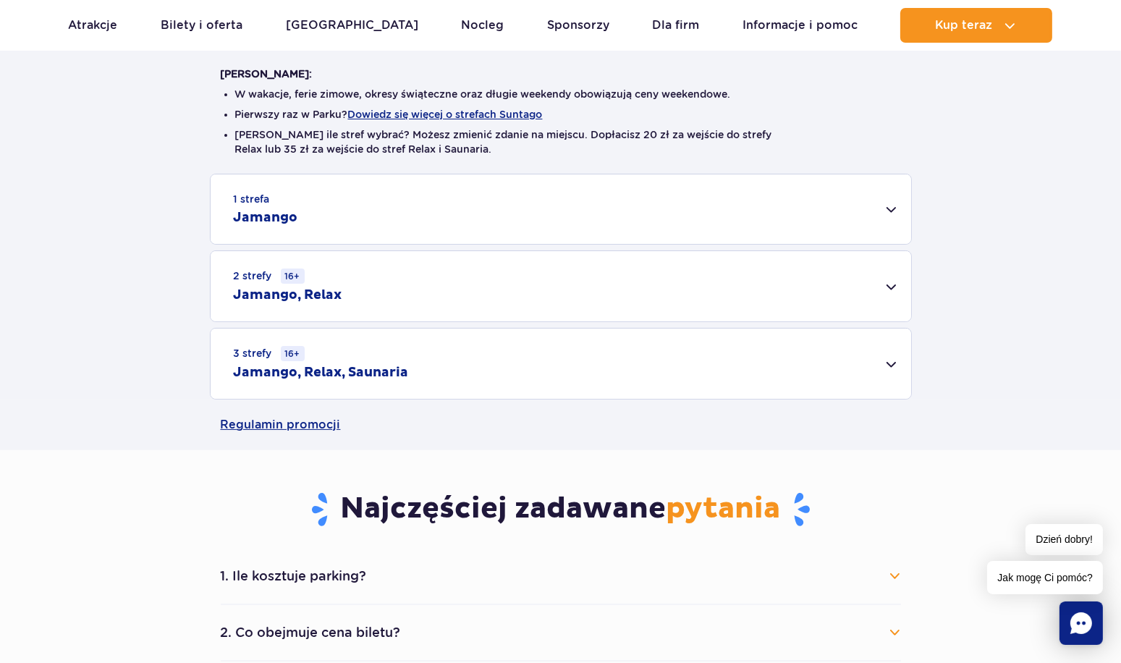
click at [441, 368] on div "3 strefy 16+ Jamango, Relax, Saunaria" at bounding box center [561, 363] width 700 height 70
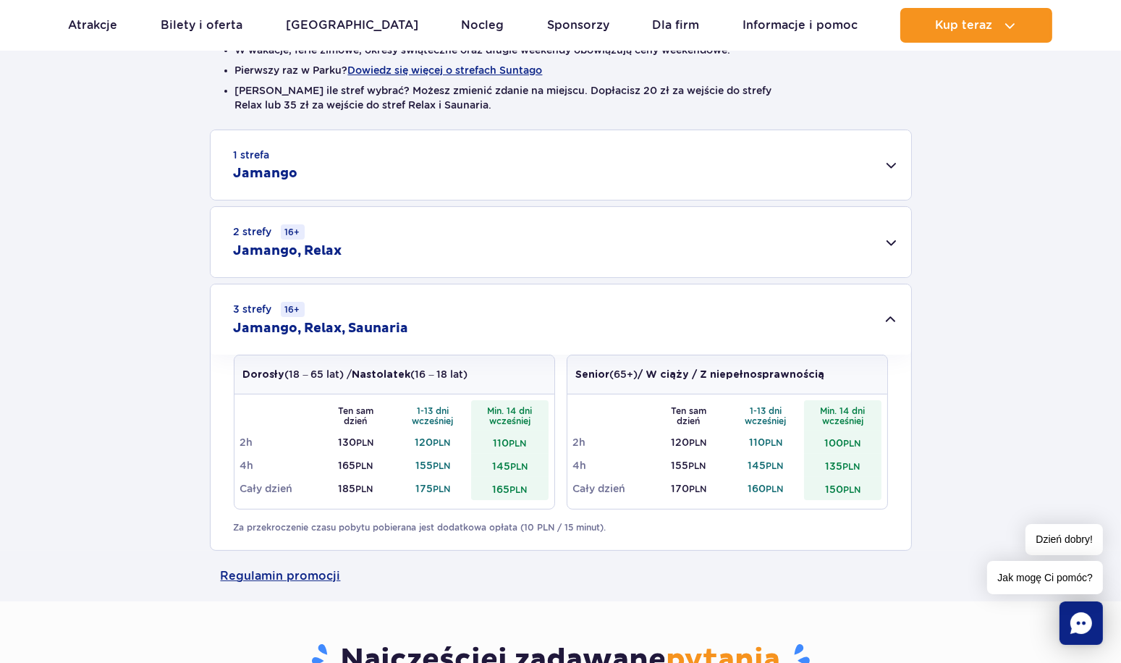
scroll to position [434, 0]
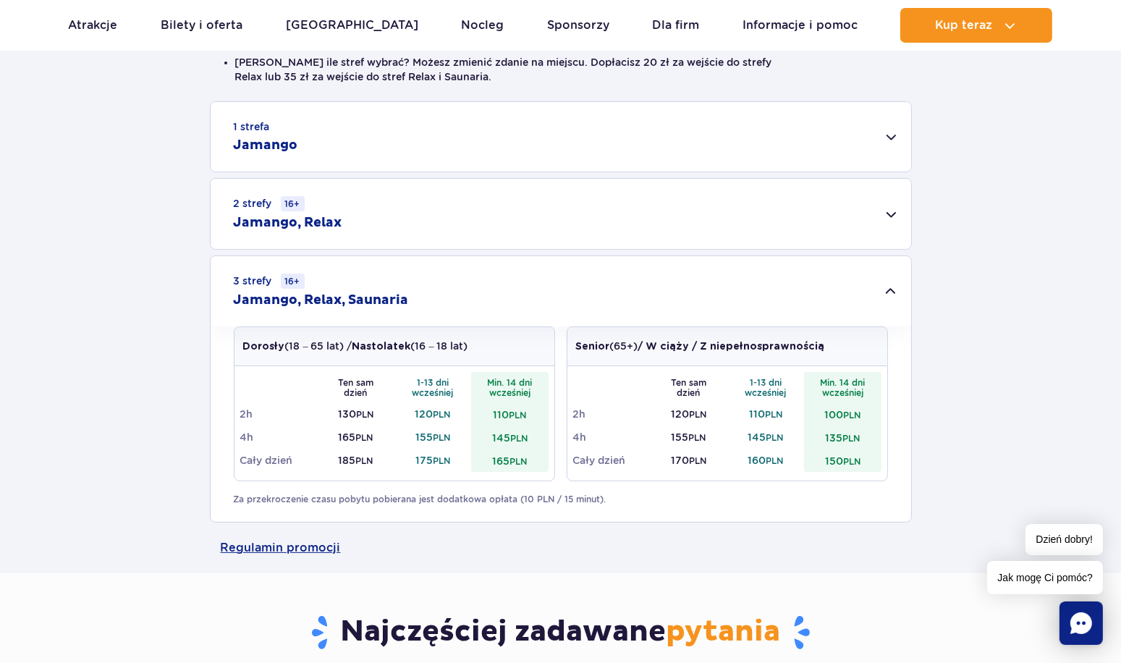
click at [372, 296] on h2 "Jamango, Relax, Saunaria" at bounding box center [321, 300] width 175 height 17
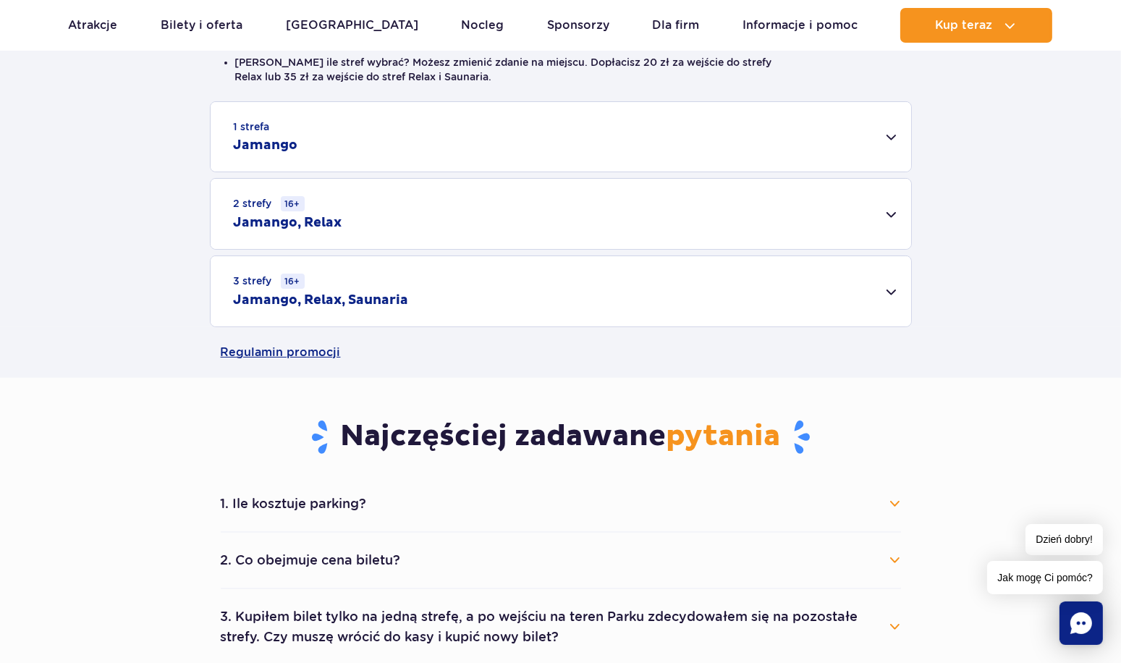
click at [373, 297] on h2 "Jamango, Relax, Saunaria" at bounding box center [321, 300] width 175 height 17
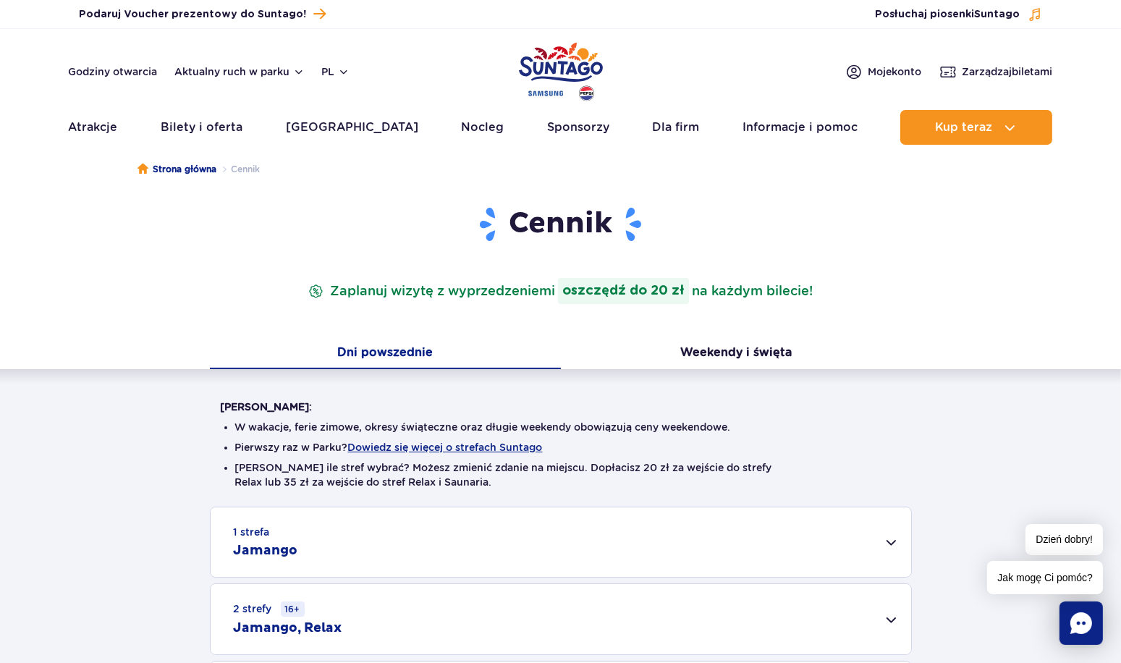
scroll to position [0, 0]
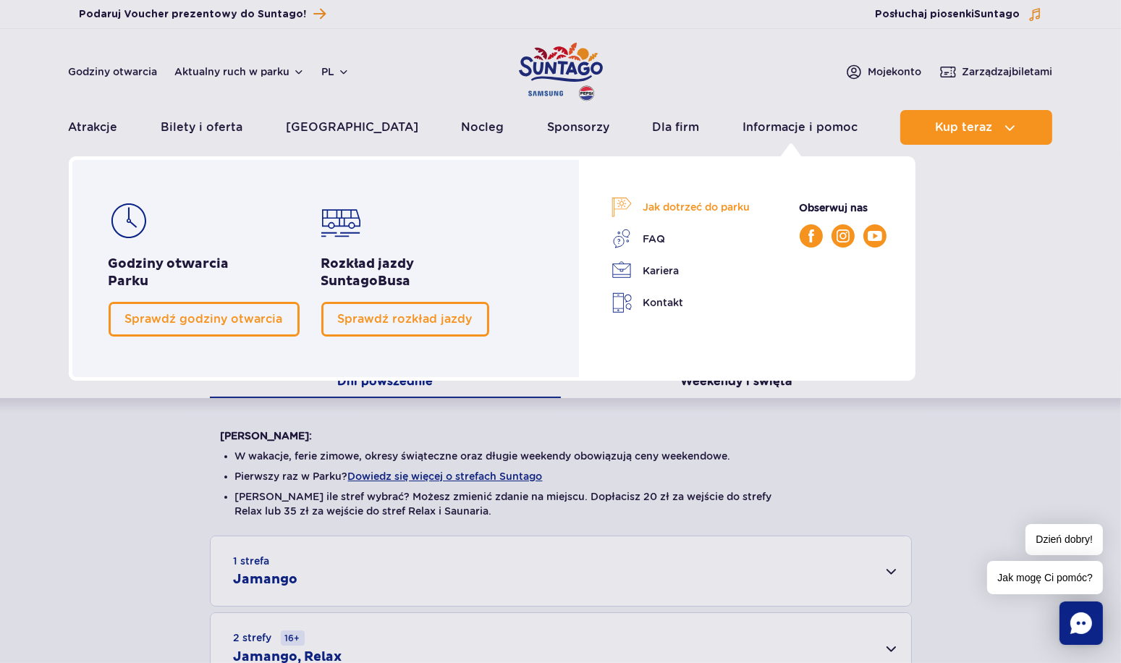
click at [638, 205] on link "Jak dotrzeć do parku" at bounding box center [680, 207] width 139 height 20
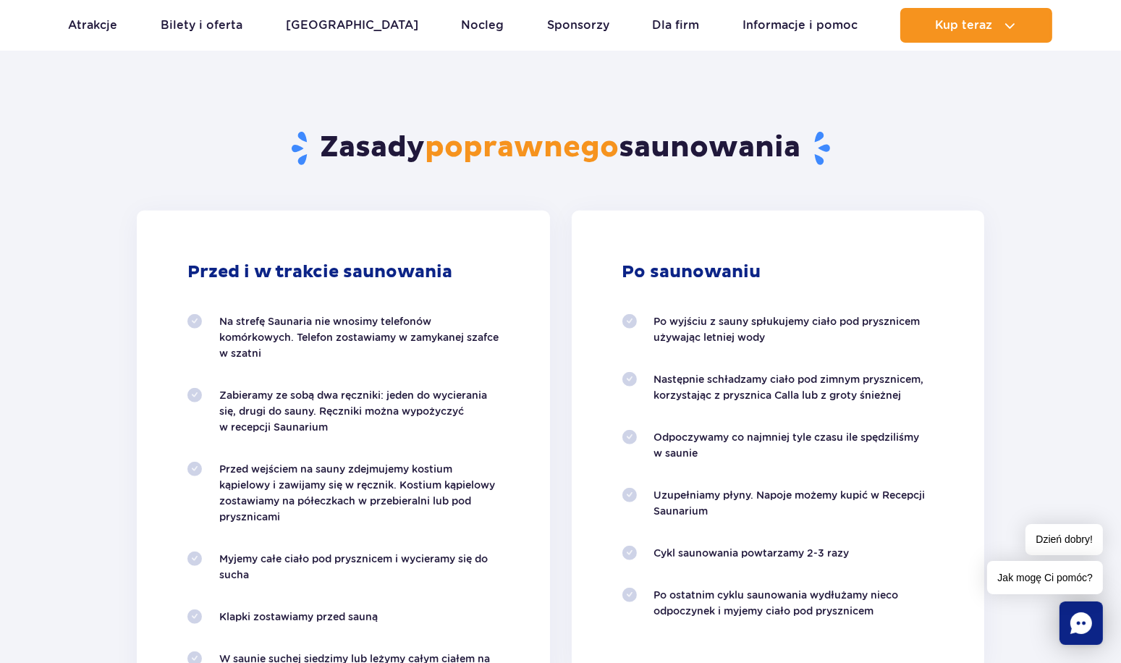
scroll to position [1158, 0]
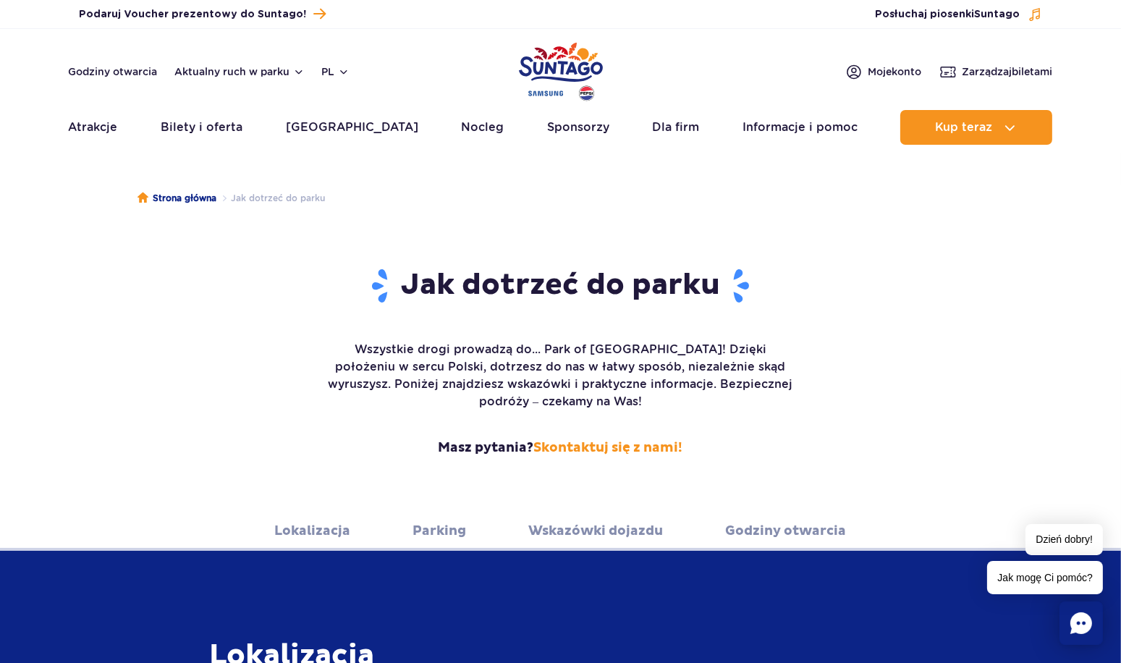
click at [313, 517] on link "Lokalizacja" at bounding box center [313, 531] width 76 height 40
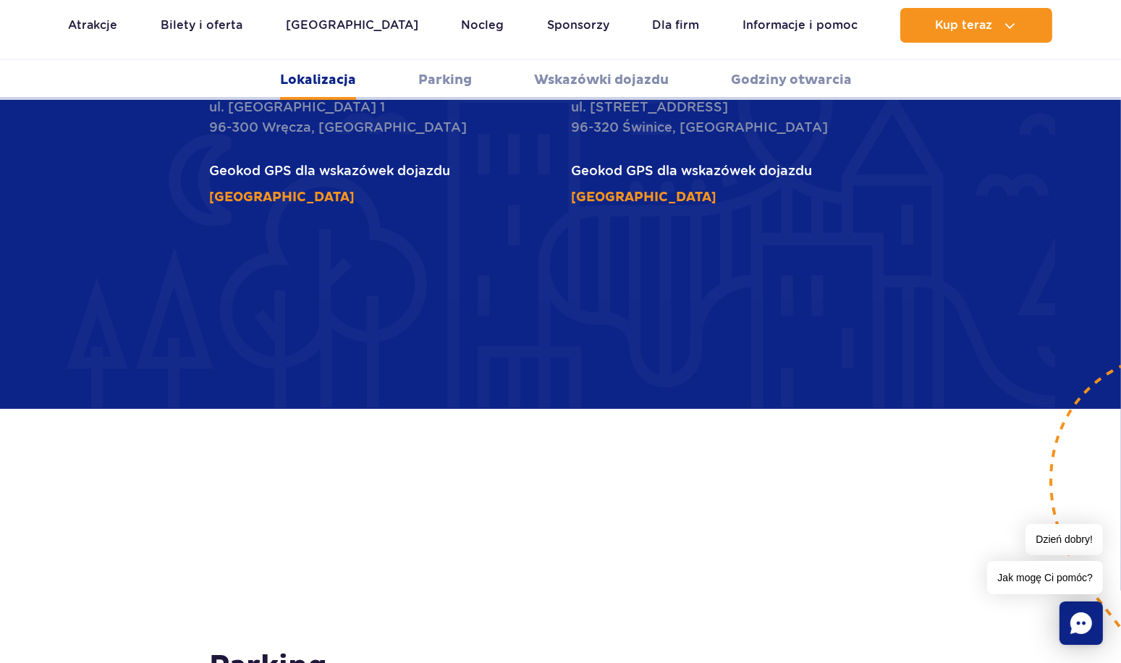
scroll to position [1145, 0]
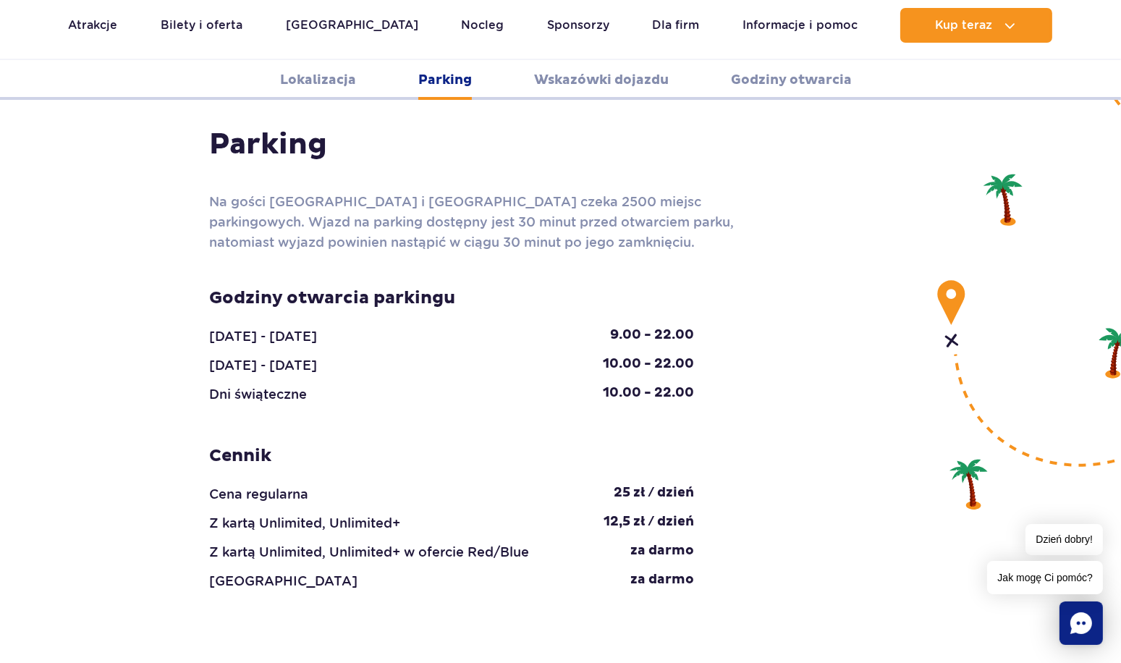
scroll to position [1362, 0]
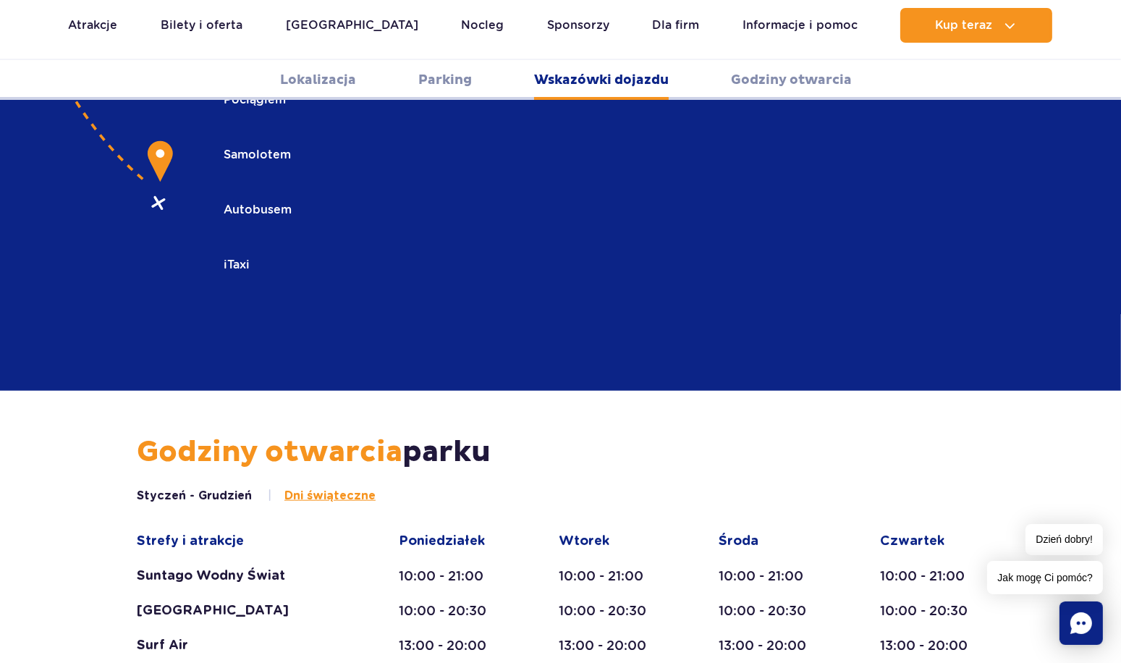
scroll to position [2447, 0]
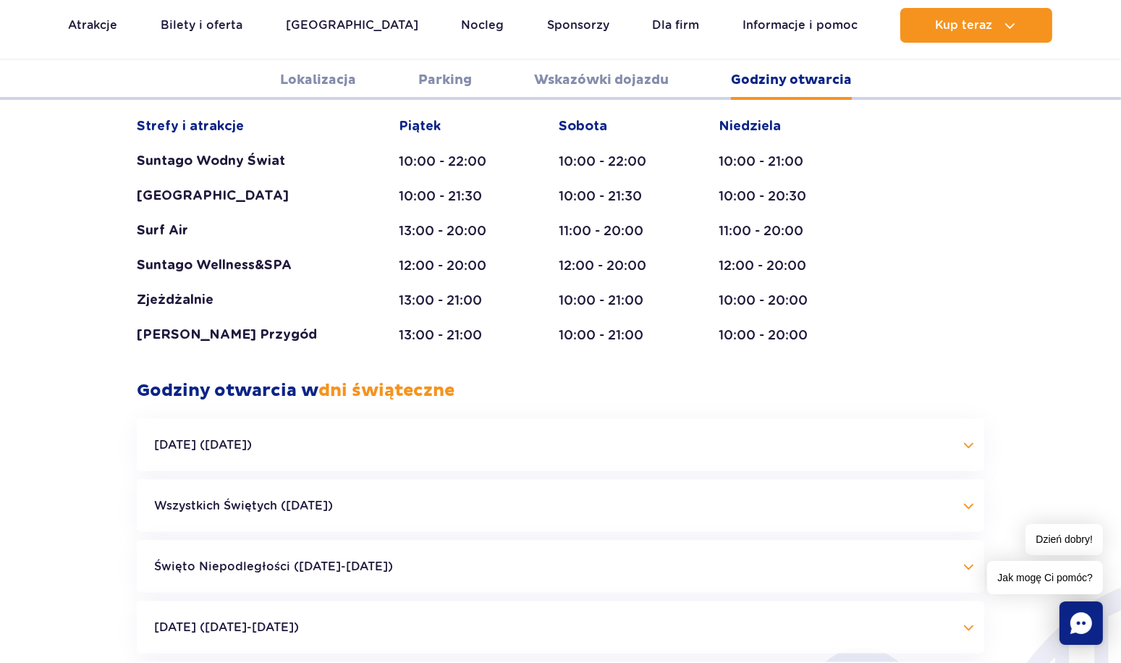
scroll to position [2954, 0]
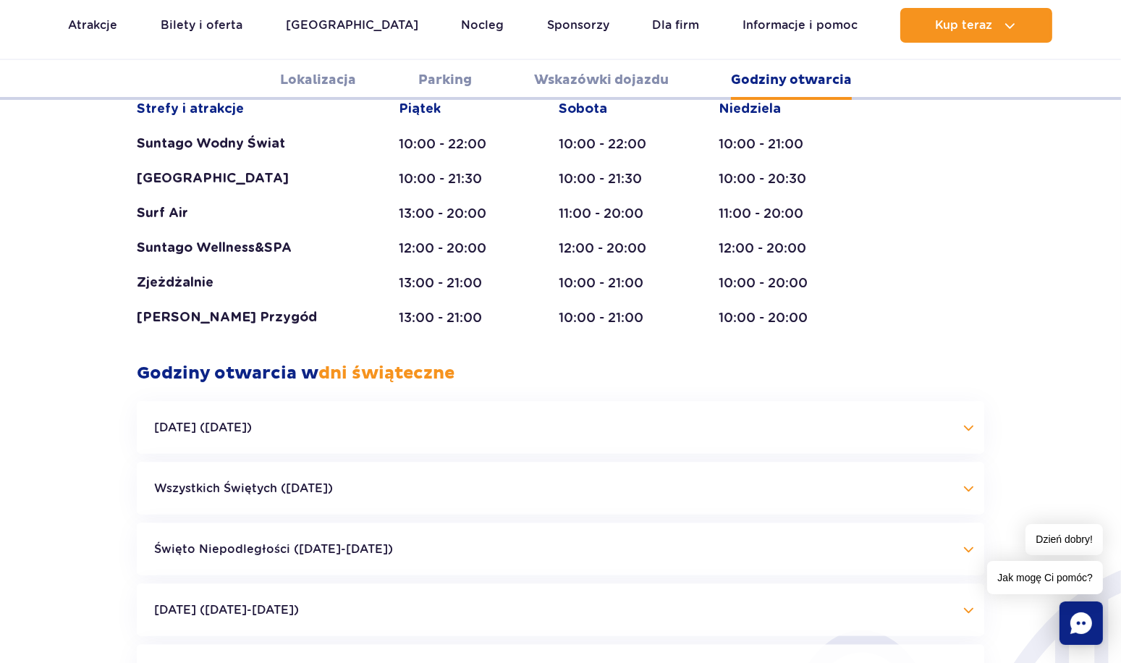
click at [537, 462] on button "Wszystkich Świętych (01.11.25)" at bounding box center [560, 488] width 847 height 52
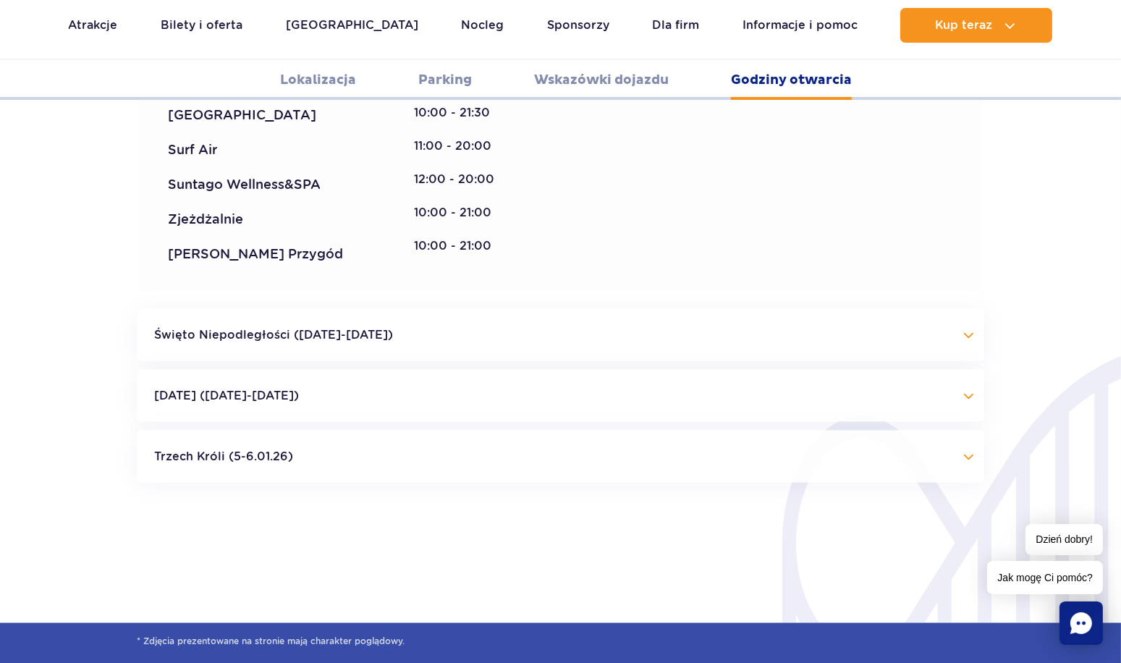
scroll to position [3243, 0]
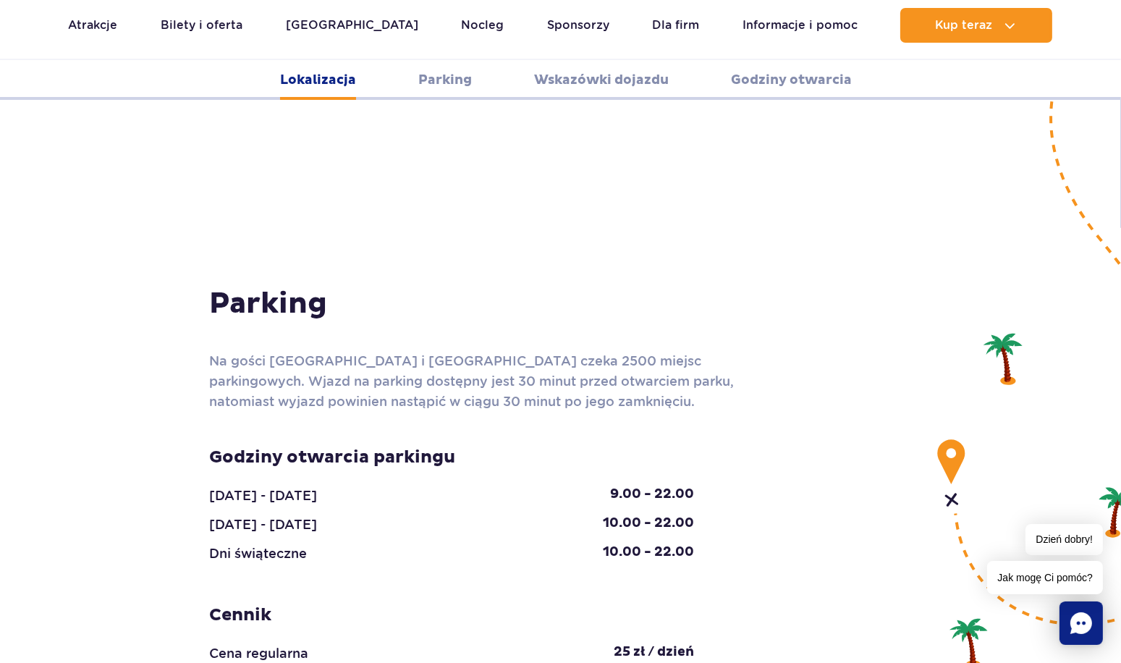
scroll to position [985, 0]
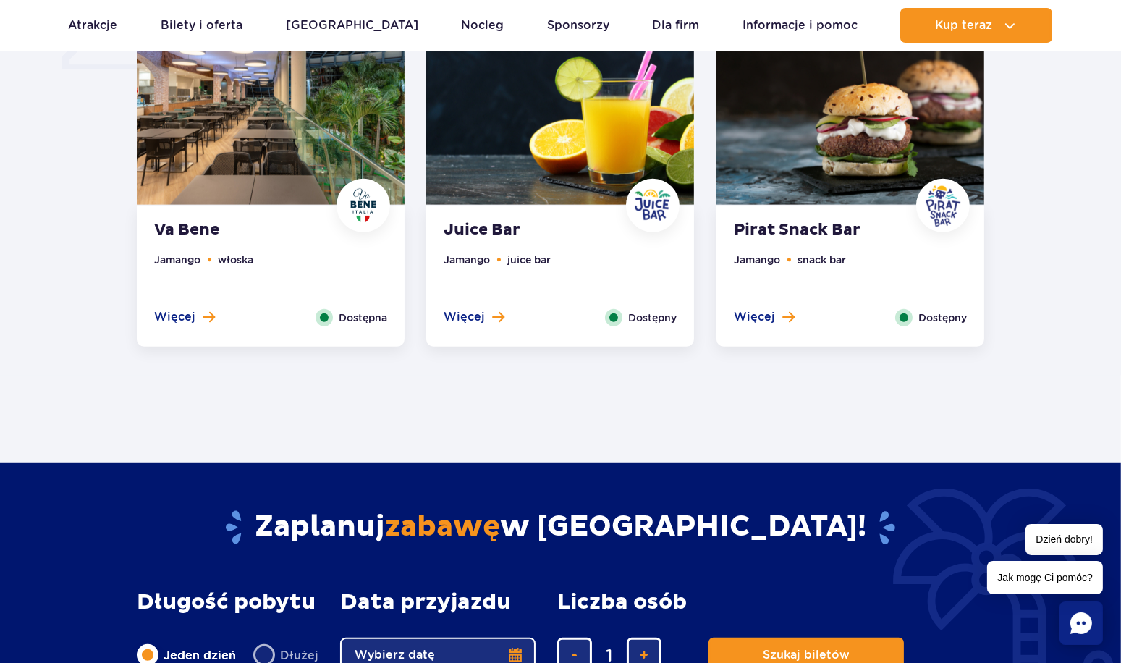
scroll to position [1085, 0]
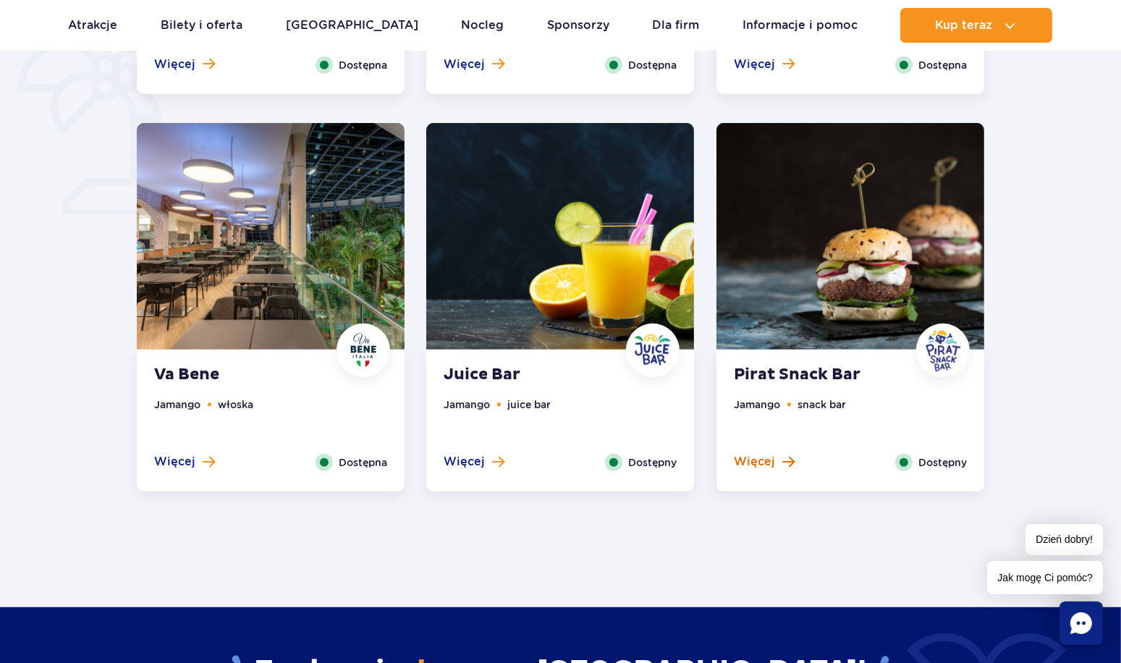
click at [758, 457] on span "Więcej" at bounding box center [754, 462] width 41 height 16
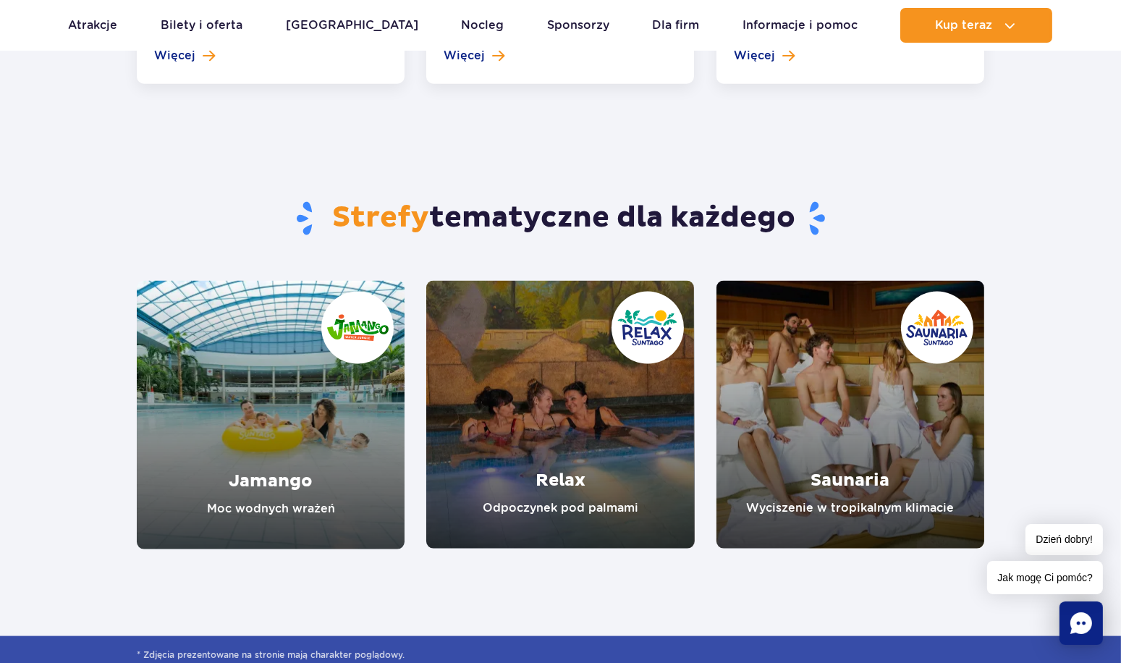
scroll to position [2825, 0]
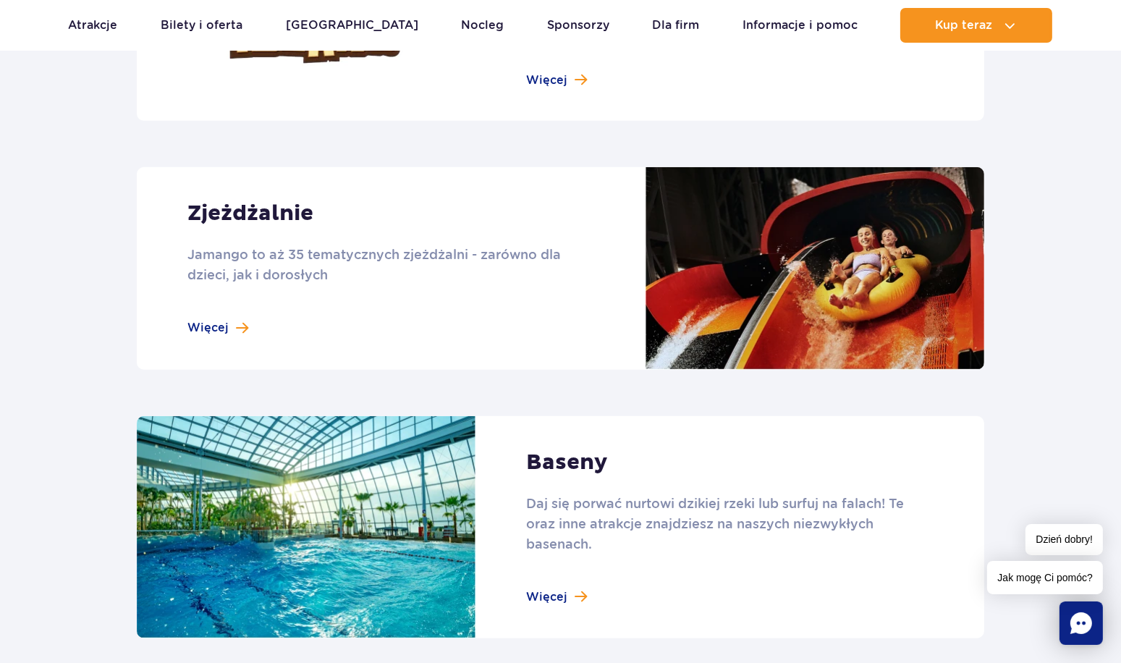
scroll to position [1158, 0]
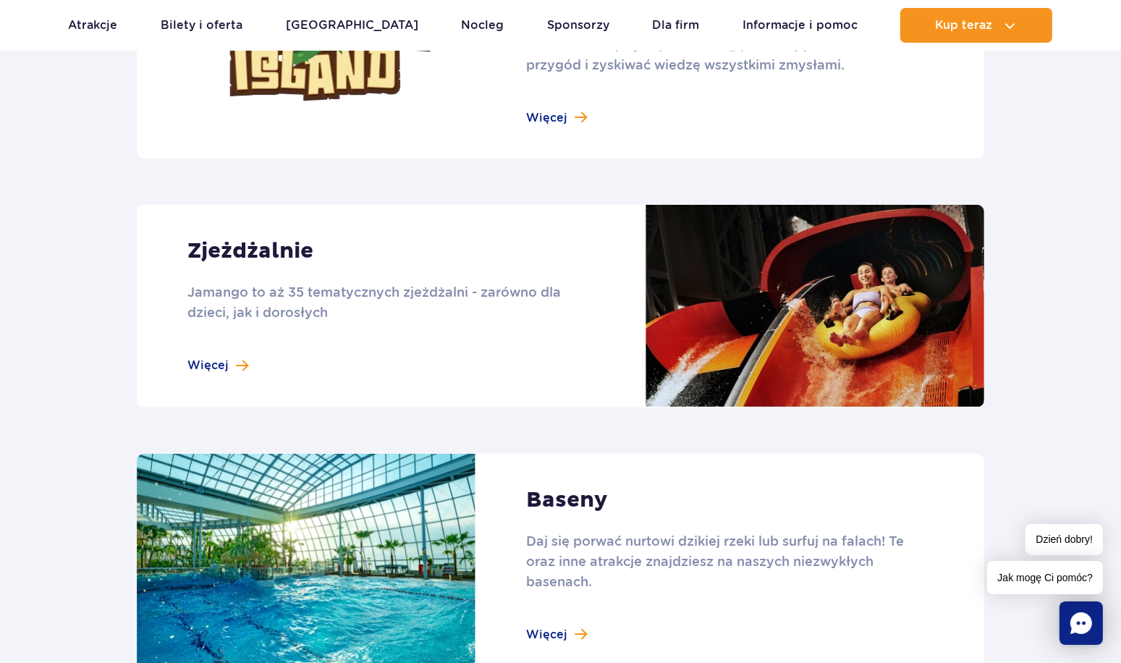
click at [239, 369] on link at bounding box center [560, 306] width 847 height 203
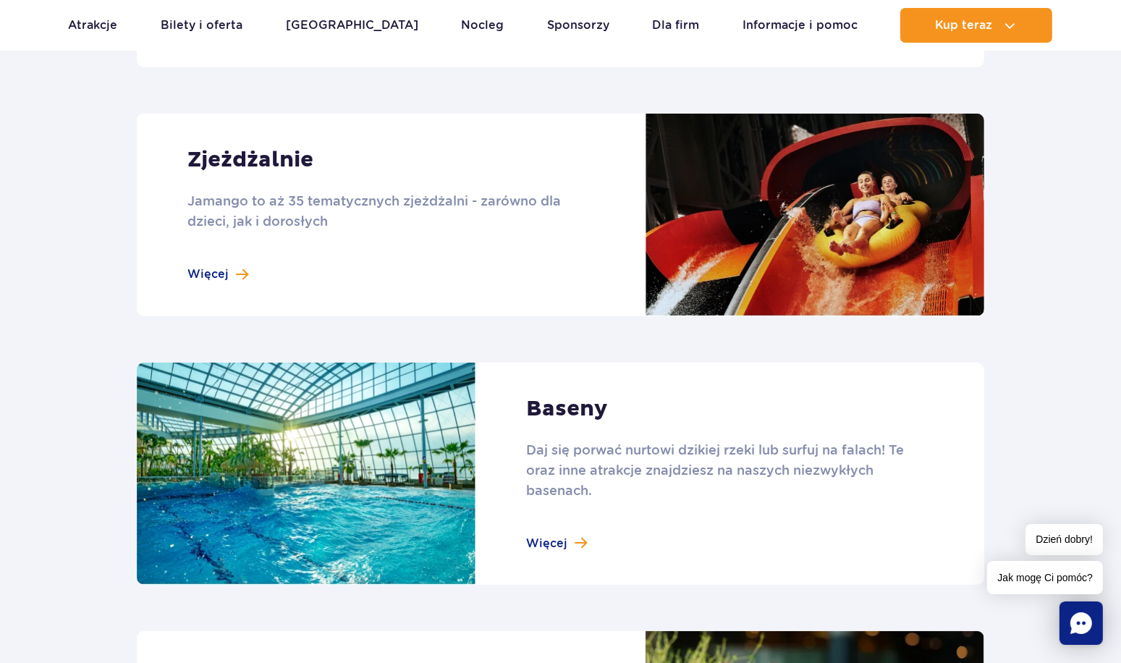
scroll to position [1447, 0]
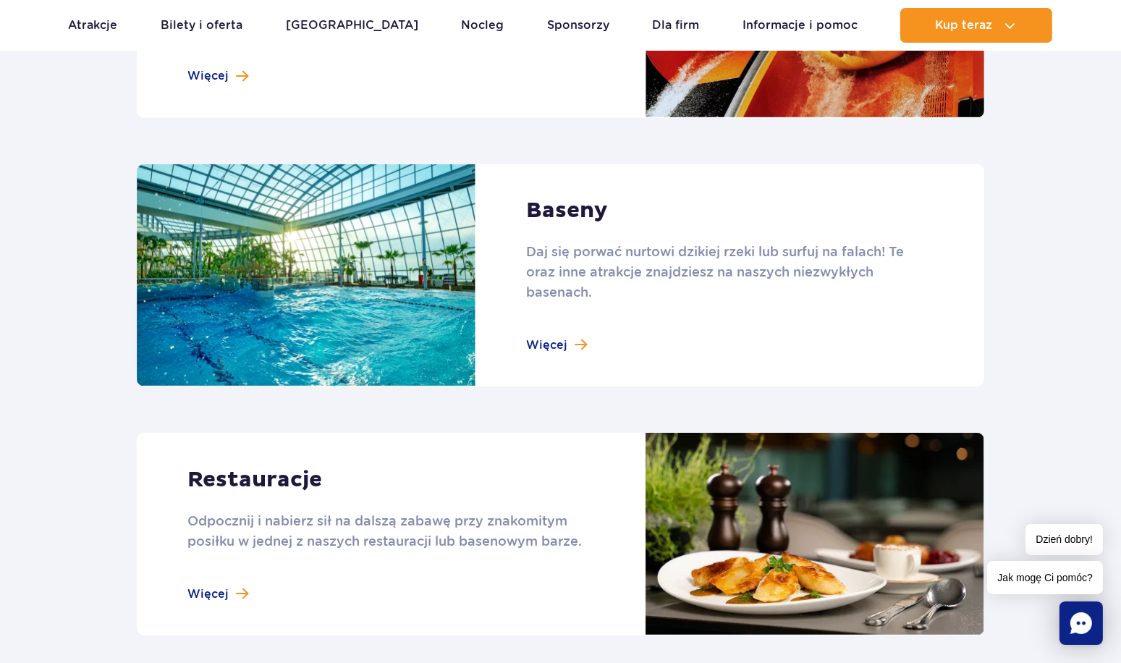
click at [568, 336] on link at bounding box center [560, 275] width 847 height 223
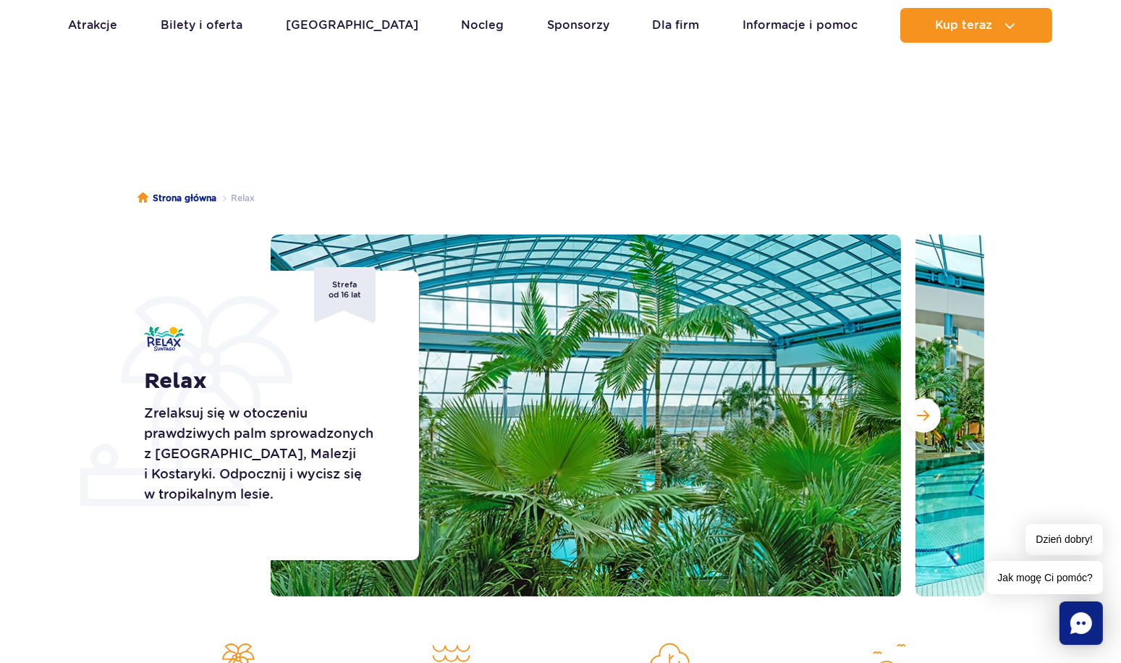
scroll to position [145, 0]
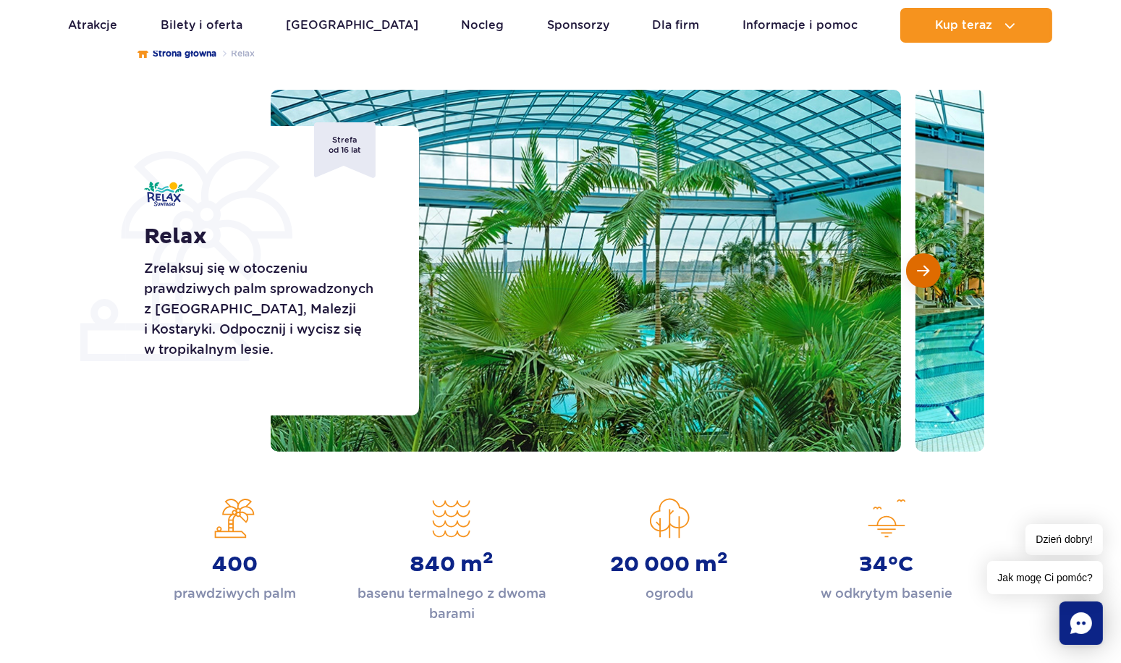
click at [918, 268] on span "Następny slajd" at bounding box center [923, 270] width 12 height 13
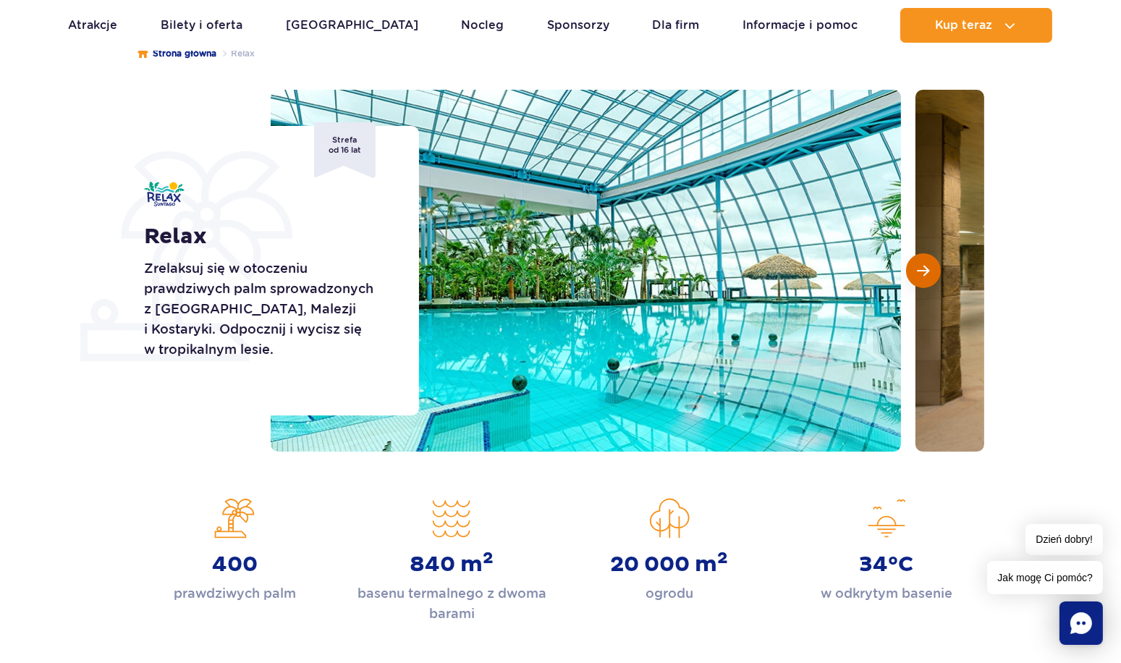
click at [918, 268] on span "Następny slajd" at bounding box center [923, 270] width 12 height 13
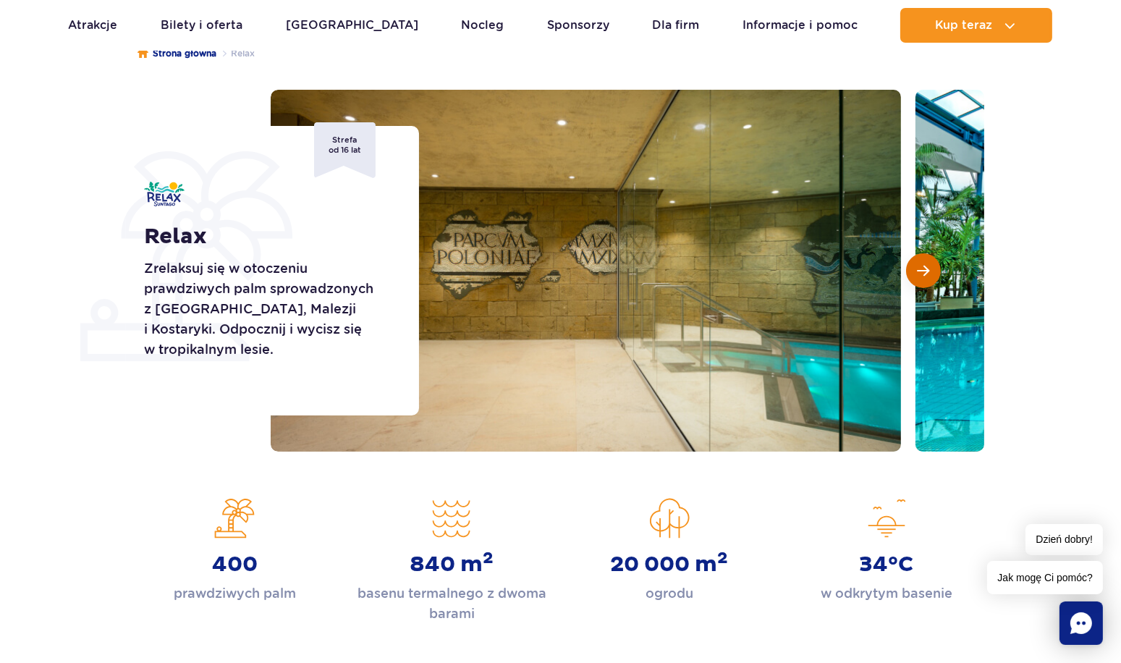
click at [919, 268] on span "Następny slajd" at bounding box center [923, 270] width 12 height 13
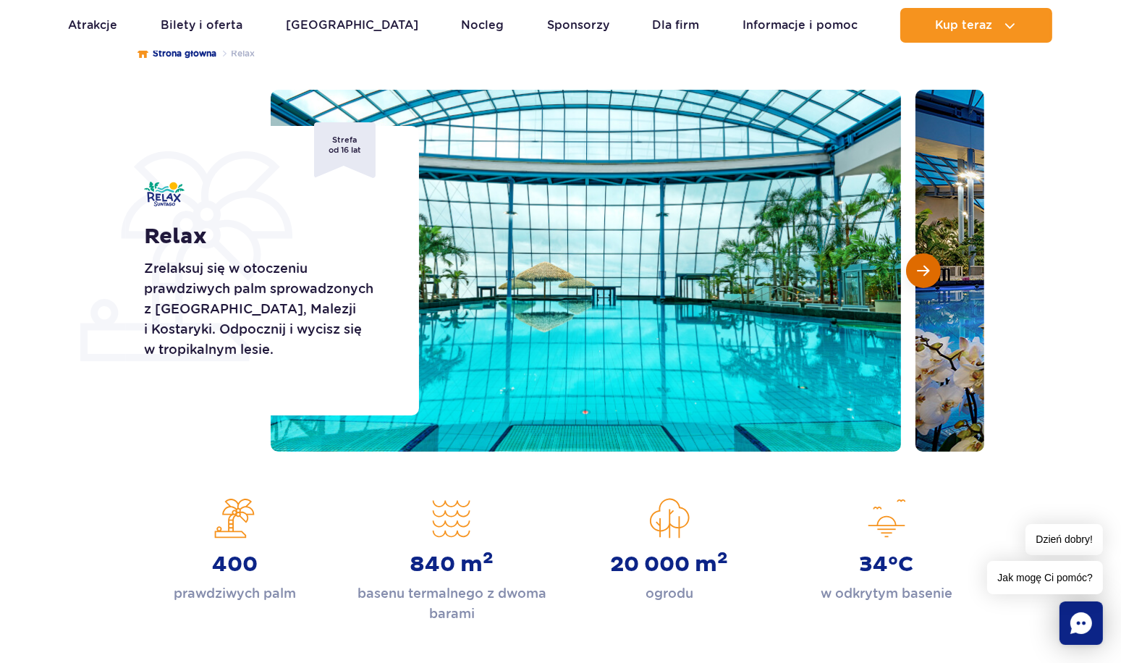
click at [919, 268] on span "Następny slajd" at bounding box center [923, 270] width 12 height 13
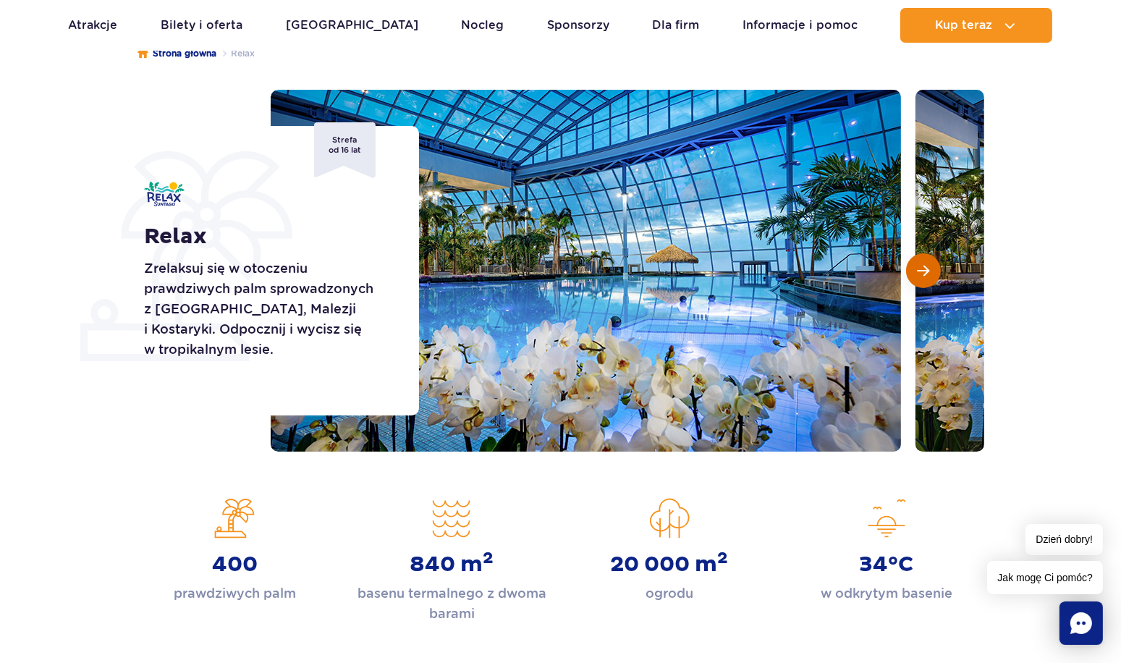
click at [918, 268] on span "Następny slajd" at bounding box center [923, 270] width 12 height 13
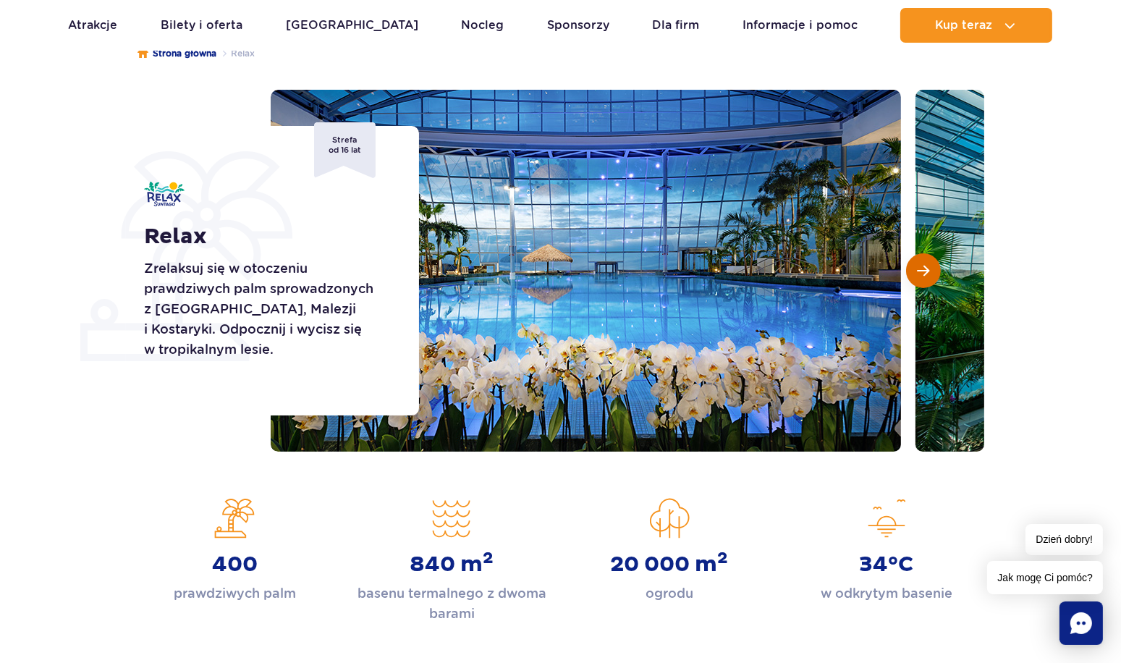
click at [918, 268] on span "Następny slajd" at bounding box center [923, 270] width 12 height 13
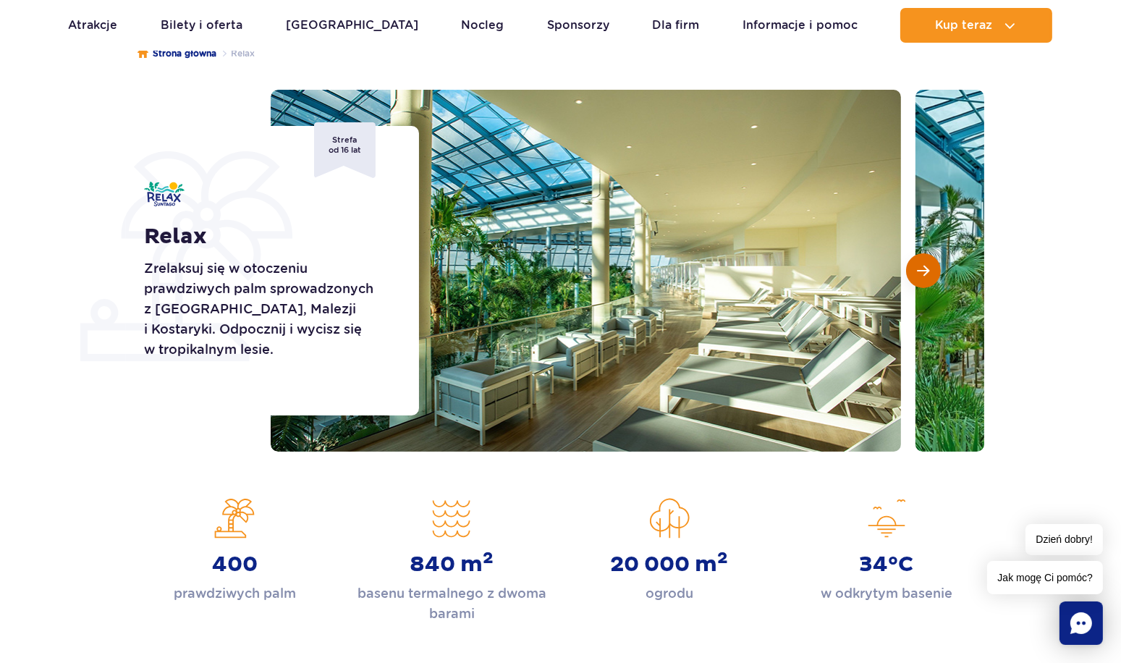
click at [918, 268] on span "Następny slajd" at bounding box center [923, 270] width 12 height 13
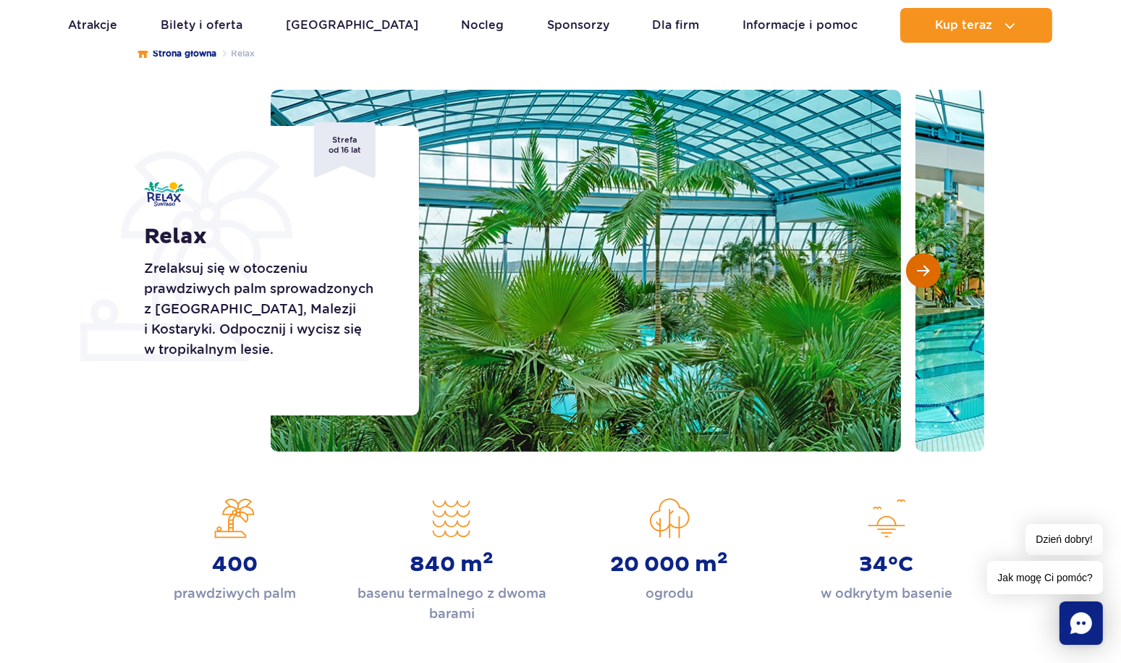
click at [925, 271] on span "Następny slajd" at bounding box center [923, 270] width 12 height 13
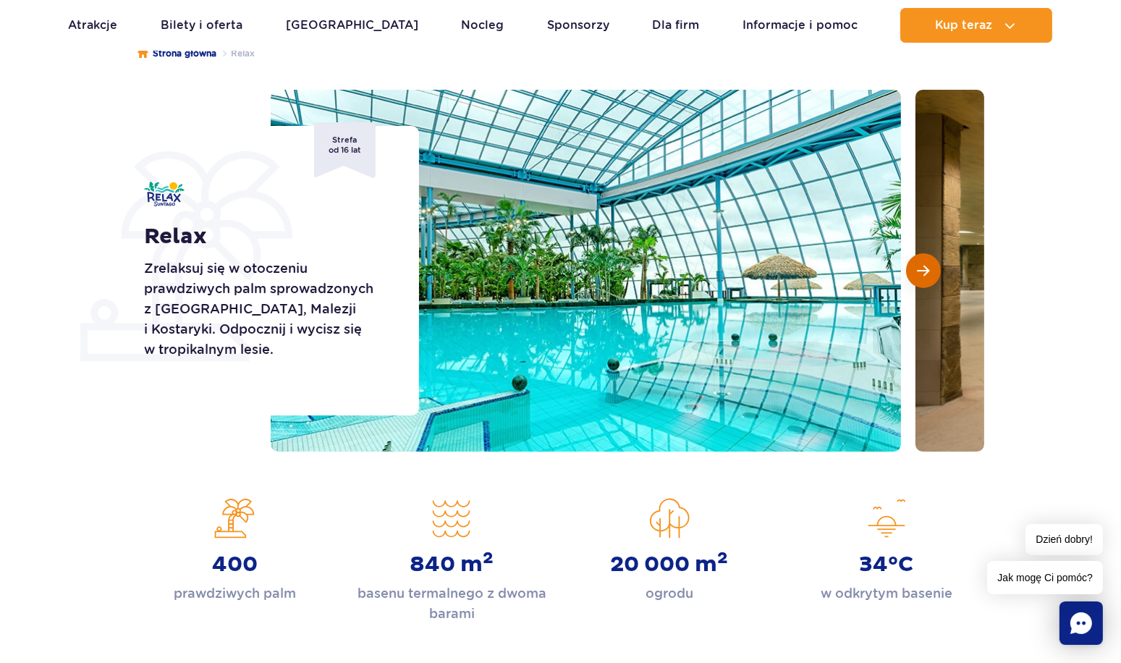
click at [928, 265] on span "Następny slajd" at bounding box center [923, 270] width 12 height 13
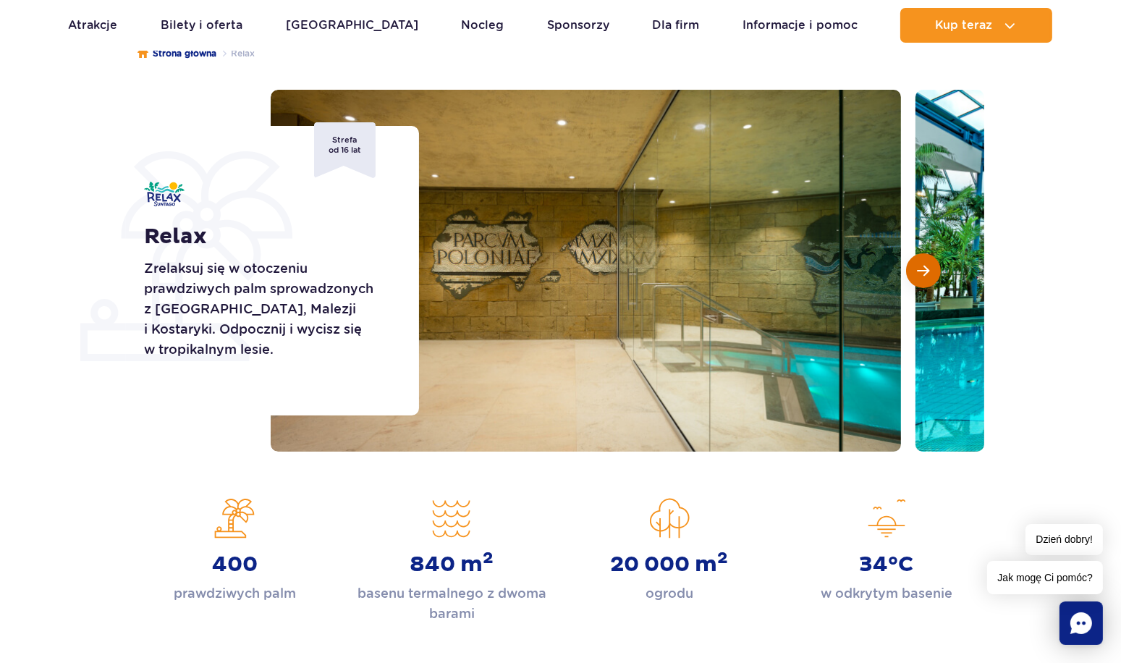
click at [928, 265] on span "Następny slajd" at bounding box center [923, 270] width 12 height 13
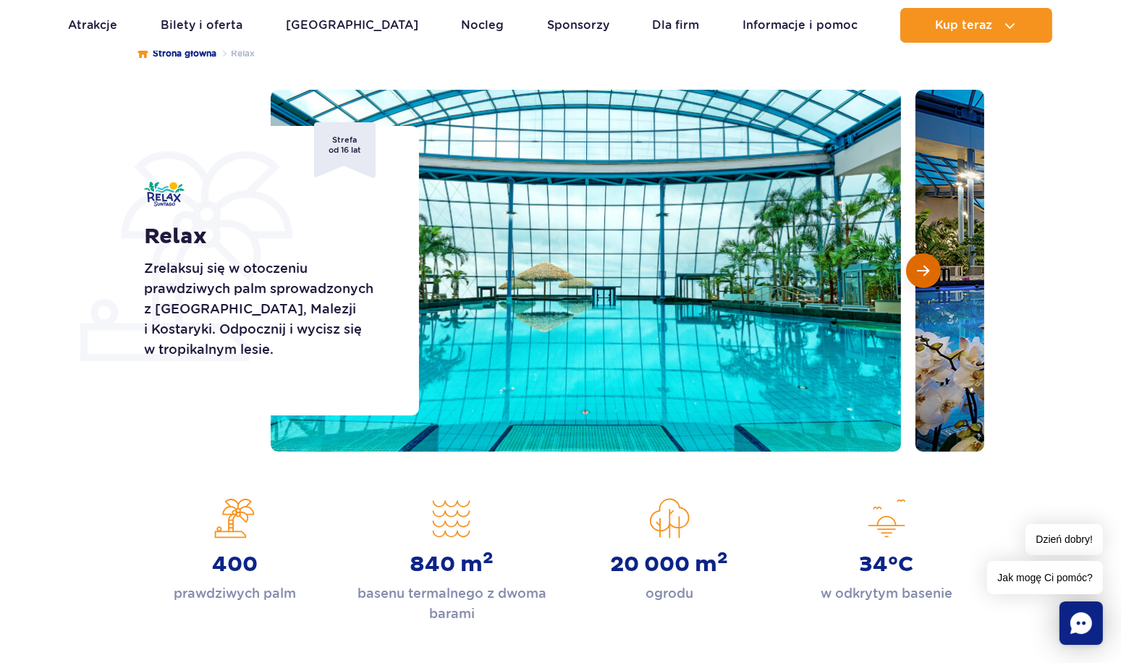
click at [928, 265] on span "Następny slajd" at bounding box center [923, 270] width 12 height 13
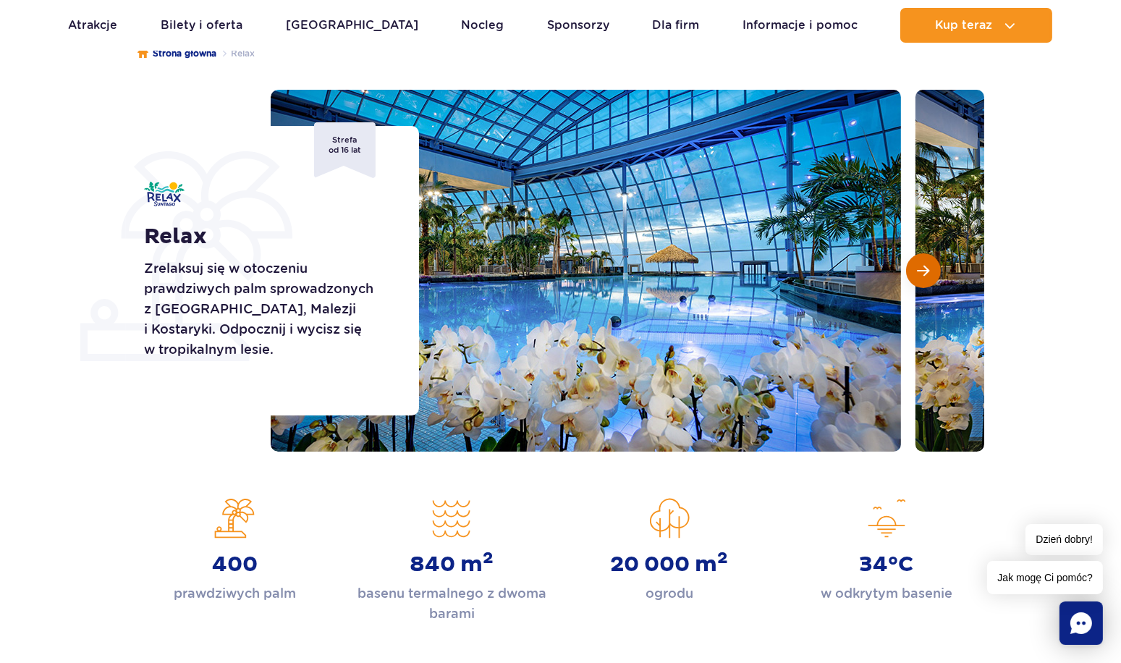
click at [928, 265] on span "Następny slajd" at bounding box center [923, 270] width 12 height 13
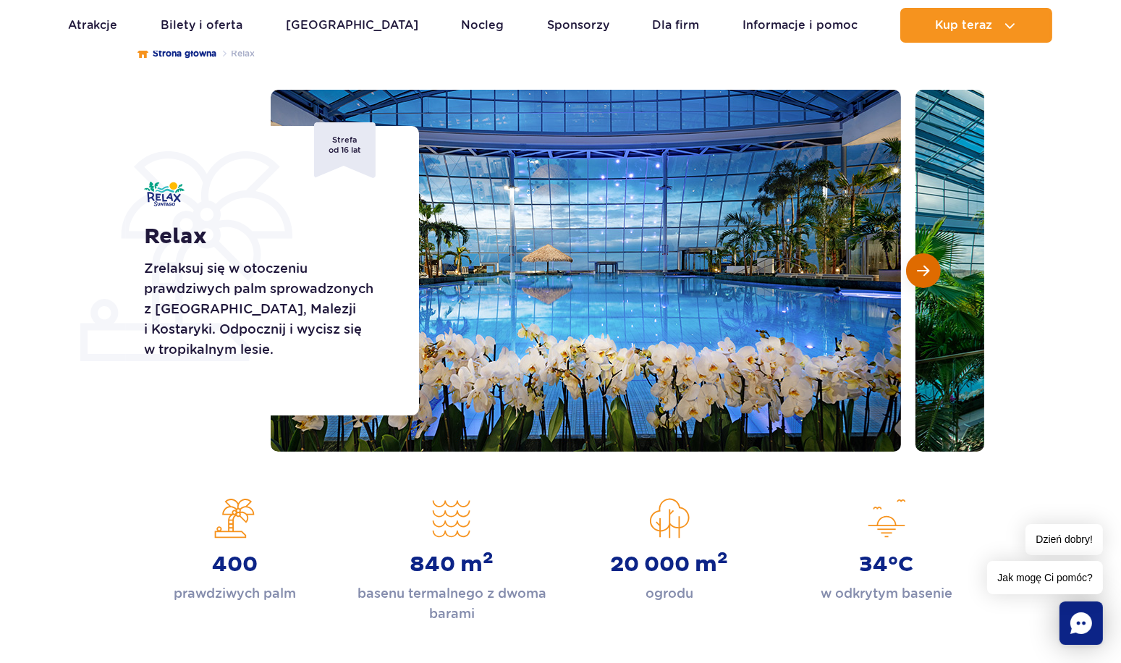
click at [928, 265] on span "Następny slajd" at bounding box center [923, 270] width 12 height 13
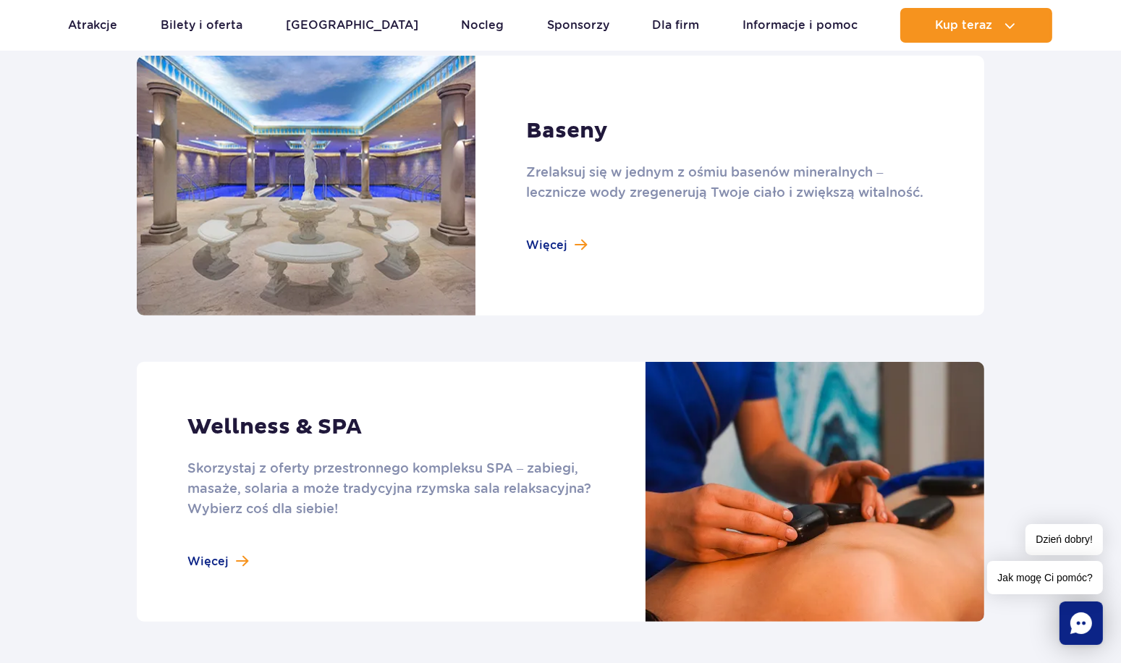
scroll to position [796, 0]
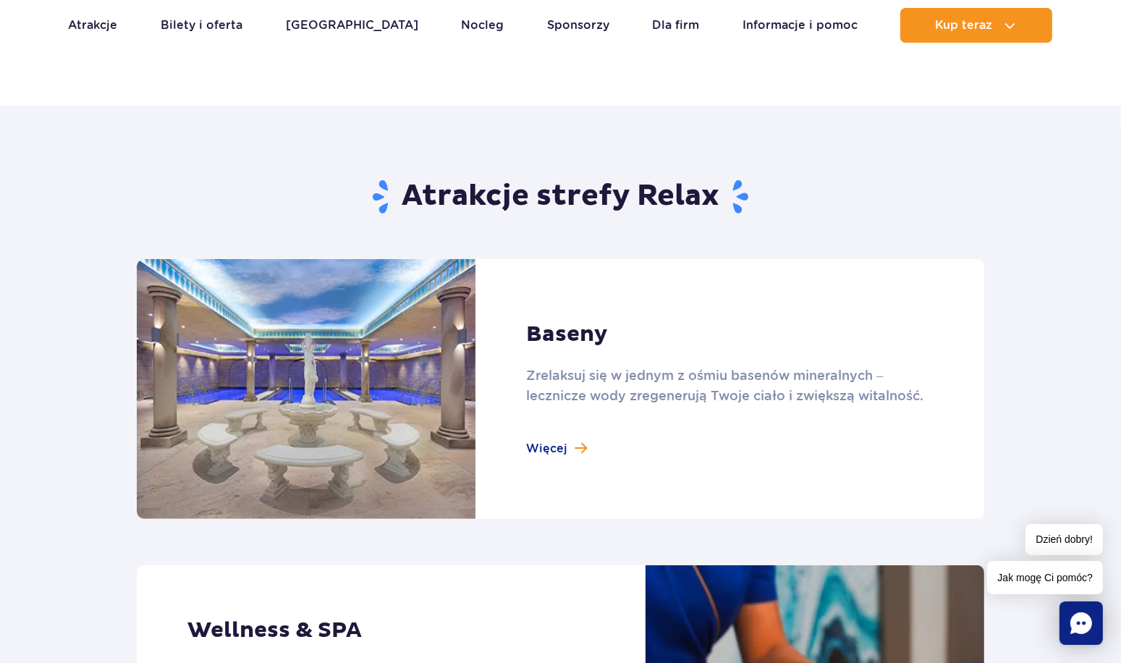
click at [559, 441] on link at bounding box center [560, 389] width 847 height 260
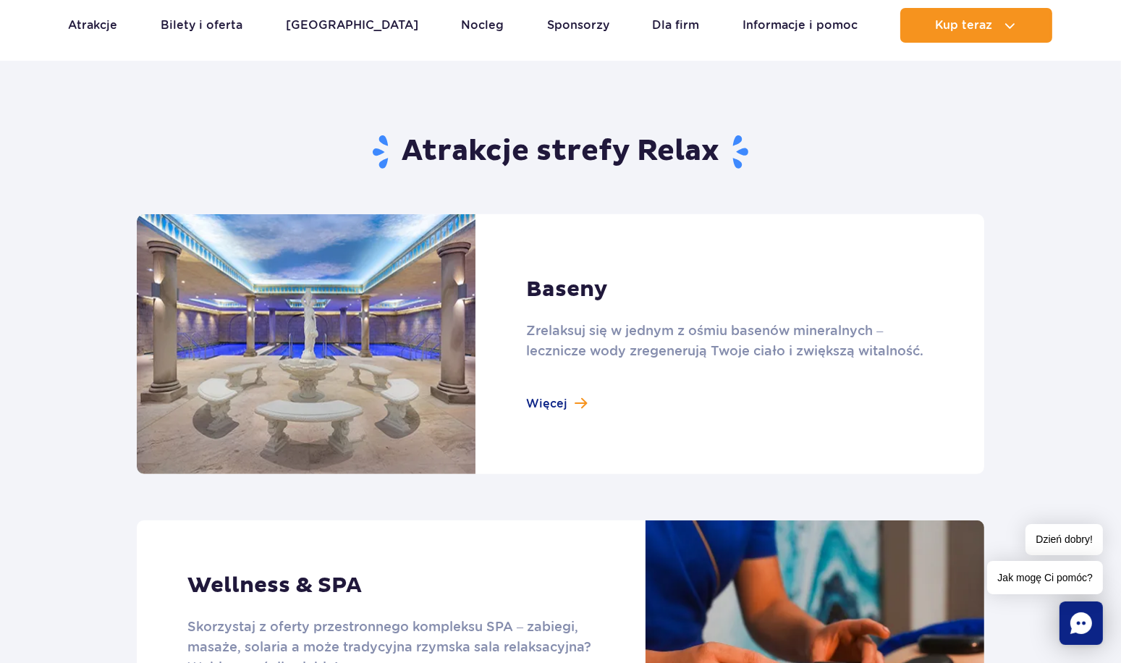
scroll to position [1085, 0]
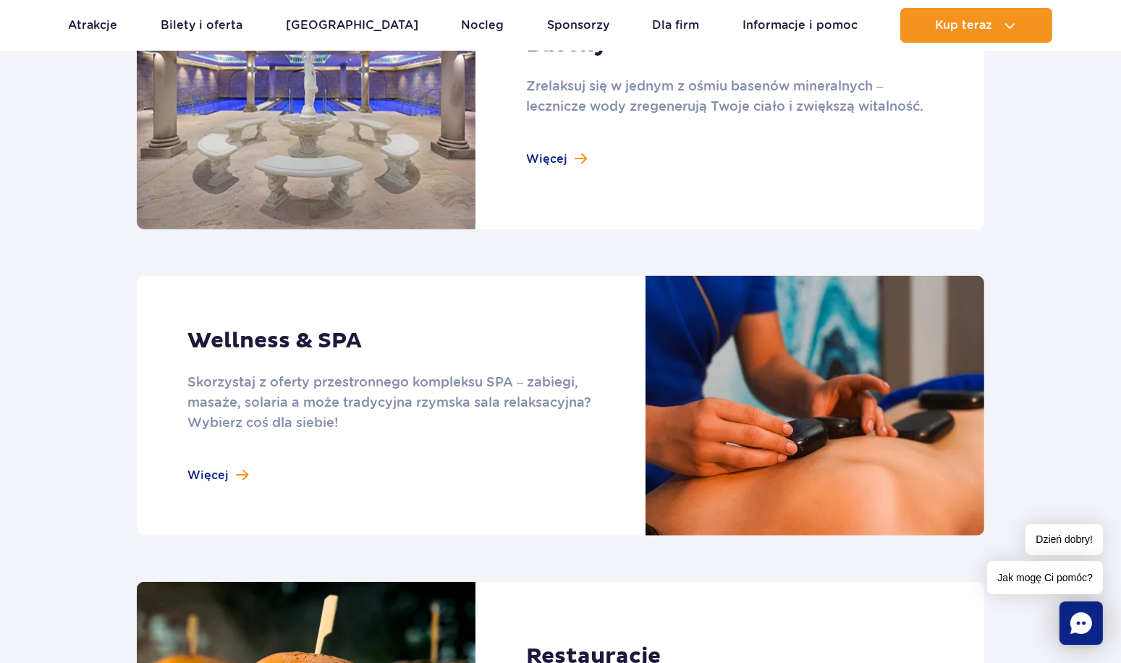
click at [208, 477] on link at bounding box center [560, 406] width 847 height 260
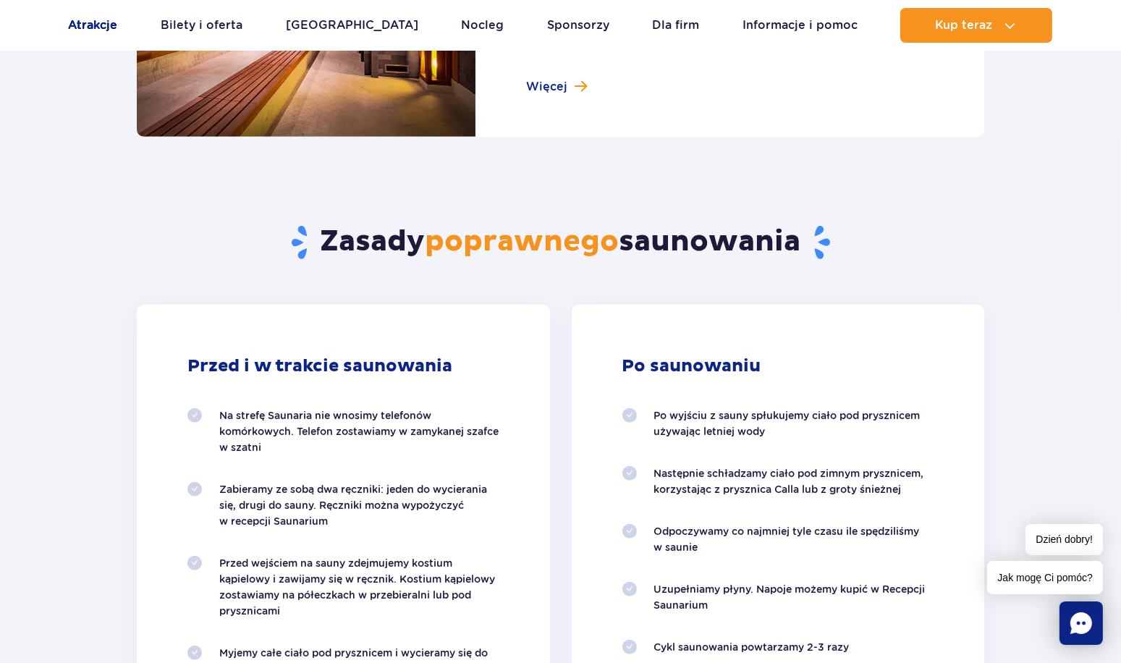
scroll to position [1158, 0]
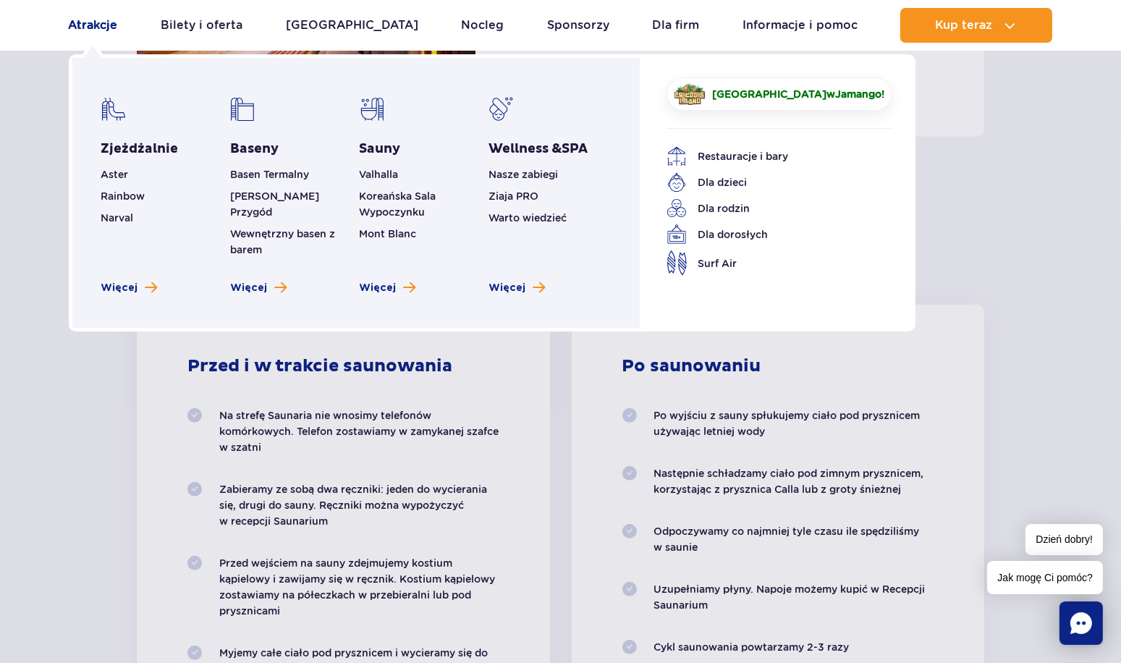
click at [99, 27] on link "Atrakcje" at bounding box center [93, 25] width 49 height 35
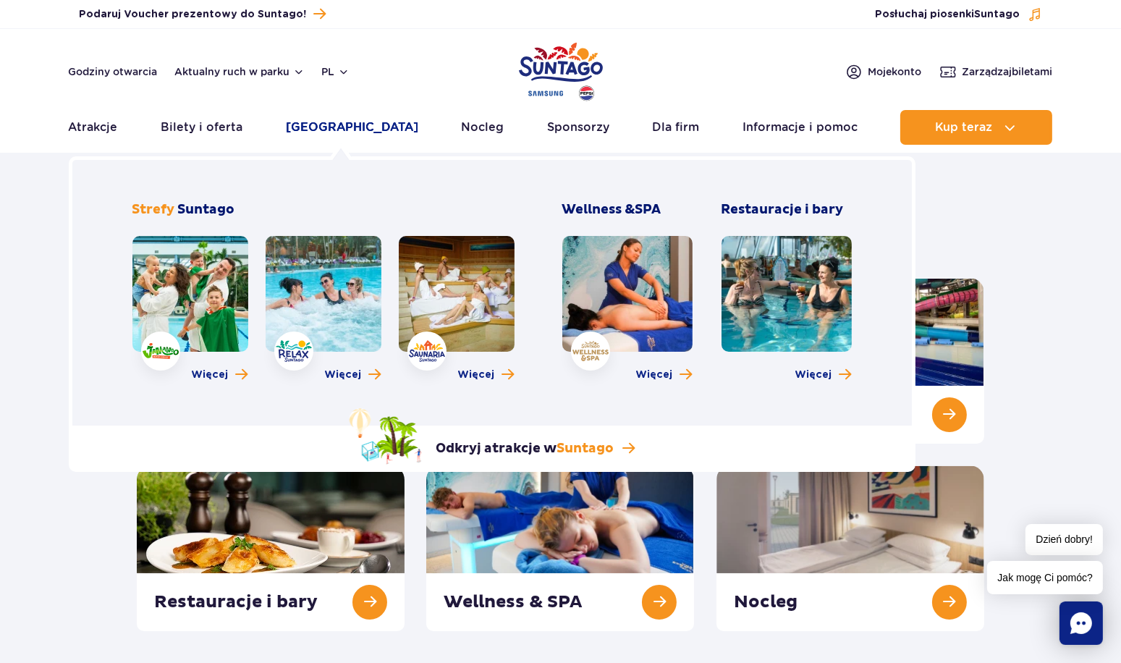
click at [334, 118] on link "[GEOGRAPHIC_DATA]" at bounding box center [352, 127] width 132 height 35
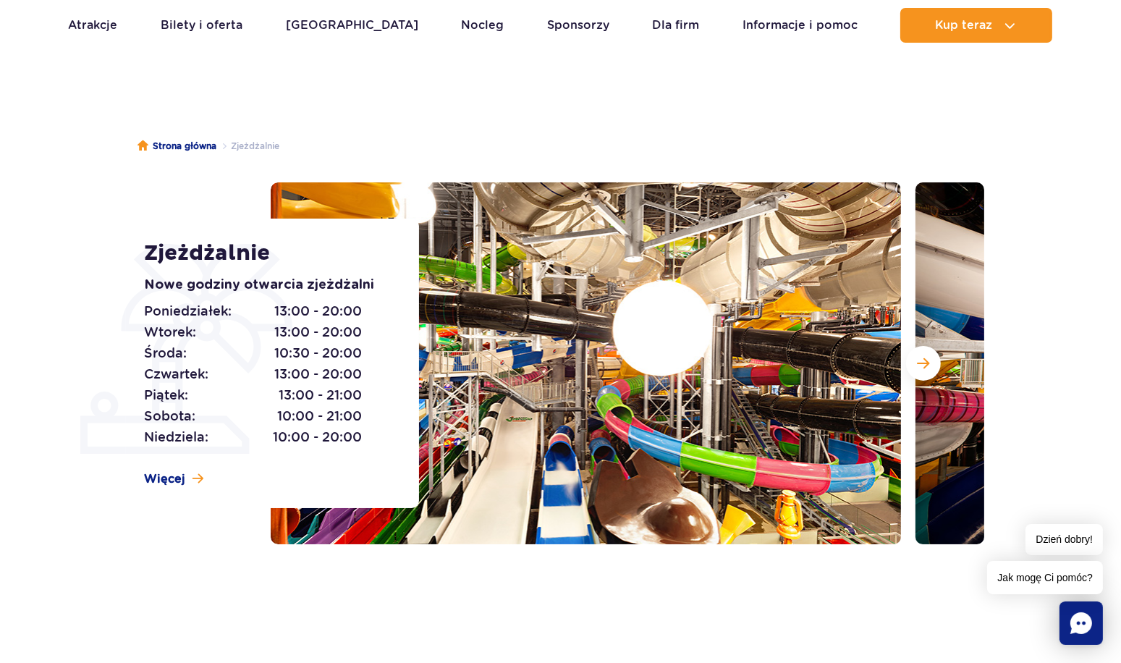
scroll to position [72, 0]
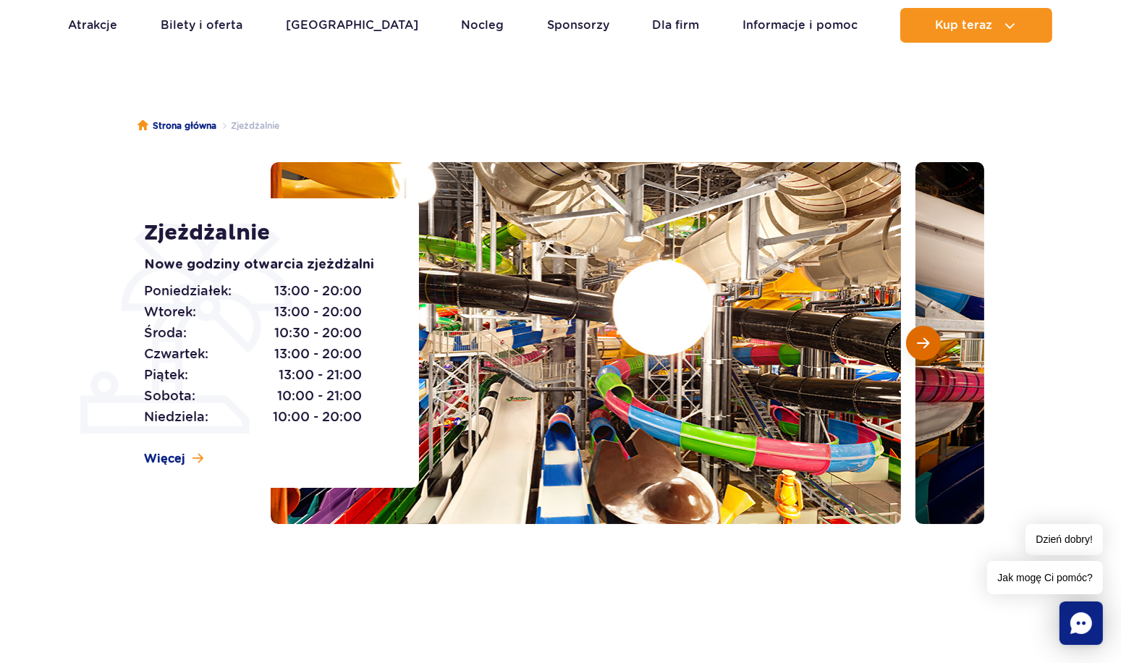
click at [925, 336] on span "Następny slajd" at bounding box center [923, 342] width 12 height 13
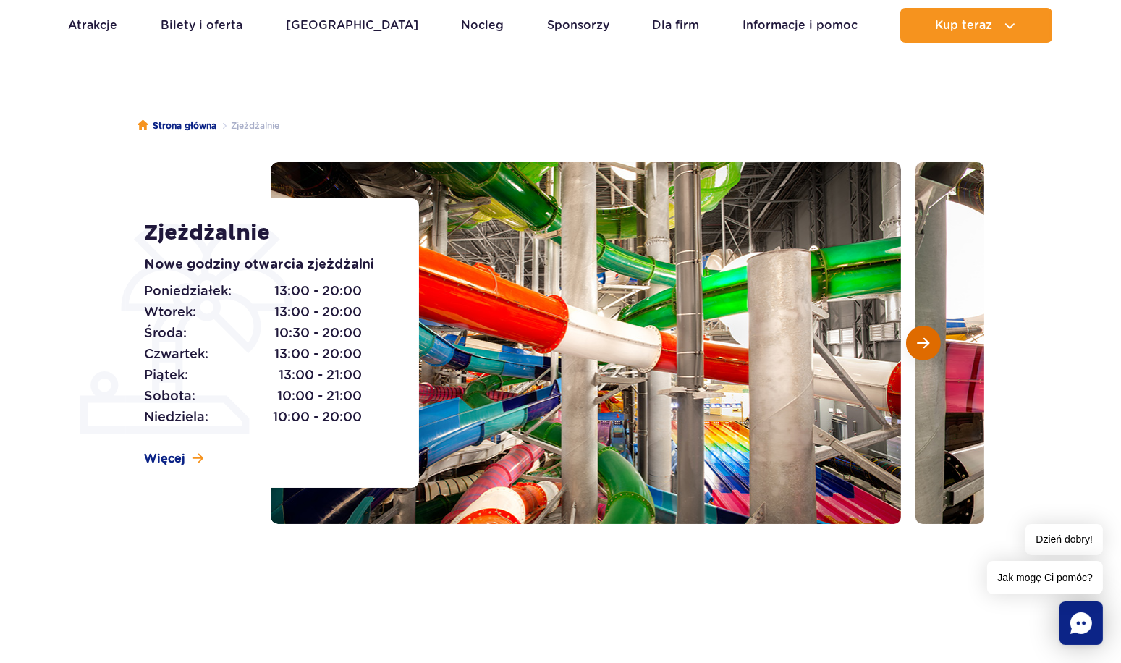
click at [925, 336] on span "Następny slajd" at bounding box center [923, 342] width 12 height 13
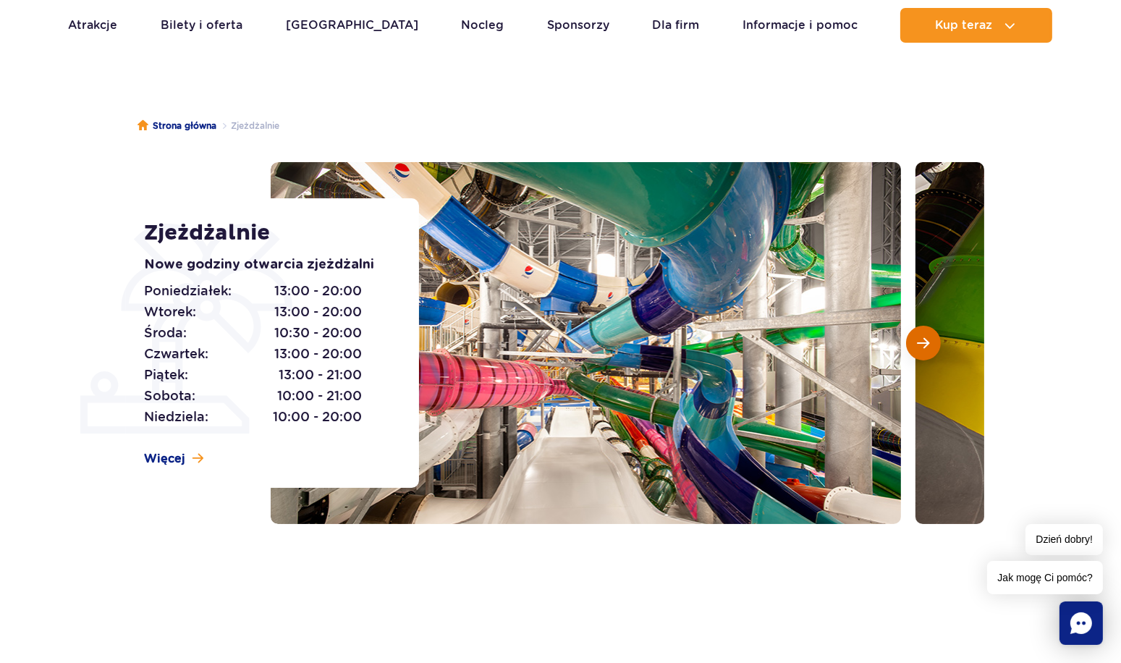
click at [925, 336] on span "Następny slajd" at bounding box center [923, 342] width 12 height 13
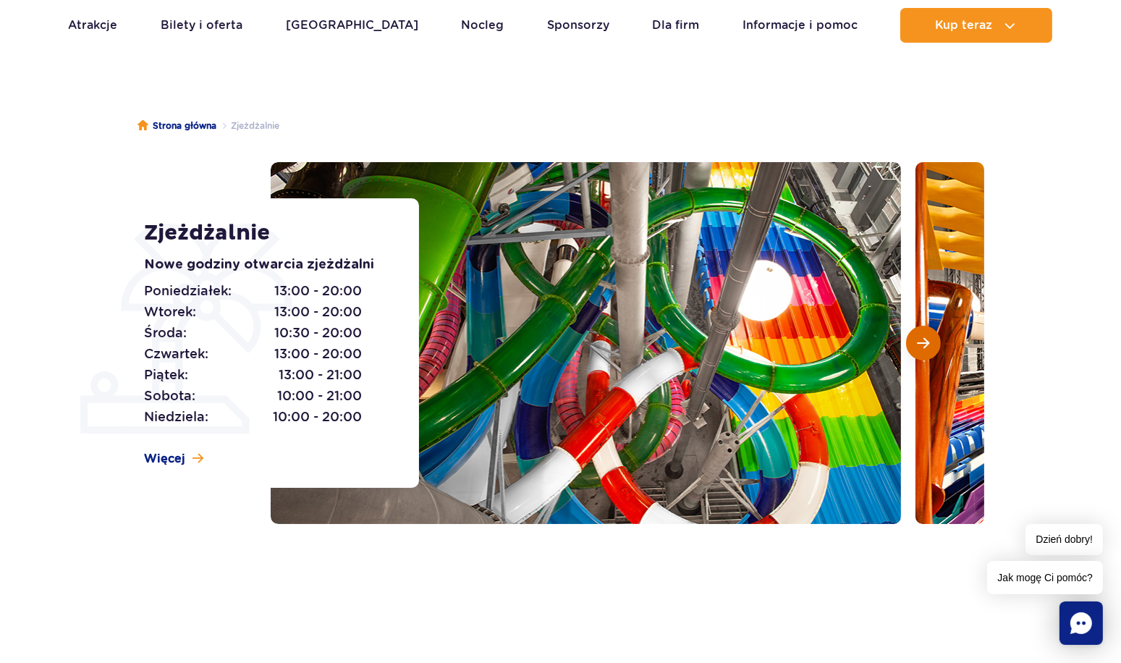
click at [925, 336] on span "Następny slajd" at bounding box center [923, 342] width 12 height 13
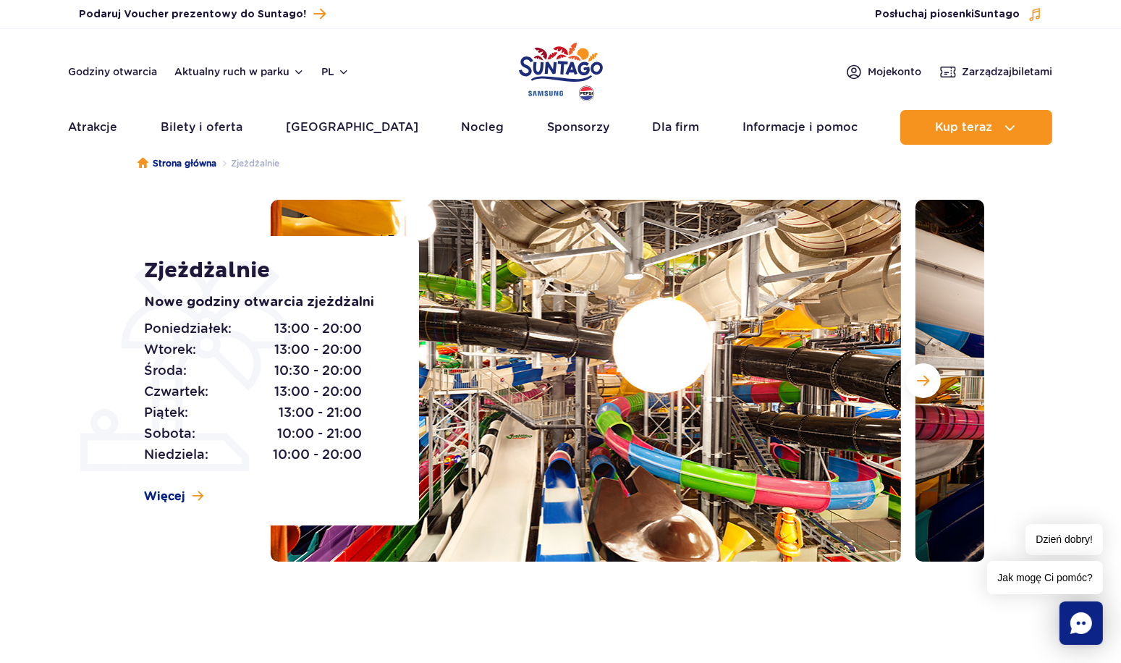
scroll to position [0, 0]
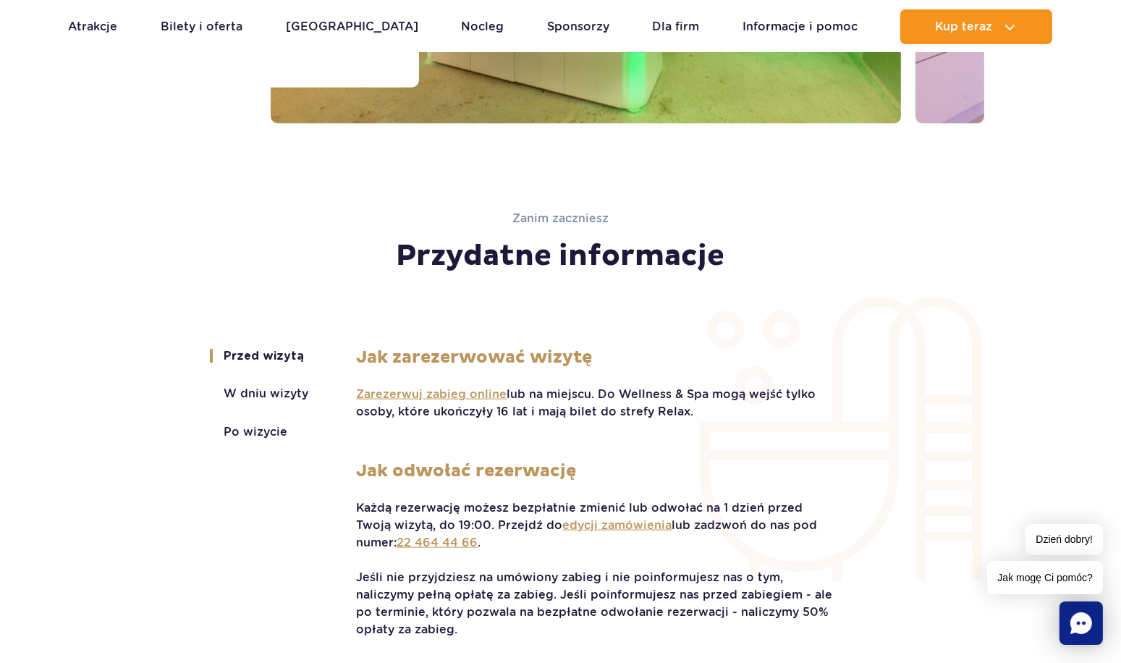
scroll to position [2894, 0]
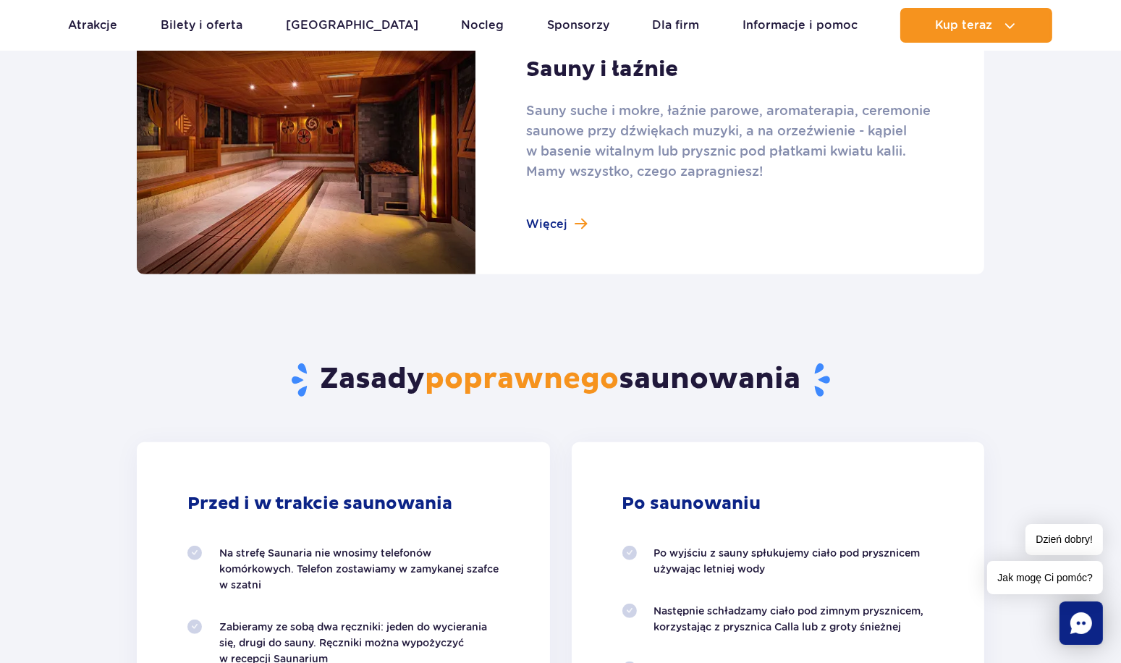
scroll to position [1013, 0]
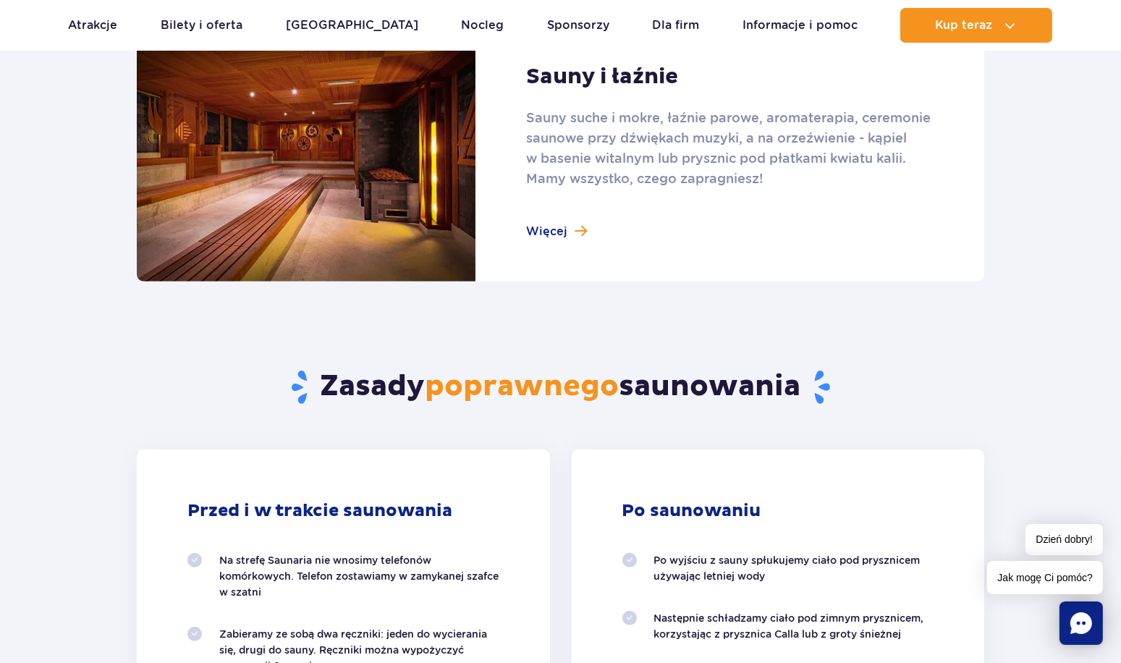
click at [551, 230] on link at bounding box center [560, 152] width 847 height 260
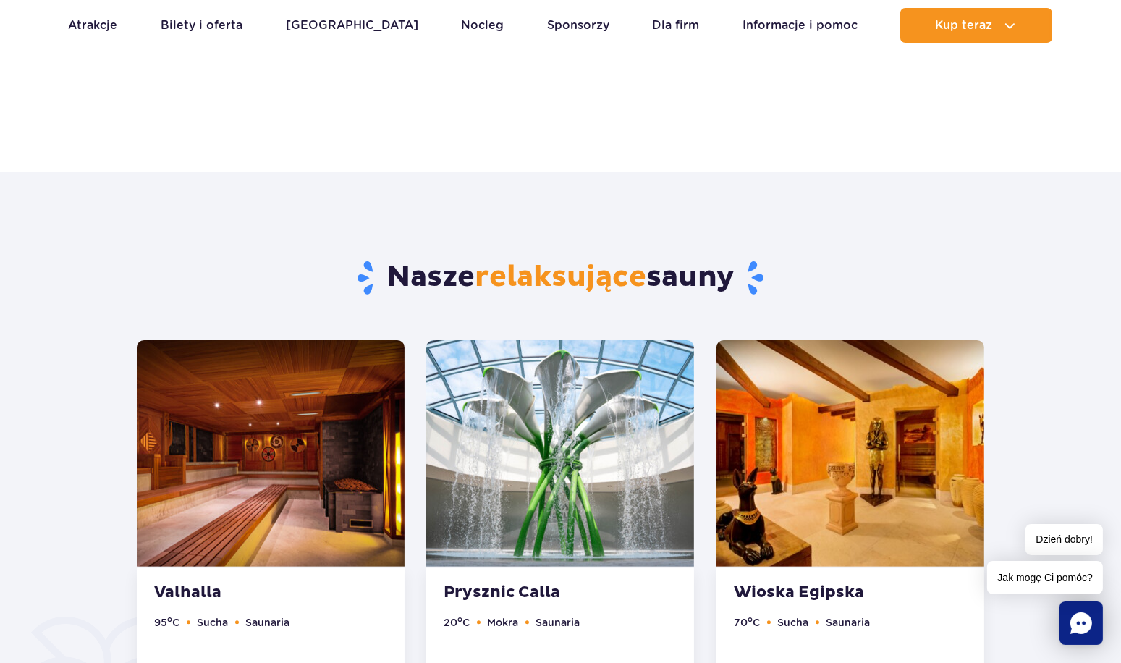
scroll to position [860, 0]
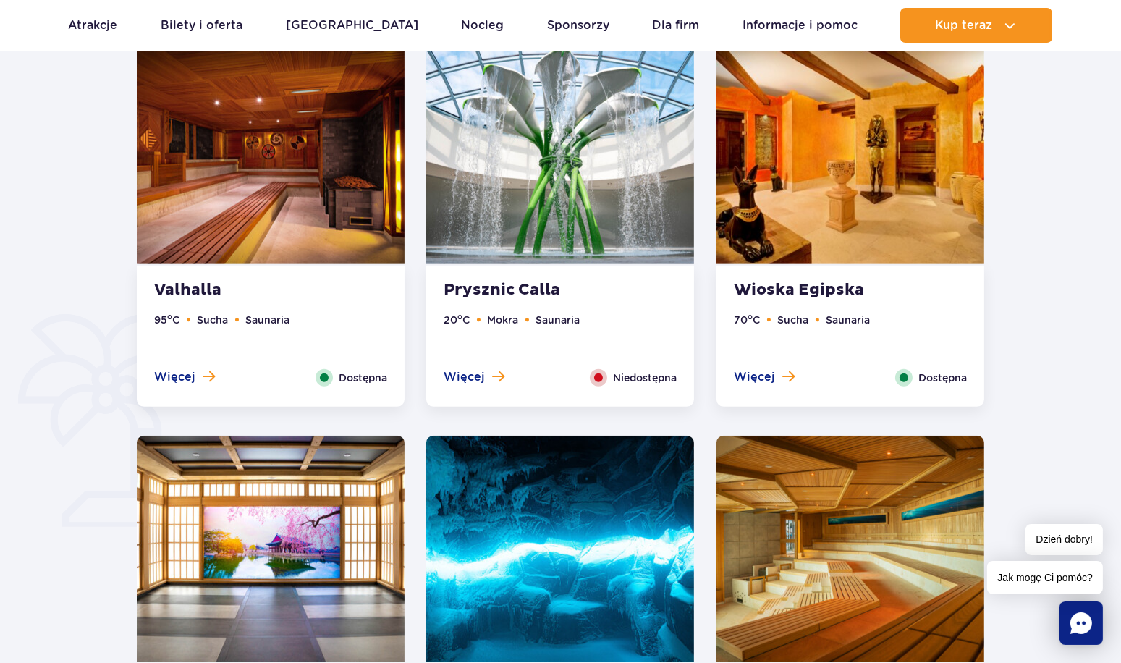
drag, startPoint x: 760, startPoint y: 380, endPoint x: 1102, endPoint y: 273, distance: 357.9
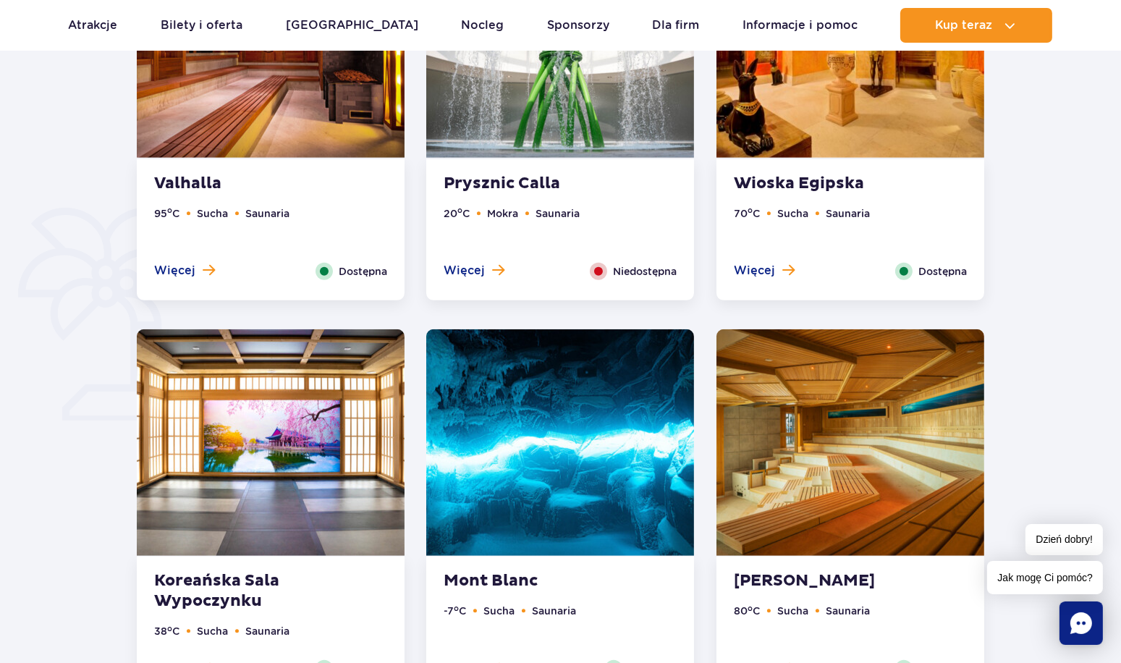
scroll to position [932, 0]
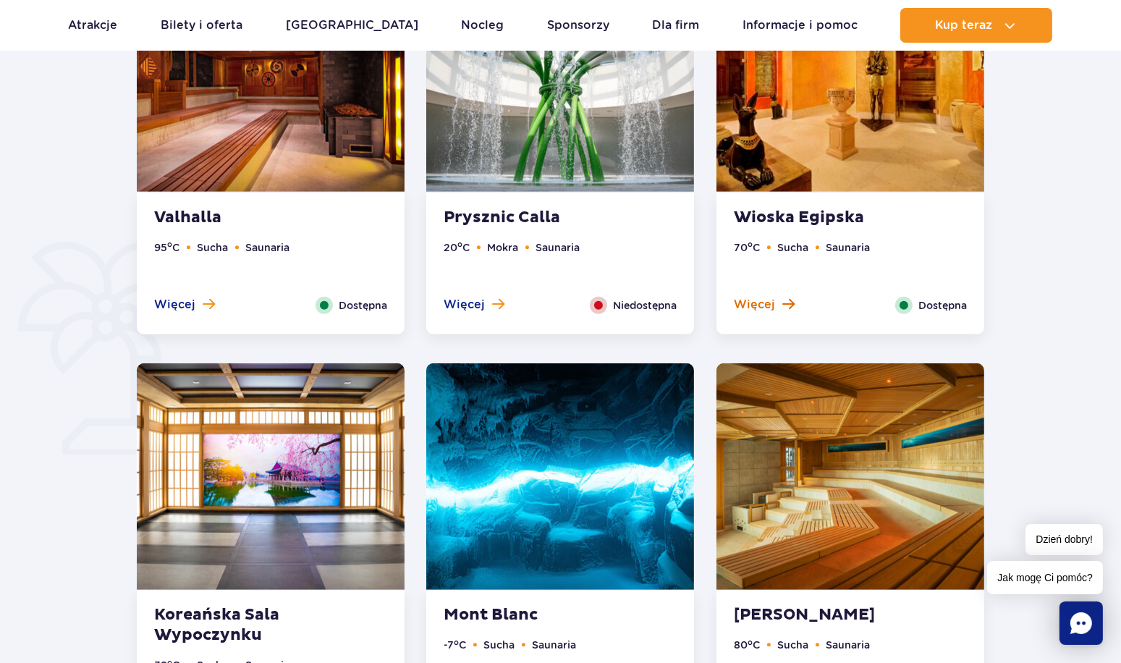
click at [753, 300] on span "Więcej" at bounding box center [754, 305] width 41 height 16
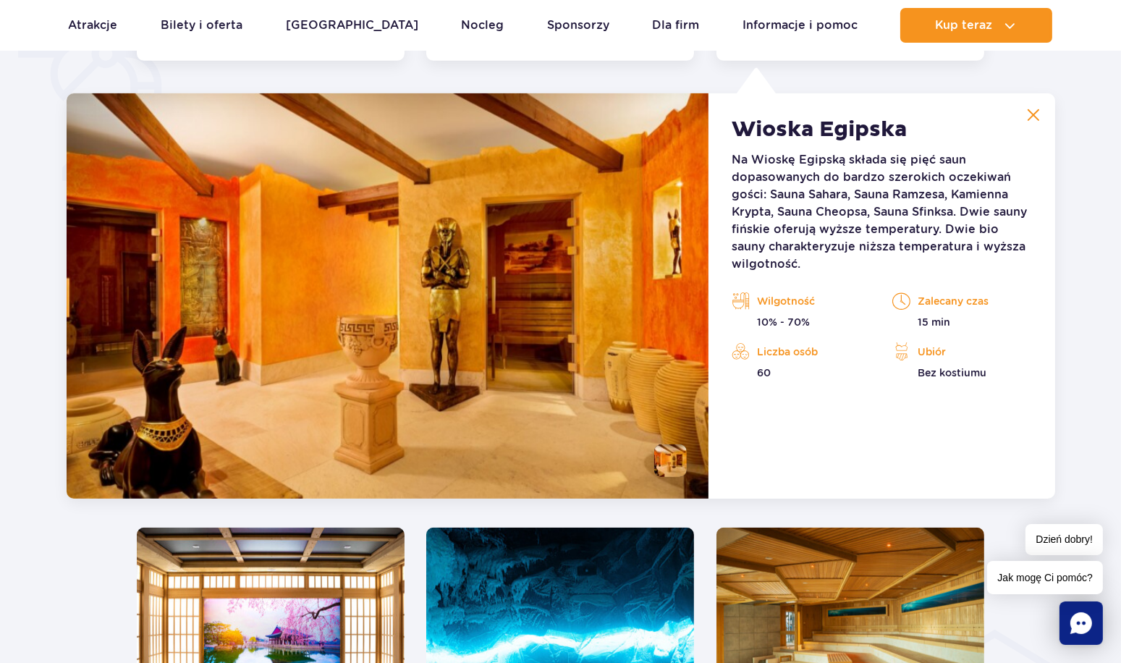
scroll to position [1211, 0]
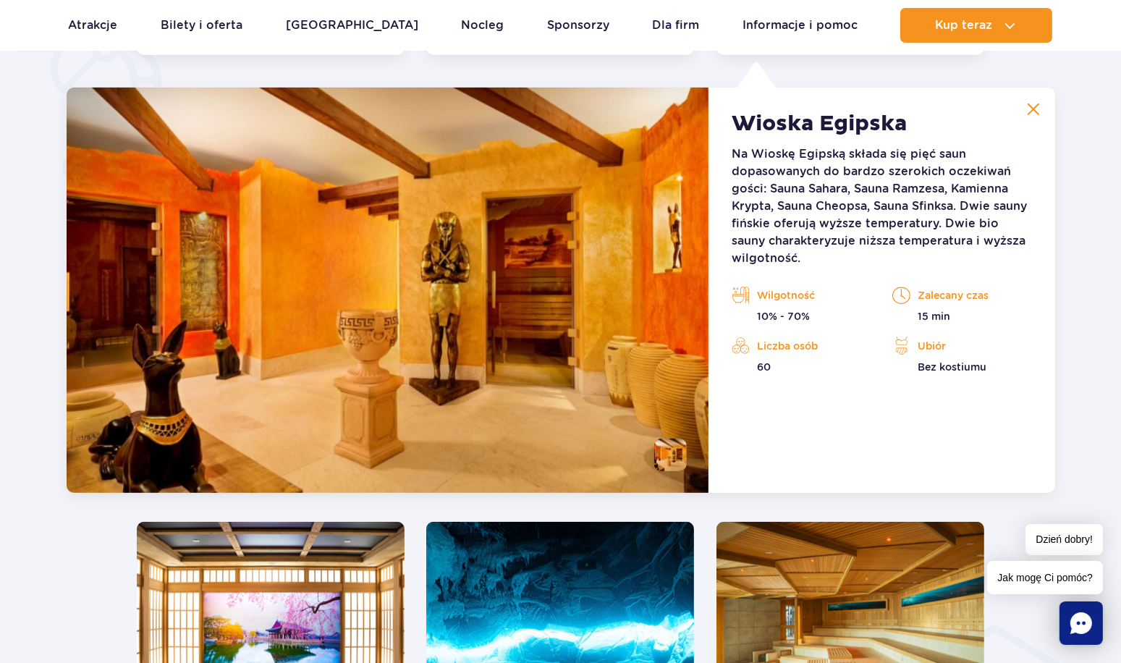
click at [1029, 108] on img at bounding box center [1033, 109] width 13 height 13
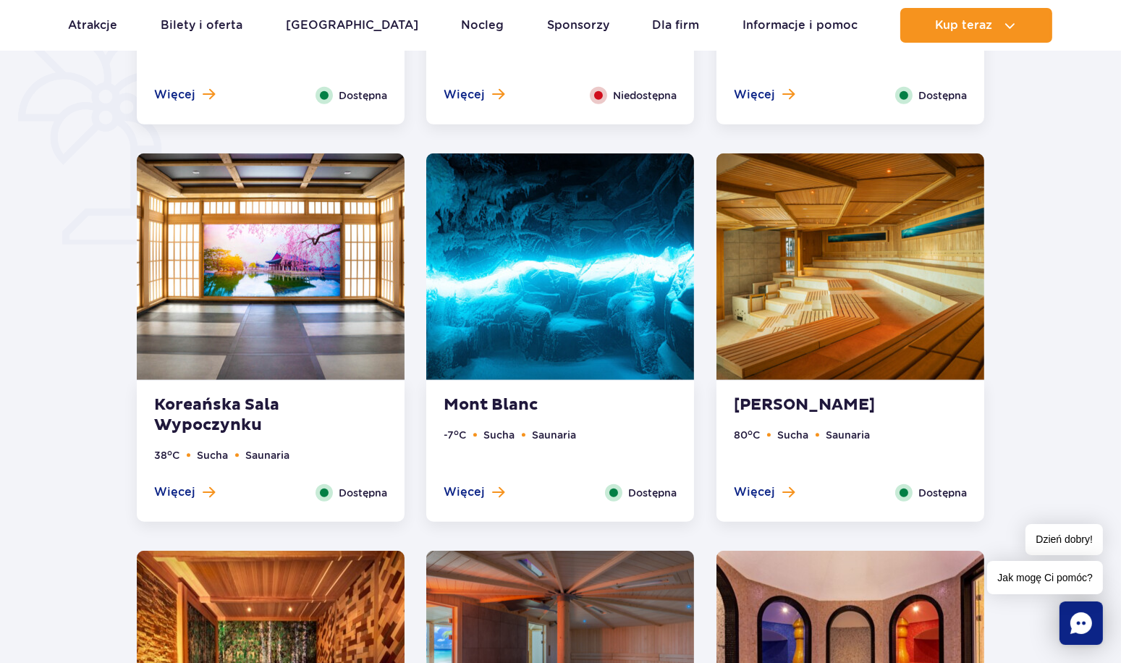
scroll to position [1139, 0]
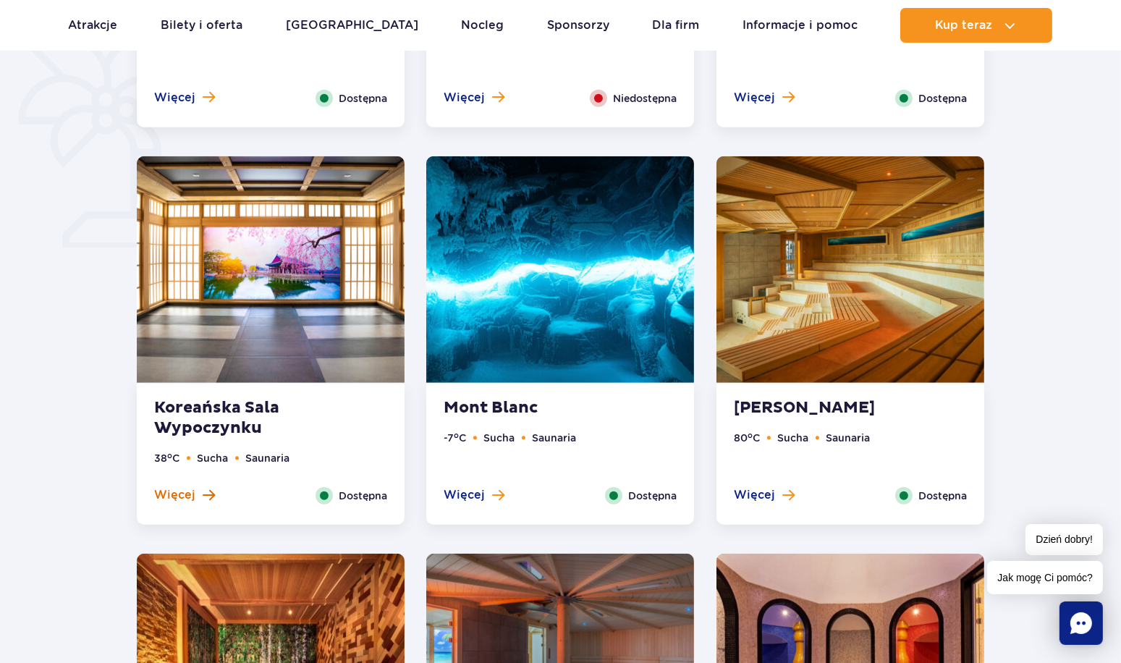
click at [177, 493] on span "Więcej" at bounding box center [174, 495] width 41 height 16
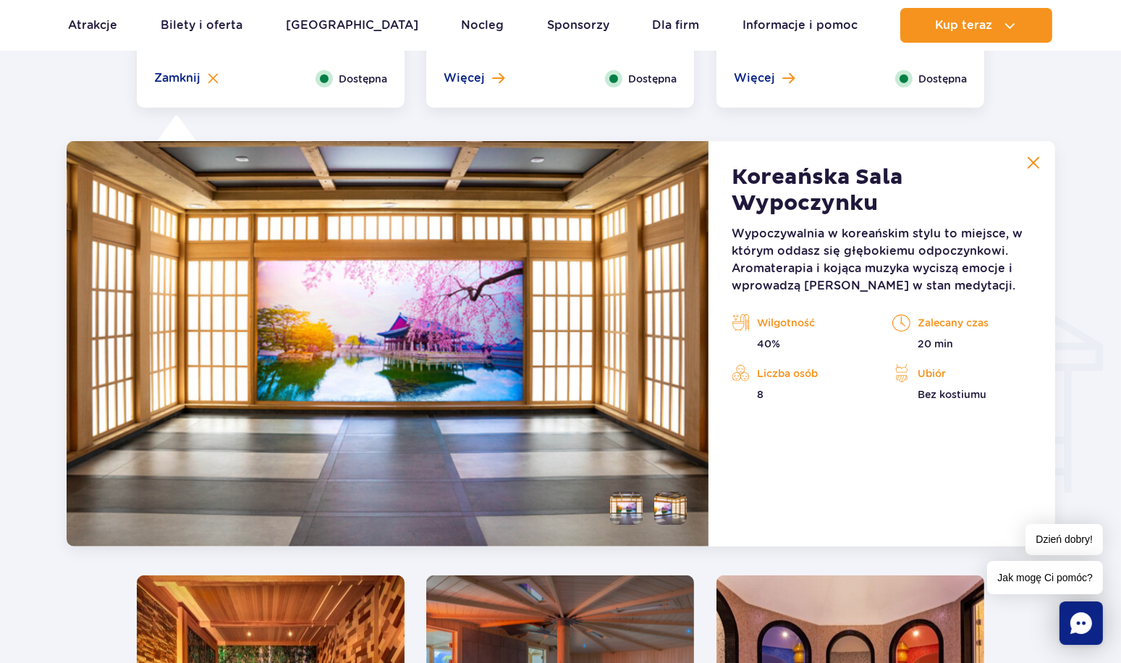
scroll to position [1537, 0]
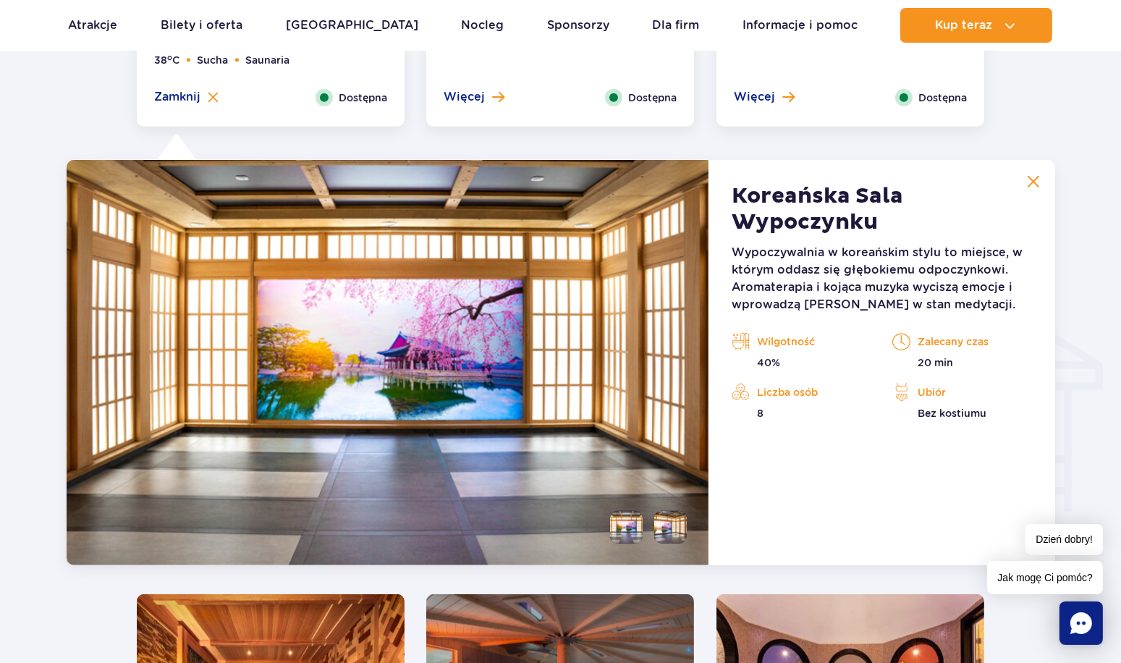
click at [1039, 180] on img at bounding box center [1033, 181] width 13 height 13
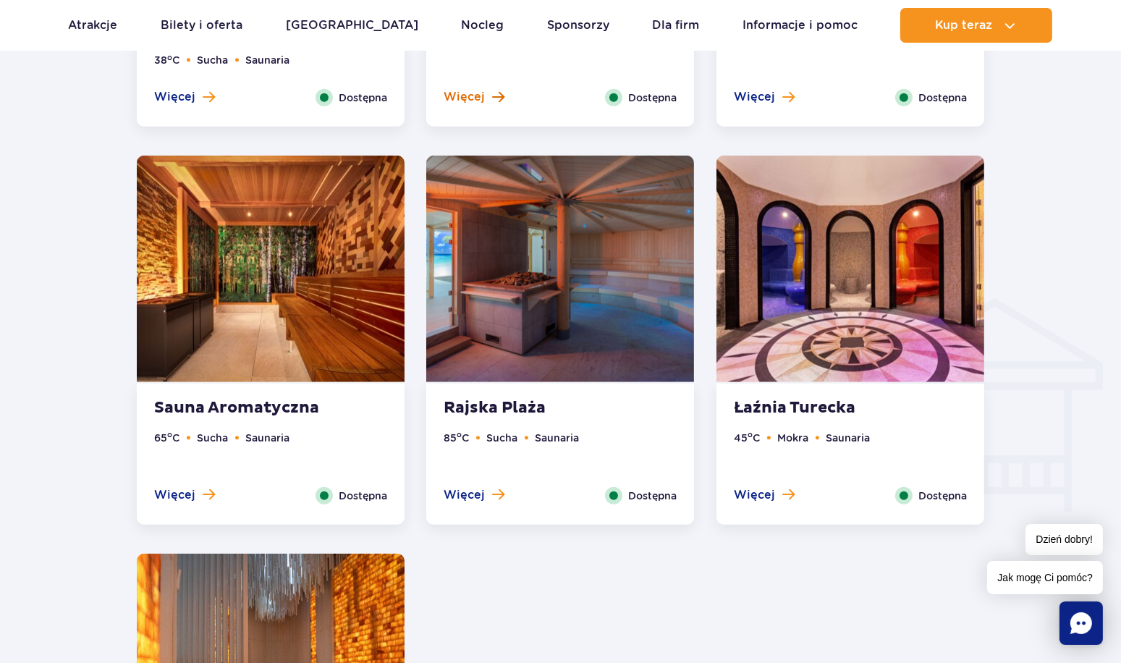
click at [489, 96] on button "Więcej" at bounding box center [474, 97] width 61 height 16
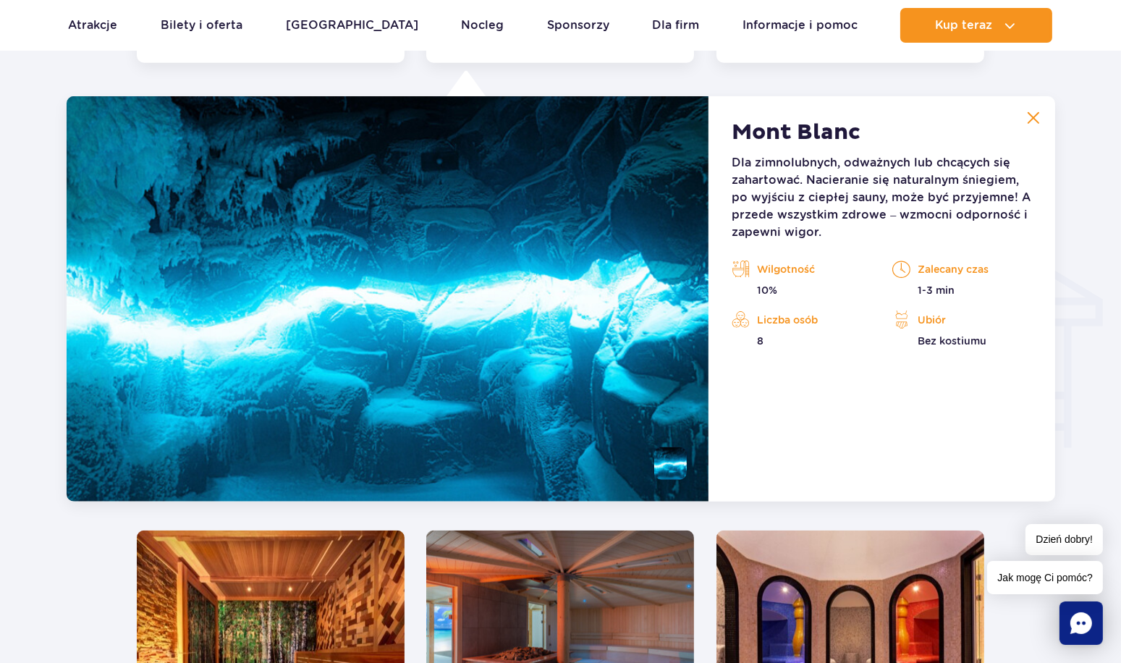
scroll to position [1609, 0]
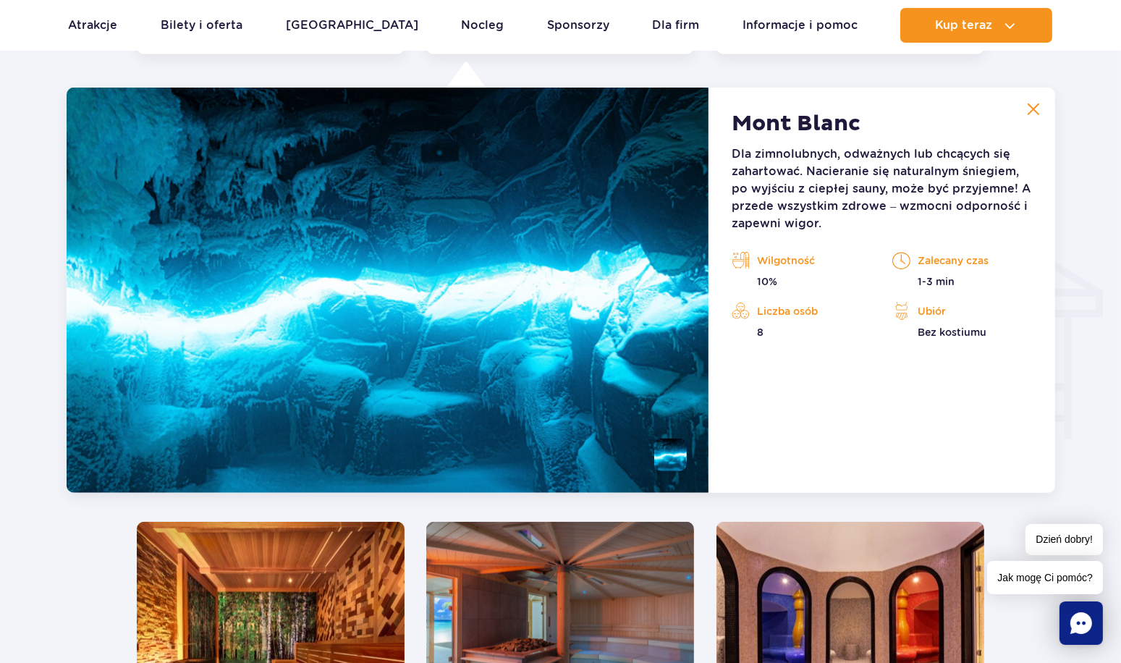
click at [1029, 110] on img at bounding box center [1033, 109] width 13 height 13
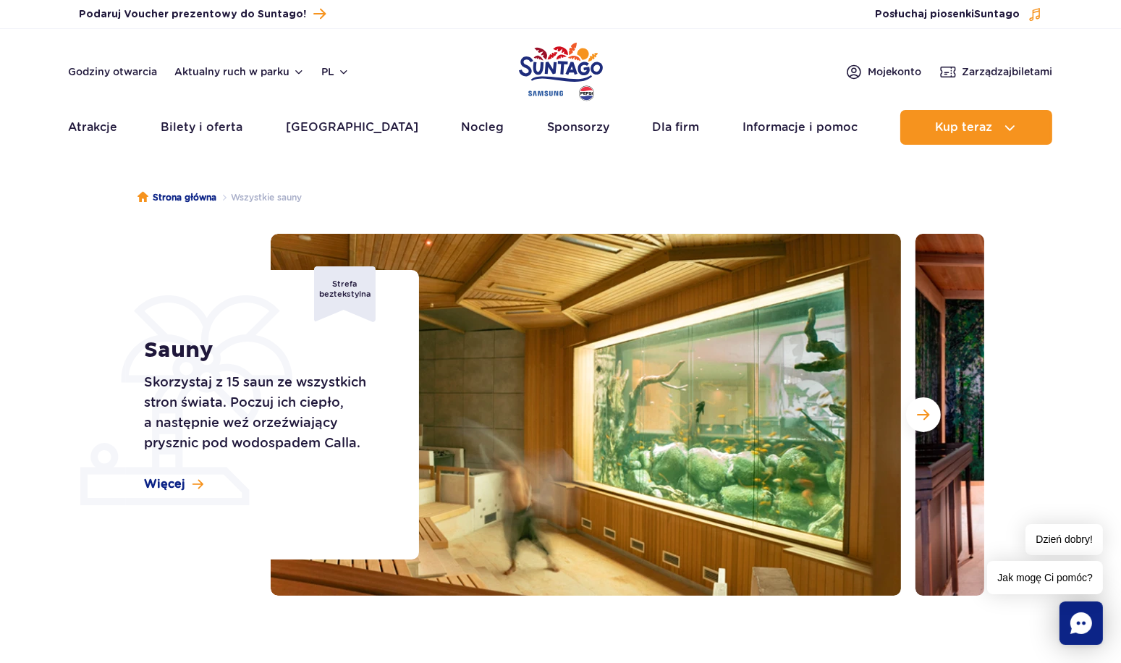
scroll to position [0, 0]
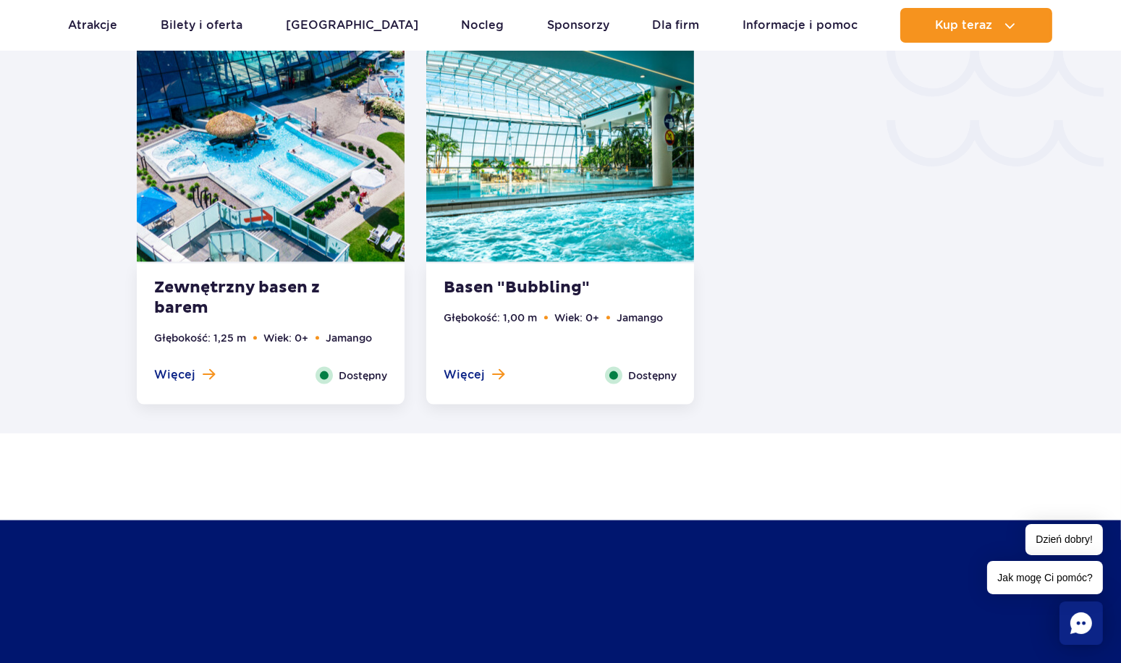
scroll to position [2605, 0]
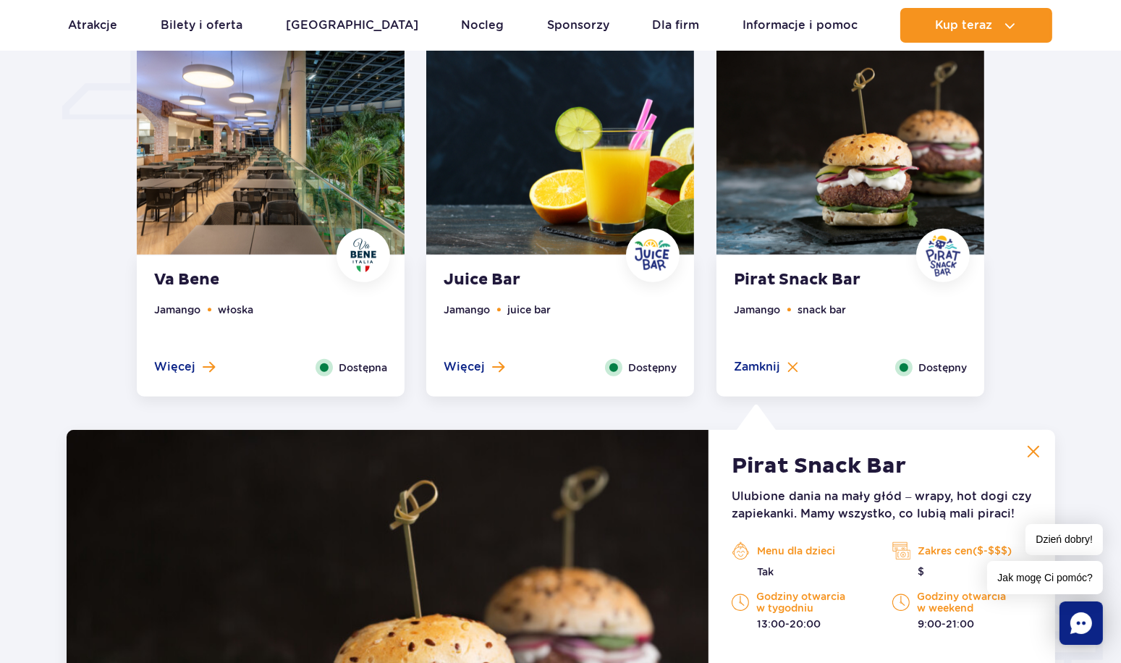
scroll to position [1161, 0]
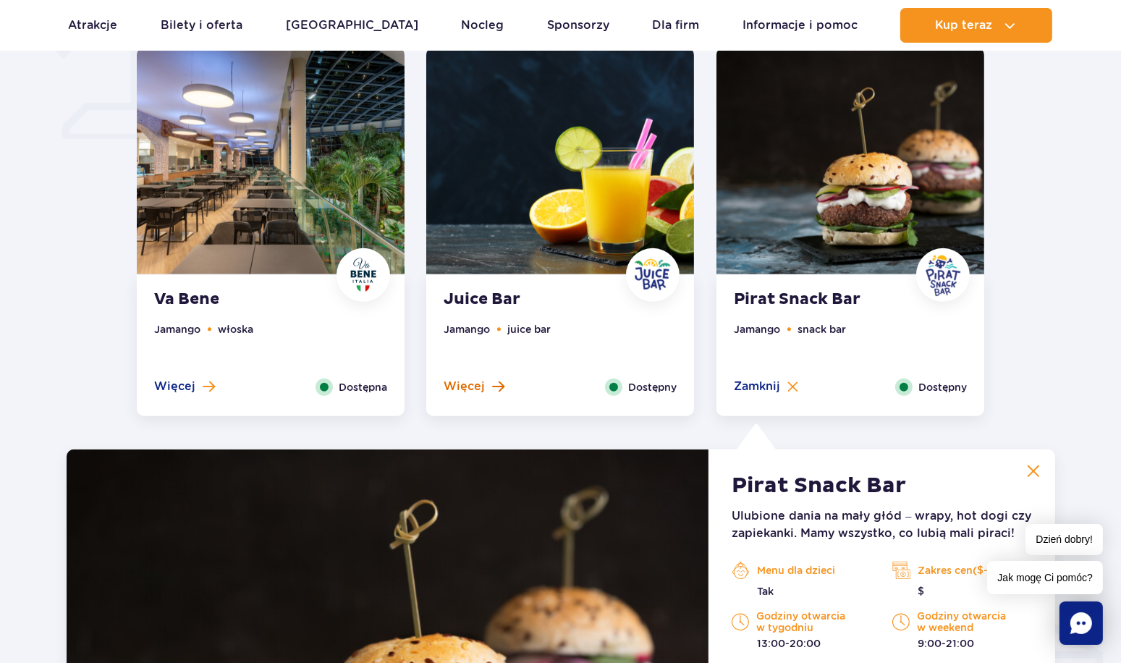
click at [463, 387] on span "Więcej" at bounding box center [464, 386] width 41 height 16
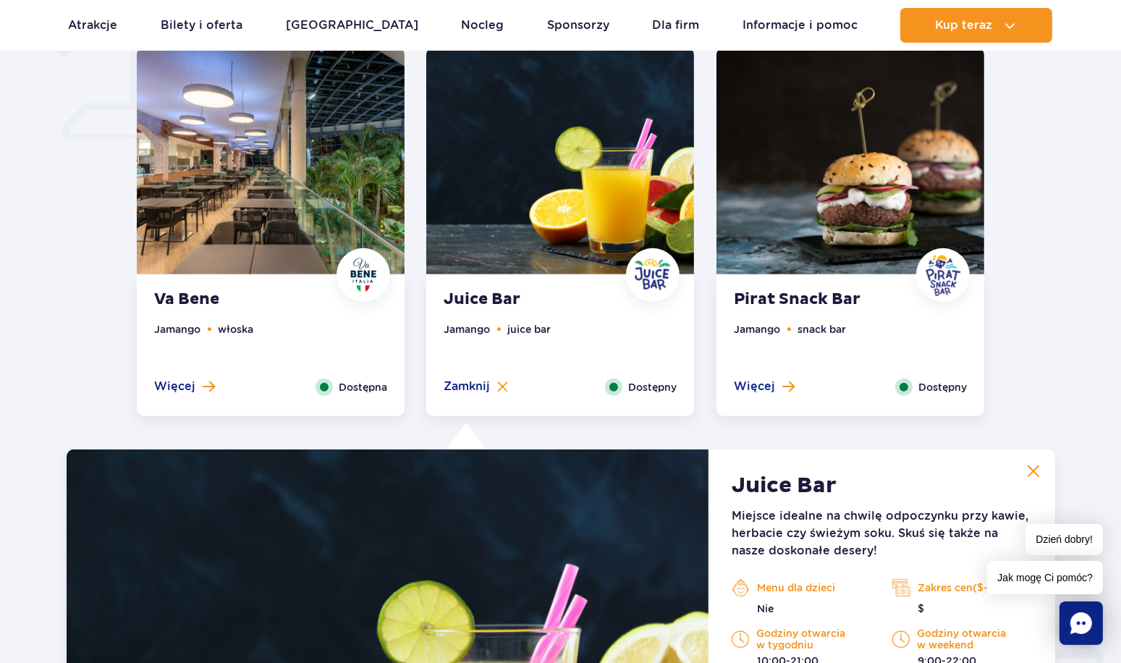
click at [187, 383] on span "Więcej" at bounding box center [174, 386] width 41 height 16
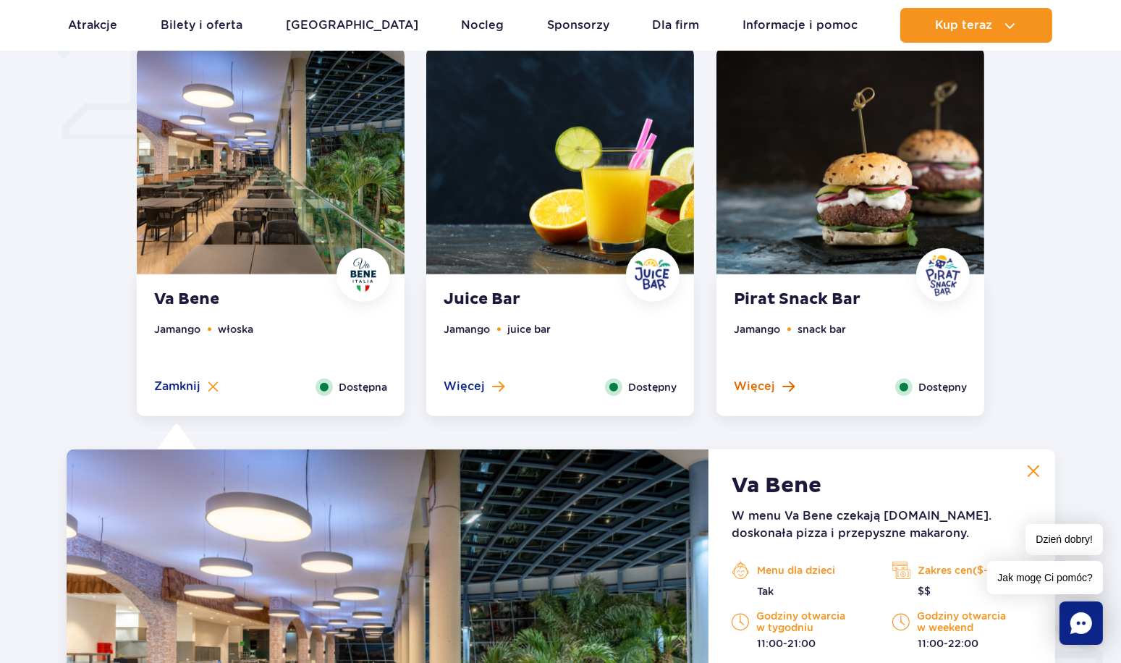
click at [767, 386] on span "Więcej" at bounding box center [754, 386] width 41 height 16
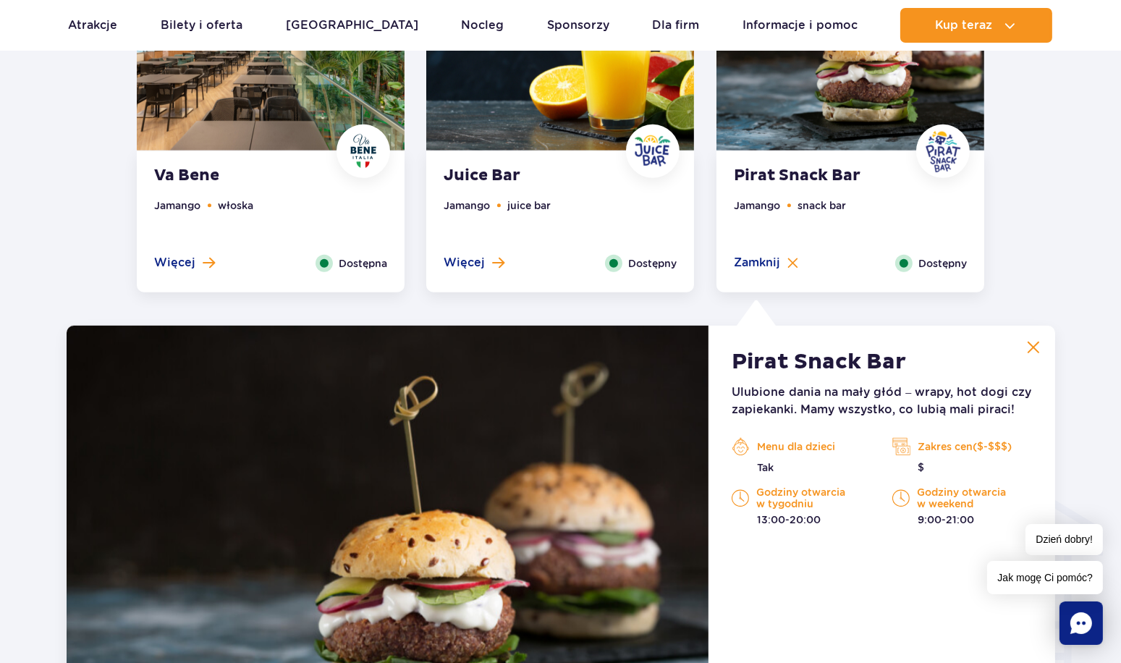
scroll to position [1233, 0]
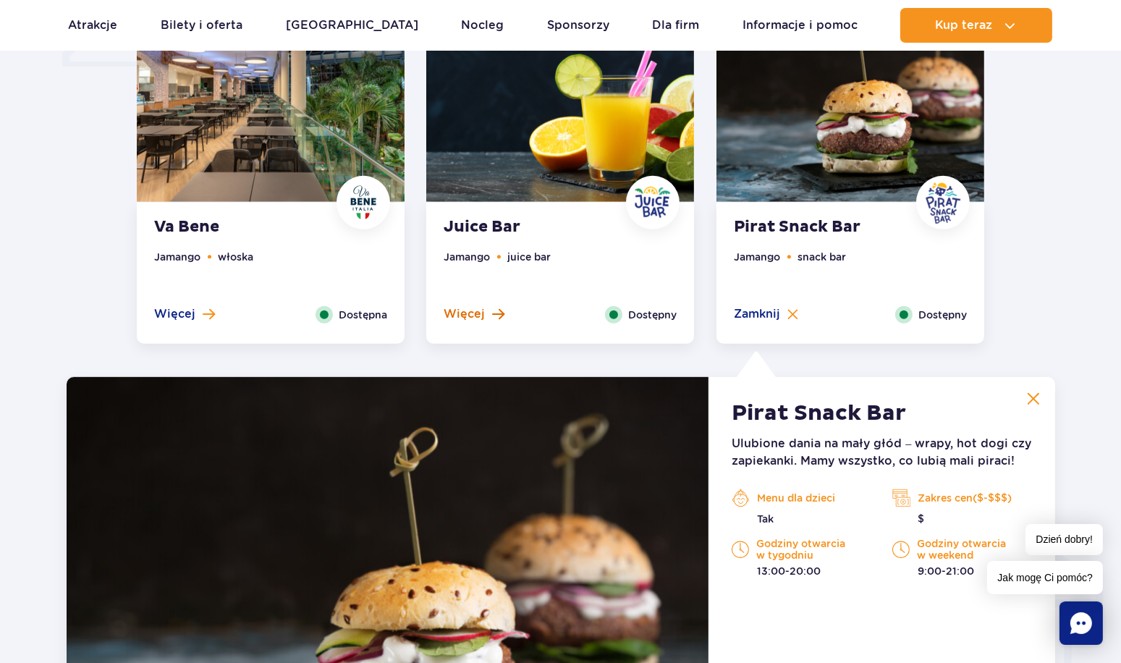
click at [468, 308] on span "Więcej" at bounding box center [464, 314] width 41 height 16
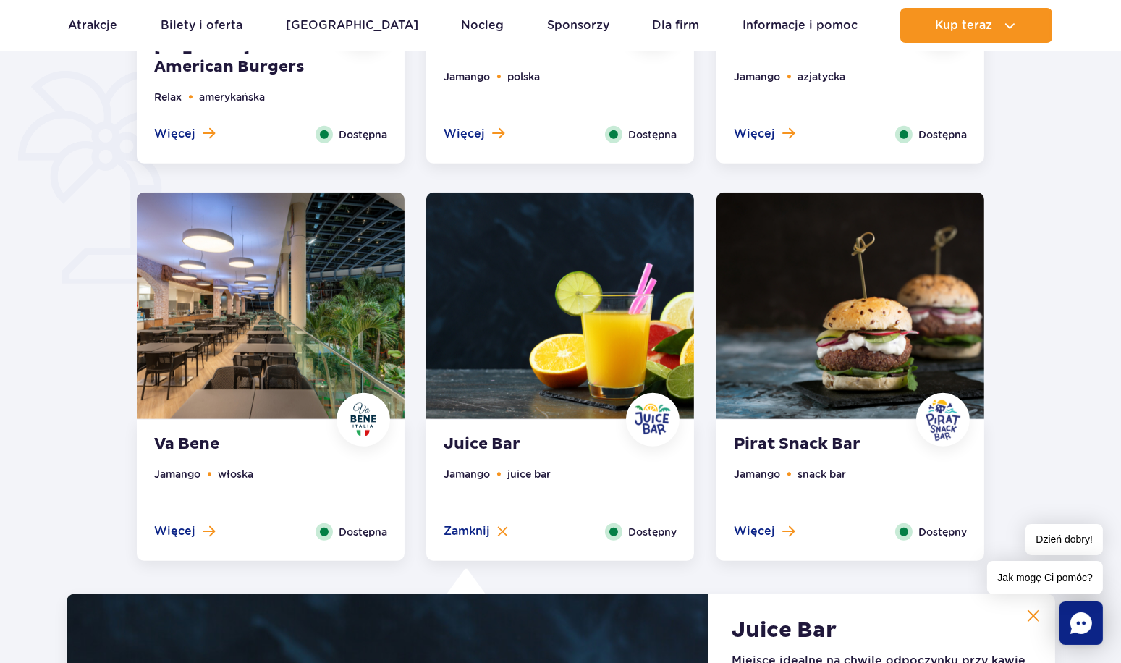
scroll to position [799, 0]
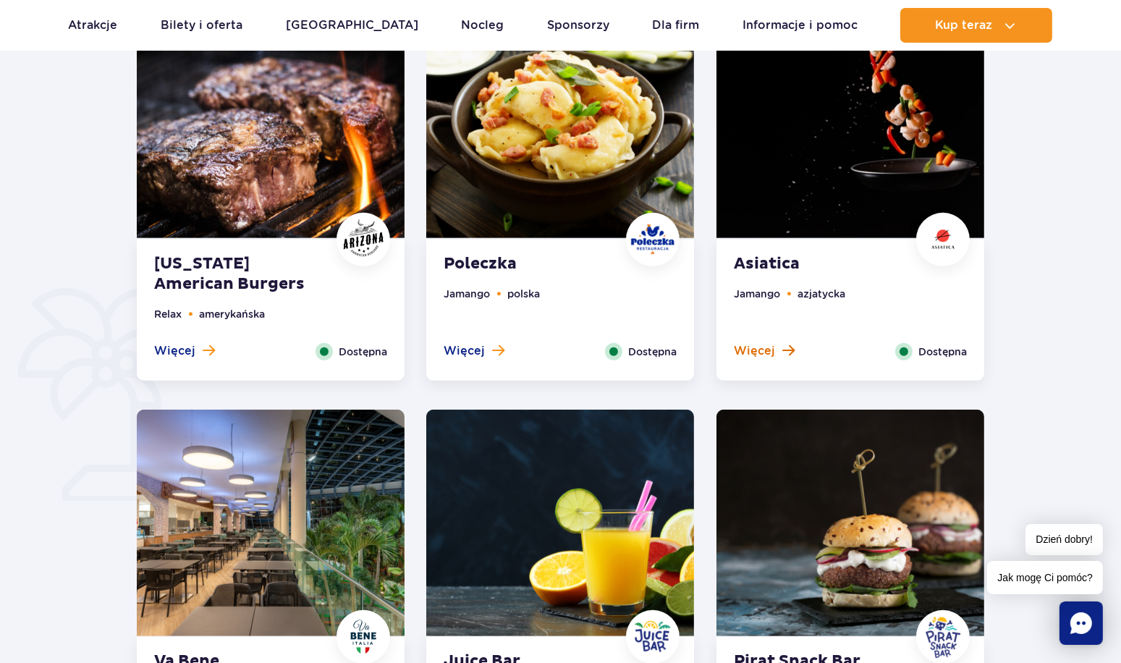
click at [753, 354] on span "Więcej" at bounding box center [754, 351] width 41 height 16
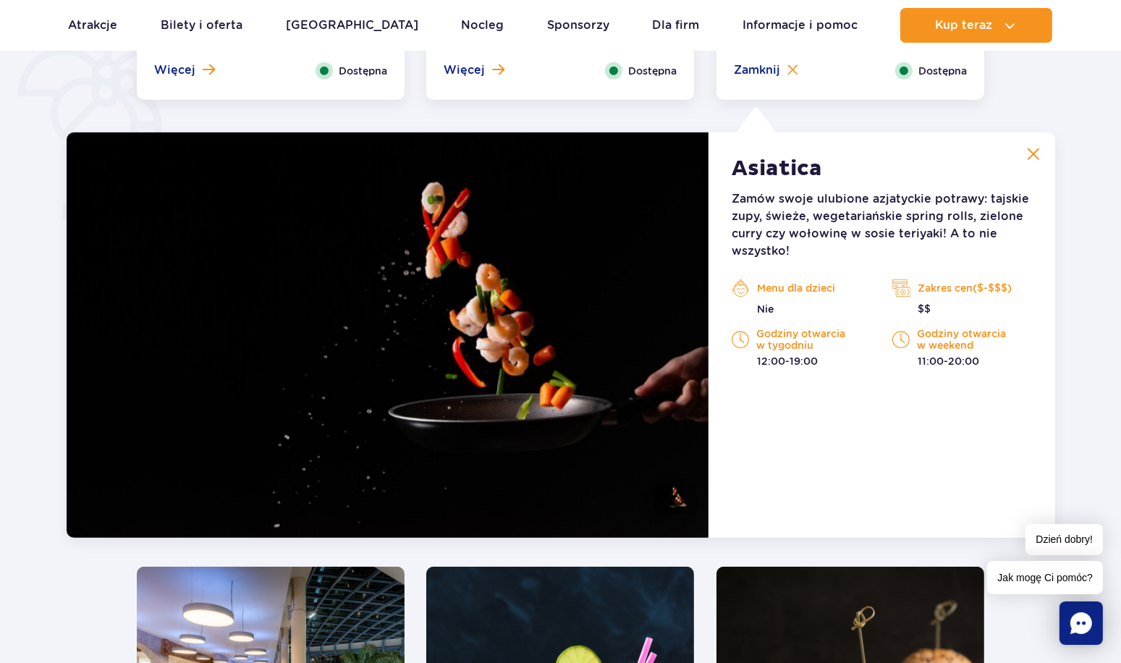
scroll to position [1124, 0]
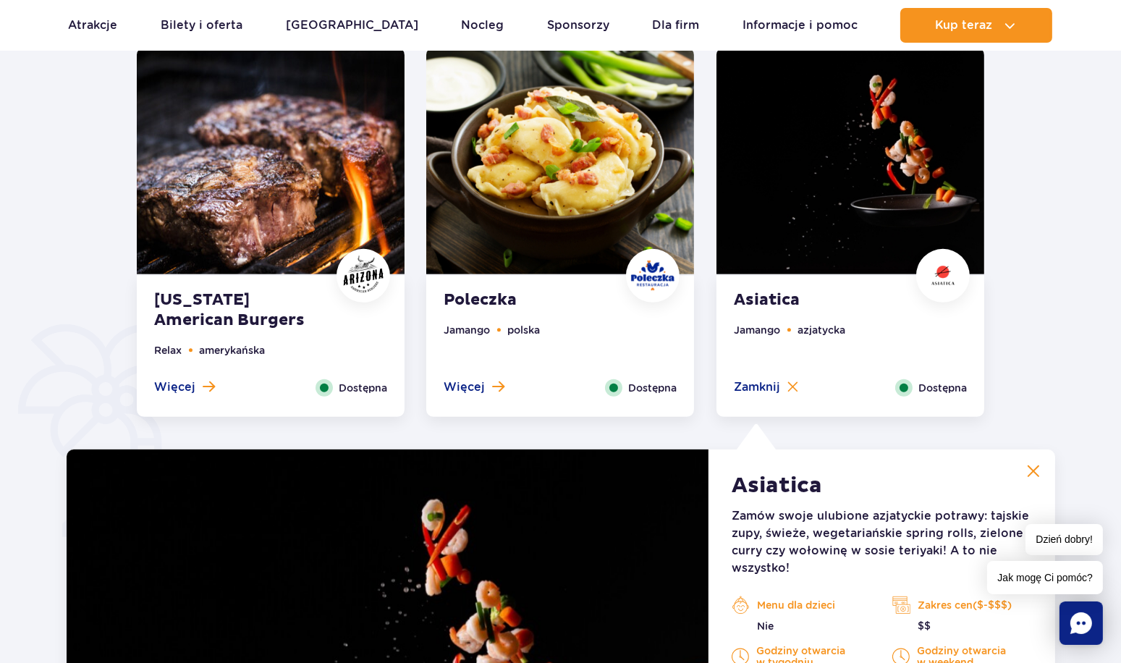
click at [485, 376] on ul "Jamango polska" at bounding box center [560, 350] width 233 height 57
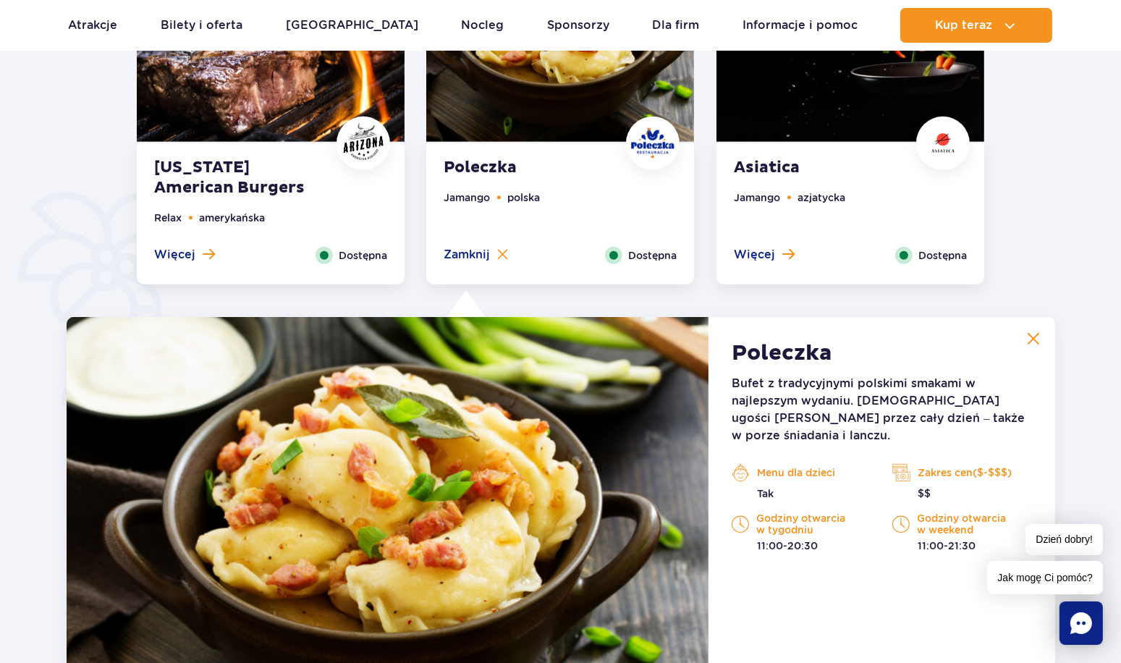
scroll to position [835, 0]
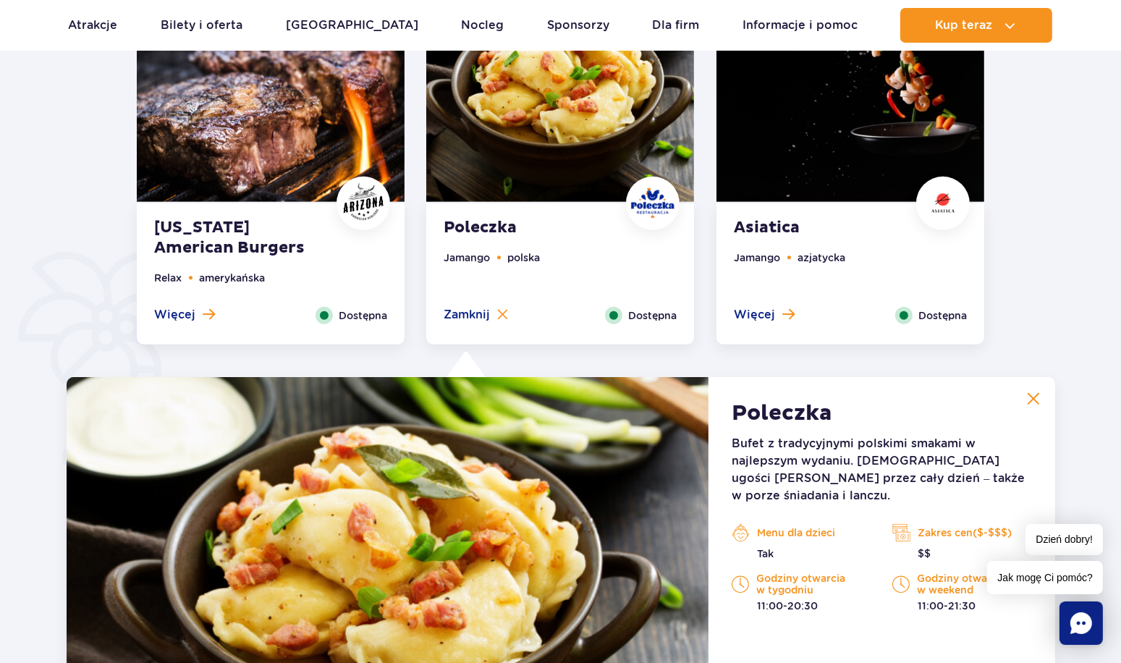
click at [208, 315] on span at bounding box center [209, 314] width 12 height 13
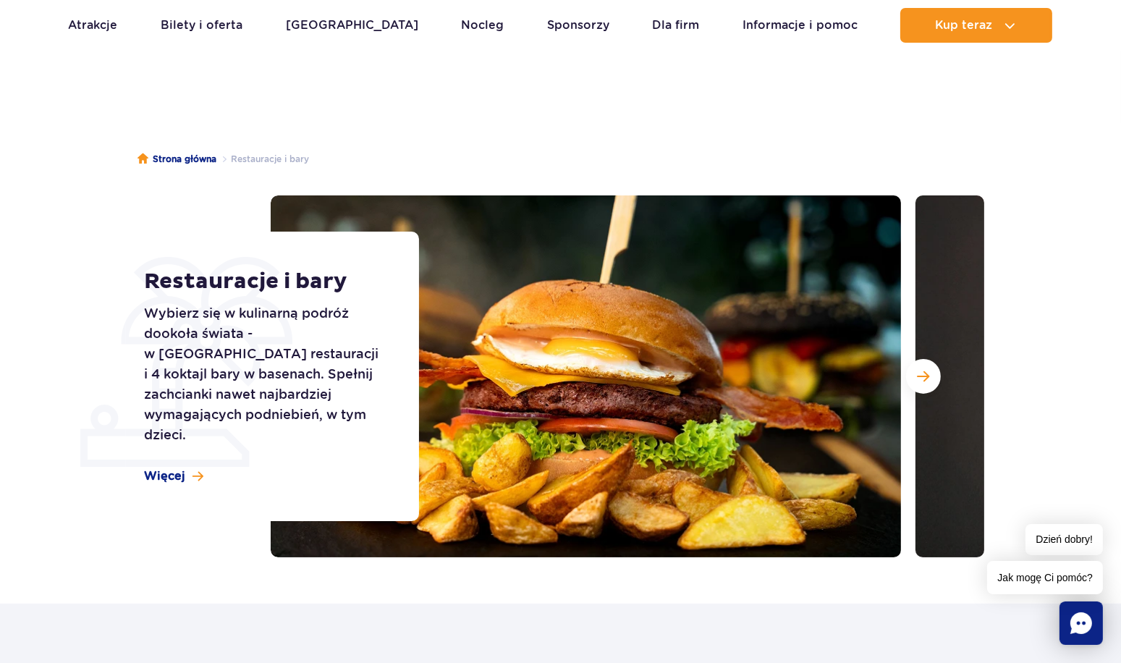
scroll to position [0, 0]
